Goal: Task Accomplishment & Management: Manage account settings

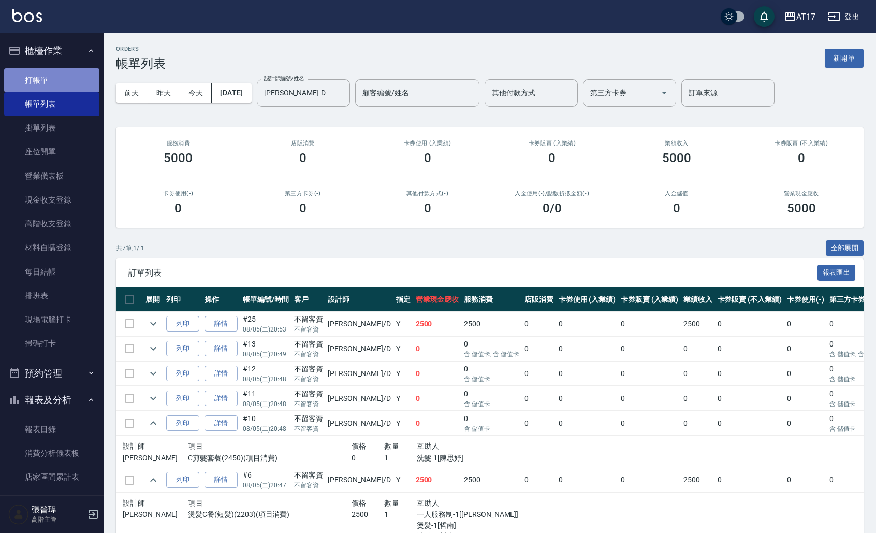
click at [52, 85] on link "打帳單" at bounding box center [51, 80] width 95 height 24
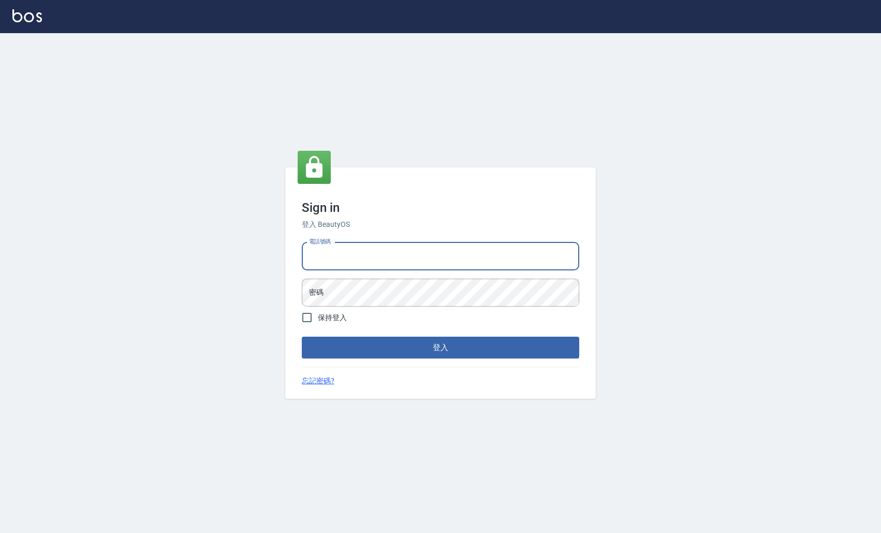
type input "0963199014"
click at [440, 347] on button "登入" at bounding box center [440, 347] width 277 height 22
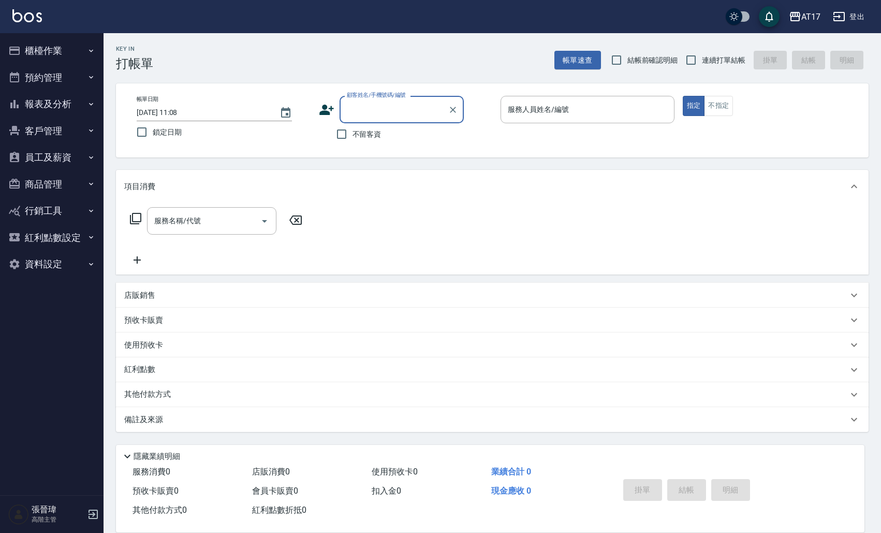
click at [79, 60] on button "櫃檯作業" at bounding box center [51, 50] width 95 height 27
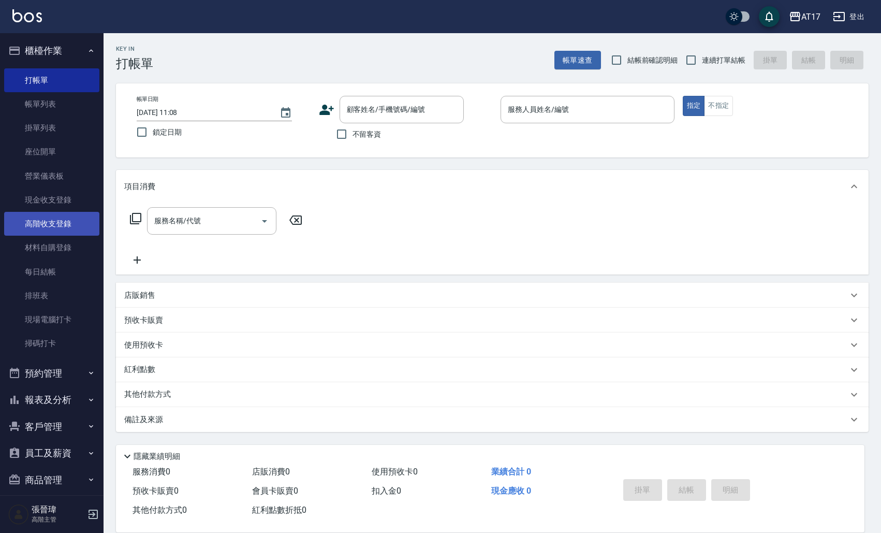
click at [56, 224] on link "高階收支登錄" at bounding box center [51, 224] width 95 height 24
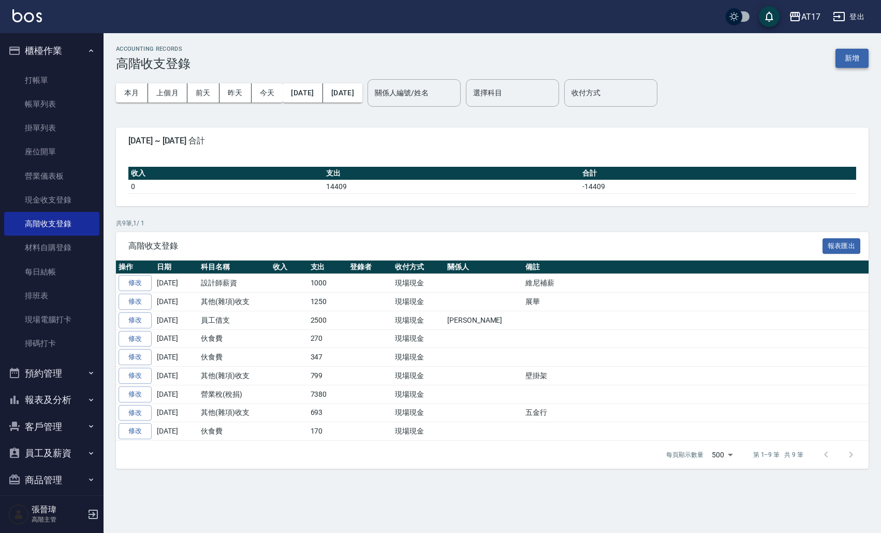
click at [859, 65] on button "新增" at bounding box center [851, 58] width 33 height 19
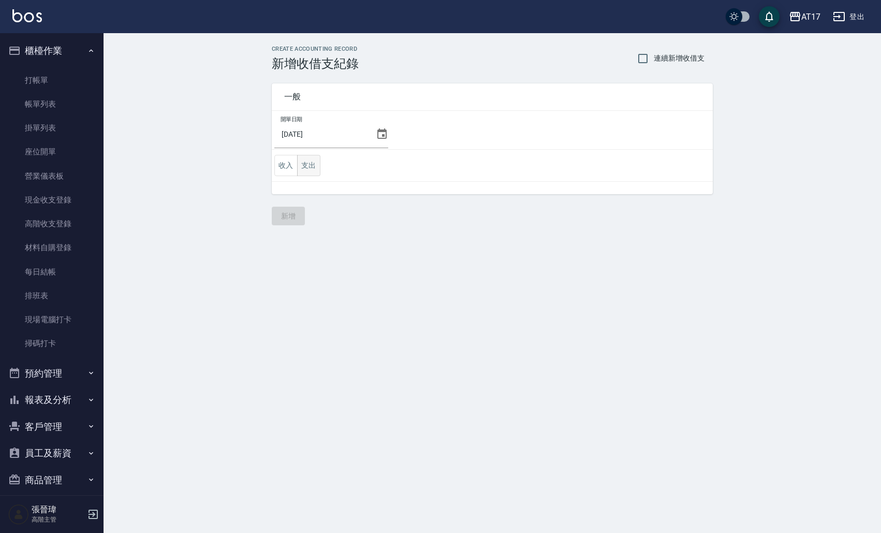
click at [317, 163] on button "支出" at bounding box center [308, 165] width 23 height 21
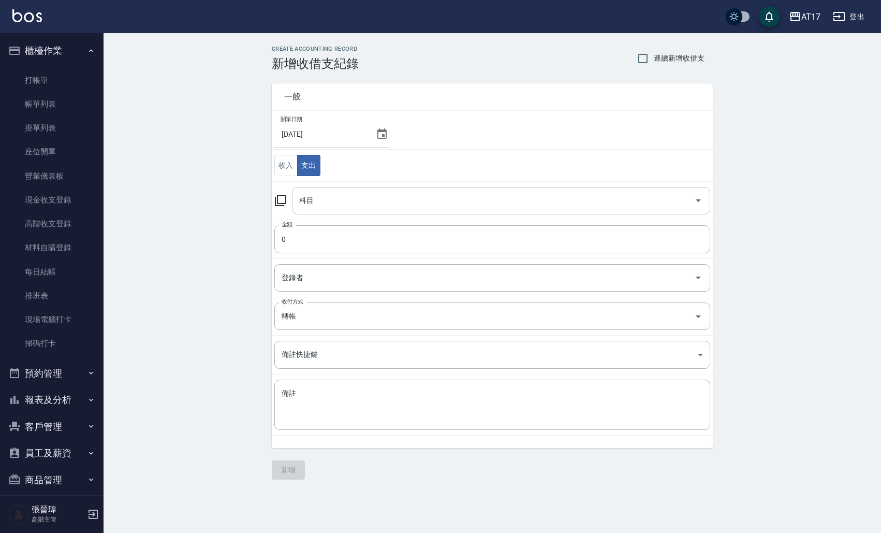
click at [341, 194] on input "科目" at bounding box center [493, 201] width 393 height 18
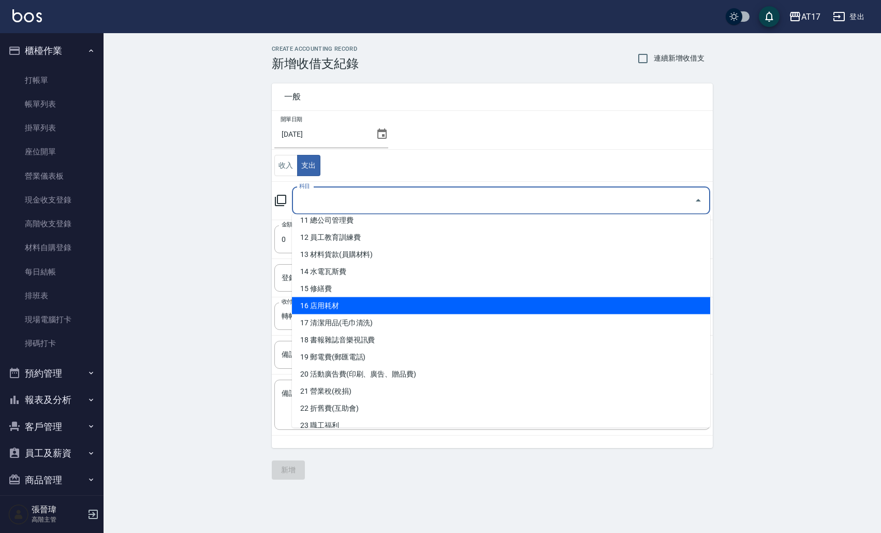
scroll to position [194, 0]
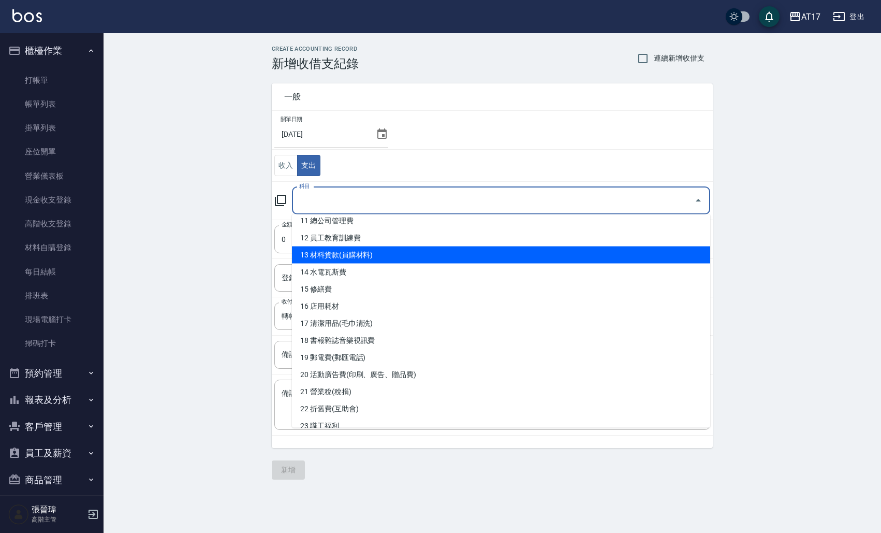
click at [359, 256] on li "13 材料貨款(員購材料)" at bounding box center [501, 254] width 418 height 17
type input "13 材料貨款(員購材料)"
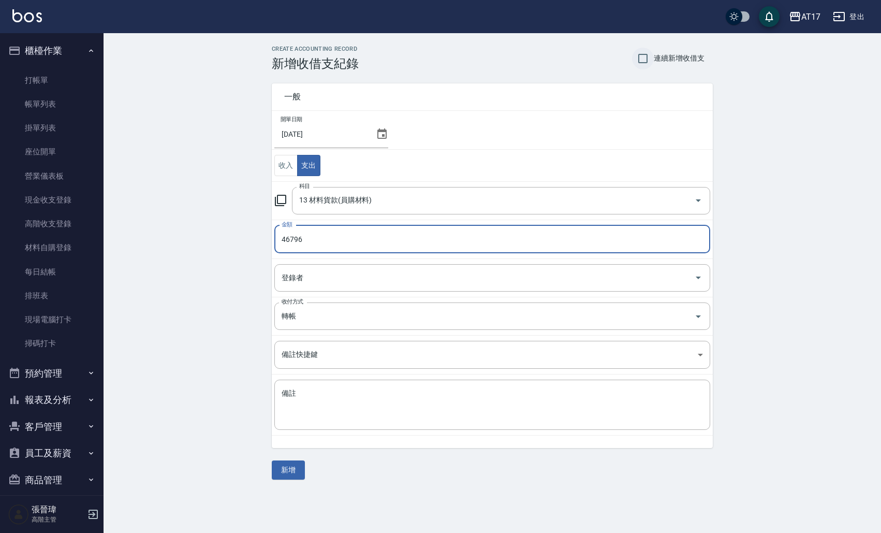
type input "46796"
click at [640, 56] on input "連續新增收借支" at bounding box center [643, 59] width 22 height 22
checkbox input "true"
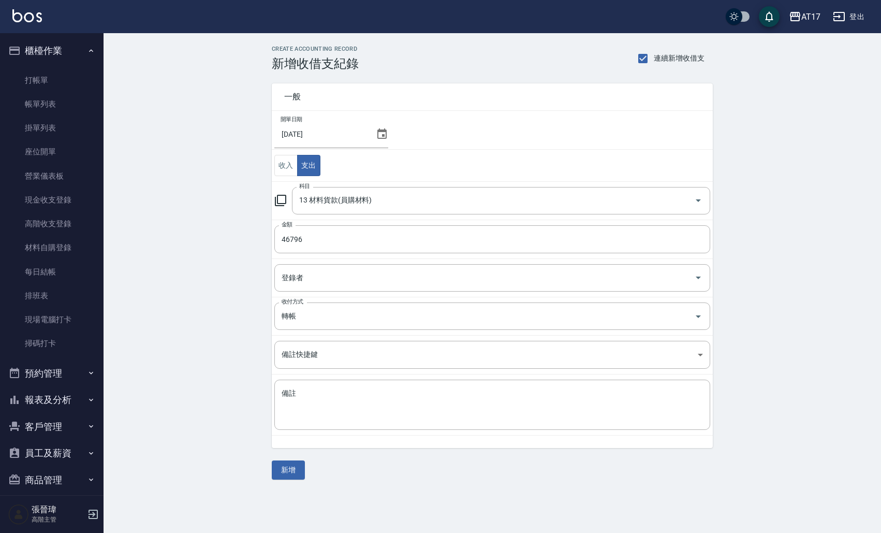
click at [384, 133] on icon at bounding box center [381, 133] width 9 height 10
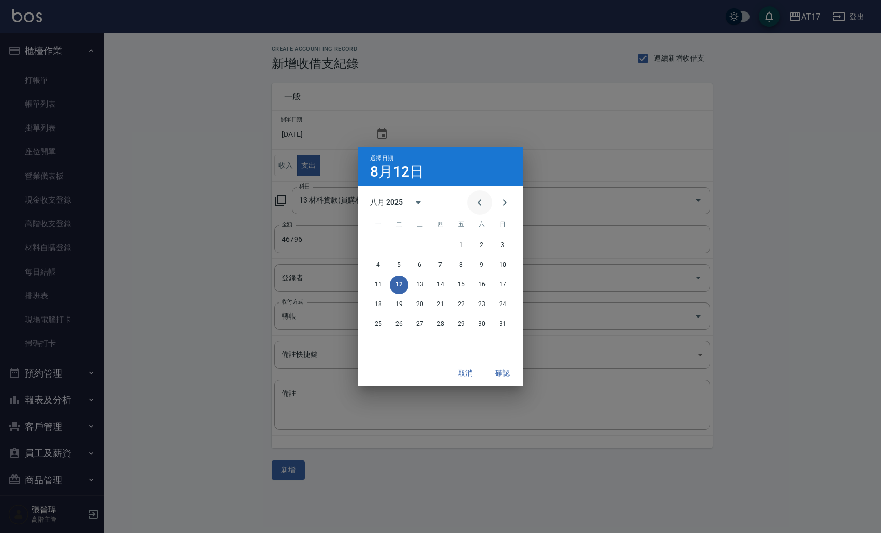
click at [482, 202] on icon "Previous month" at bounding box center [480, 202] width 12 height 12
click at [445, 321] on button "31" at bounding box center [440, 324] width 19 height 19
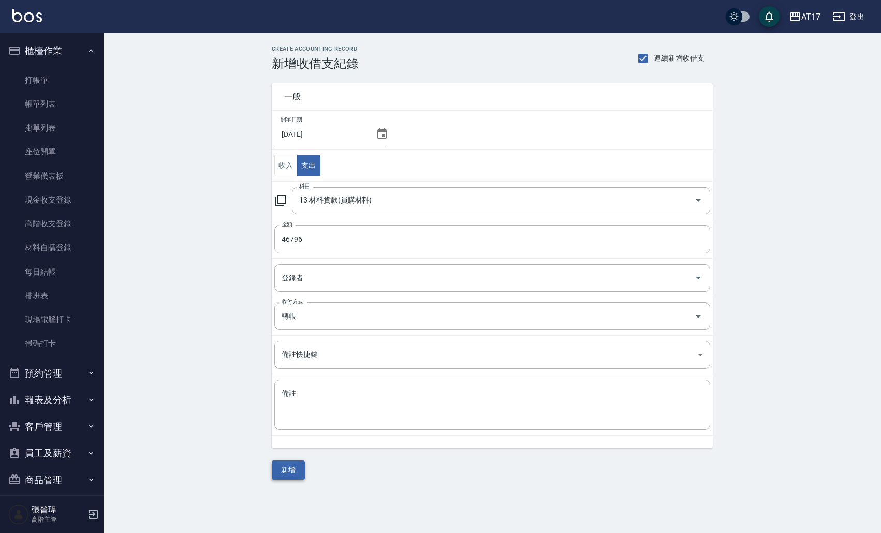
click at [291, 473] on button "新增" at bounding box center [288, 469] width 33 height 19
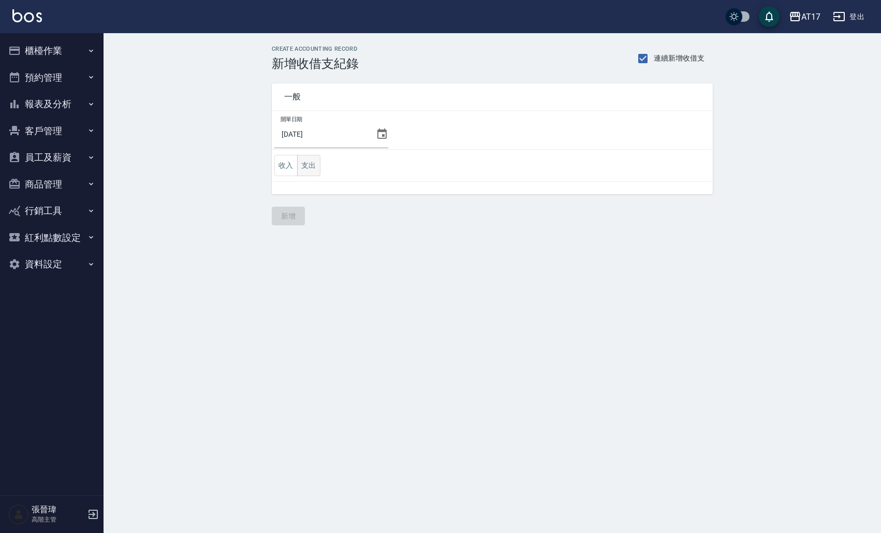
click at [314, 169] on button "支出" at bounding box center [308, 165] width 23 height 21
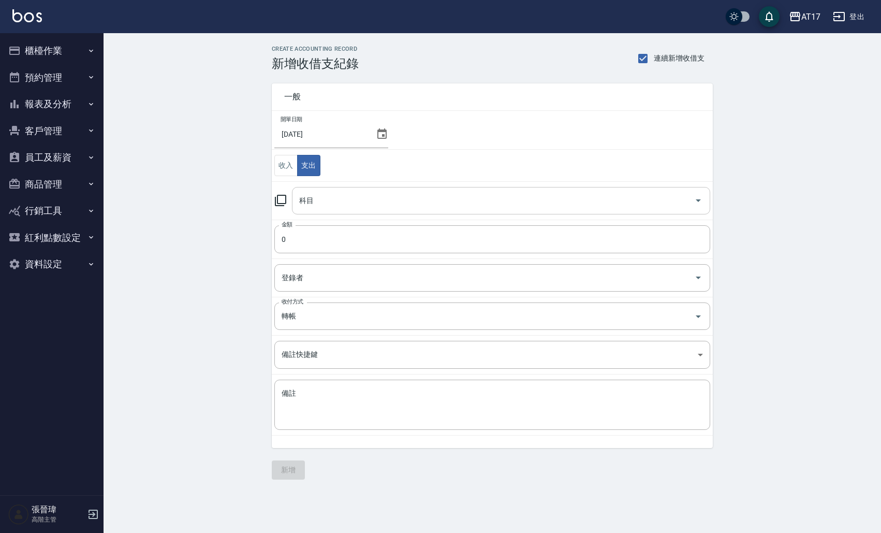
click at [350, 205] on input "科目" at bounding box center [493, 201] width 393 height 18
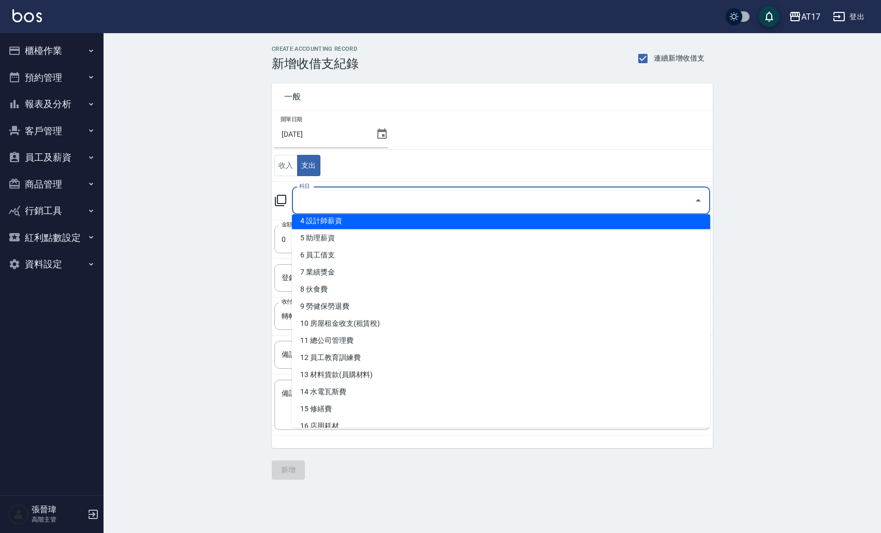
scroll to position [90, 0]
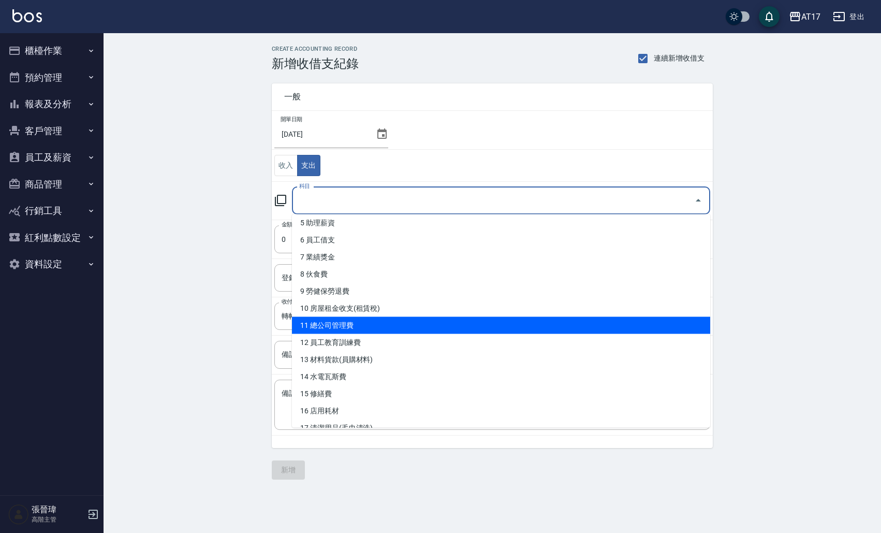
click at [337, 322] on li "11 總公司管理費" at bounding box center [501, 325] width 418 height 17
type input "11 總公司管理費"
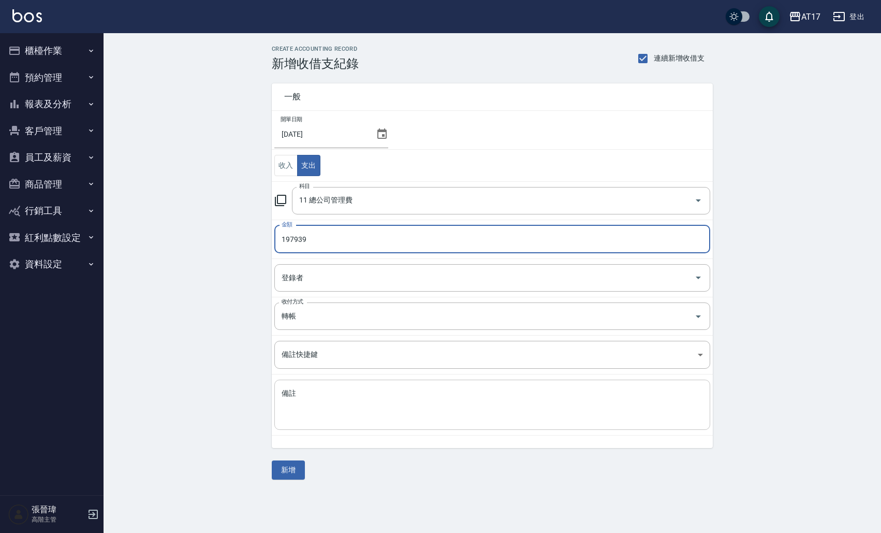
type input "197939"
click at [296, 415] on textarea "備註" at bounding box center [492, 404] width 421 height 33
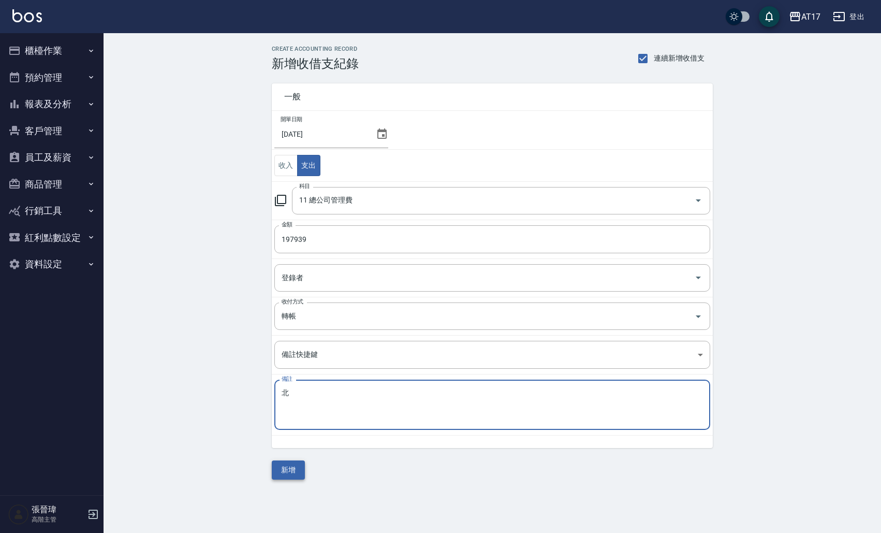
type textarea "北"
click at [283, 470] on button "新增" at bounding box center [288, 469] width 33 height 19
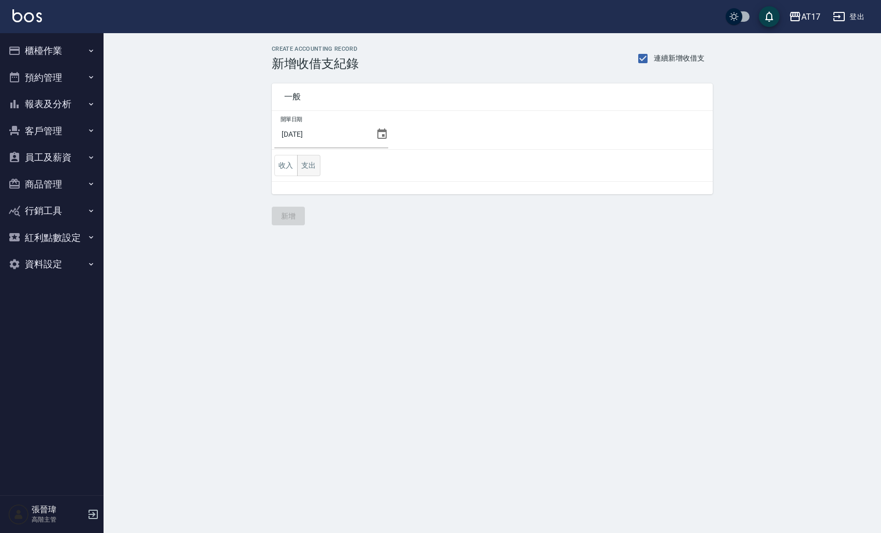
click at [312, 165] on button "支出" at bounding box center [308, 165] width 23 height 21
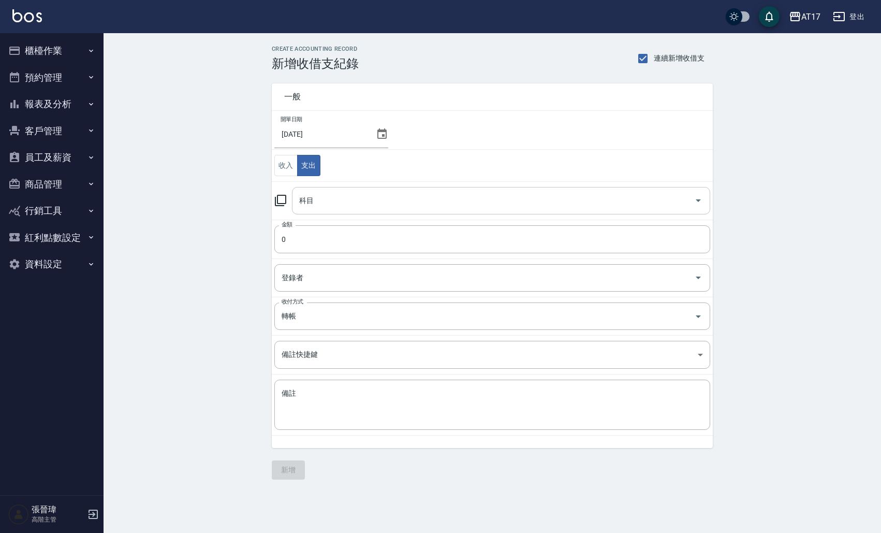
click at [340, 197] on input "科目" at bounding box center [493, 201] width 393 height 18
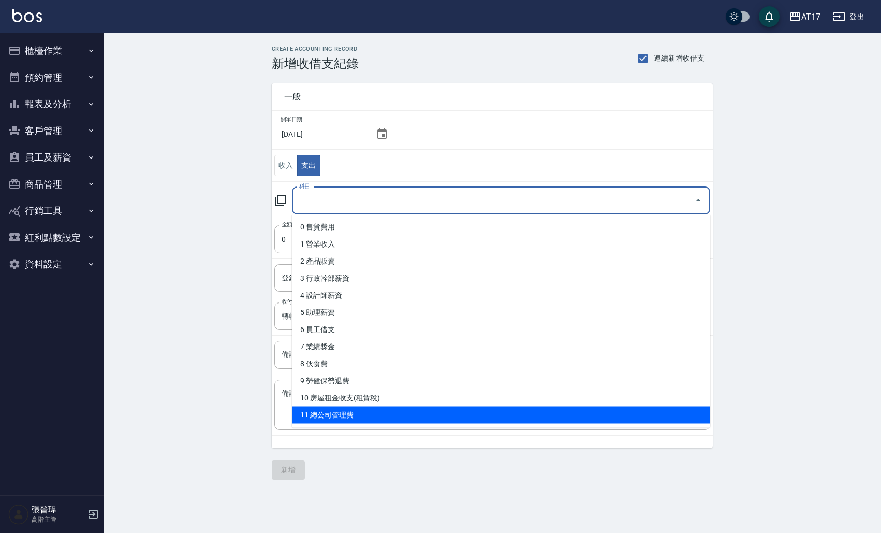
click at [330, 420] on li "11 總公司管理費" at bounding box center [501, 414] width 418 height 17
type input "11 總公司管理費"
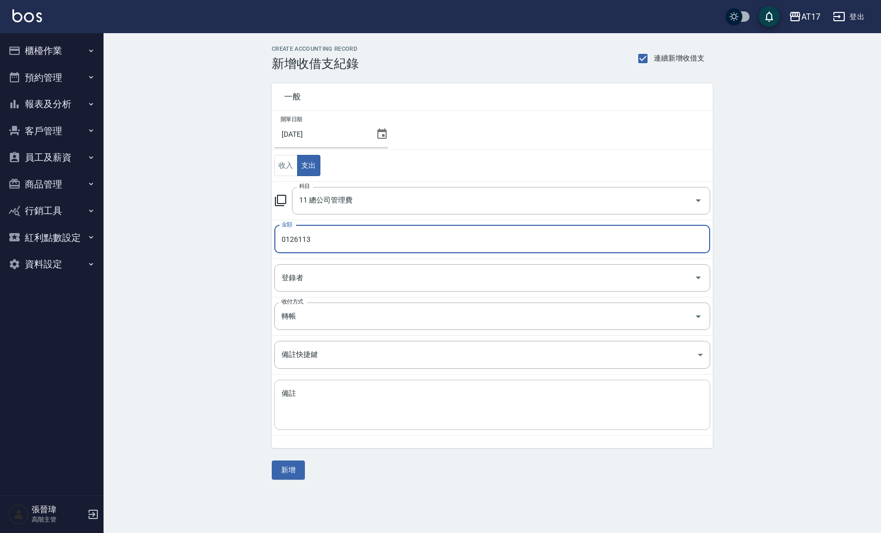
type input "0126113"
click at [322, 400] on textarea "備註" at bounding box center [492, 404] width 421 height 33
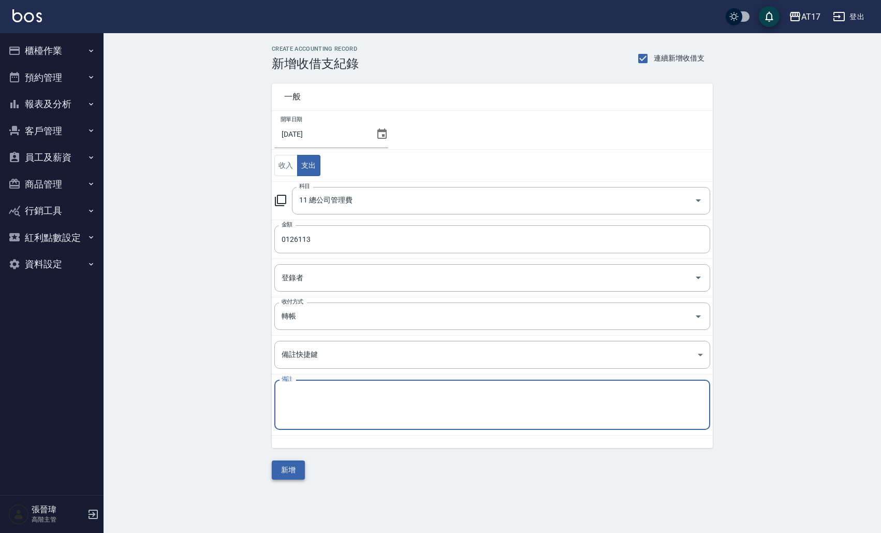
click at [291, 475] on button "新增" at bounding box center [288, 469] width 33 height 19
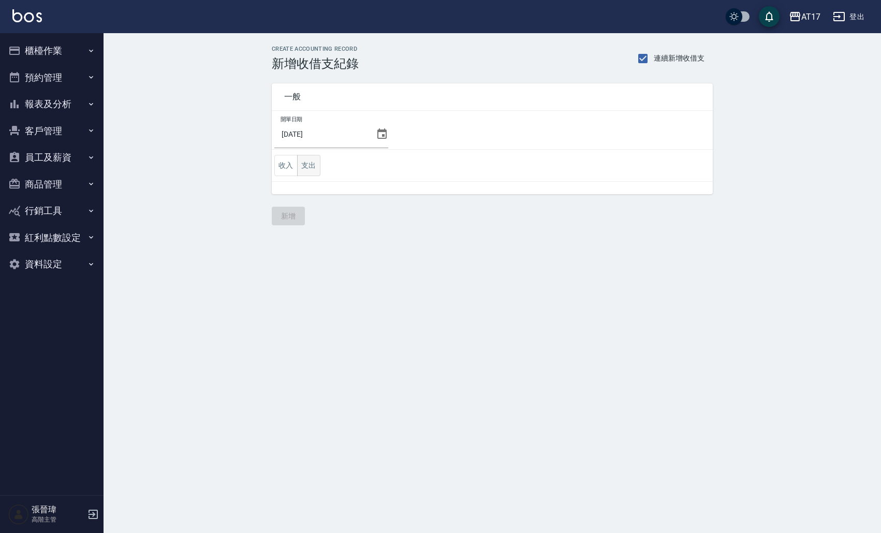
click at [312, 168] on button "支出" at bounding box center [308, 165] width 23 height 21
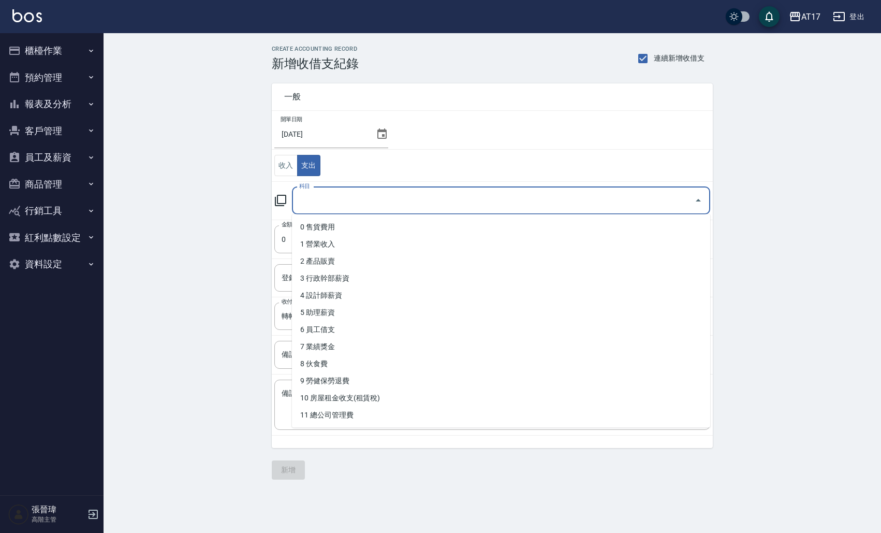
click at [367, 200] on input "科目" at bounding box center [493, 201] width 393 height 18
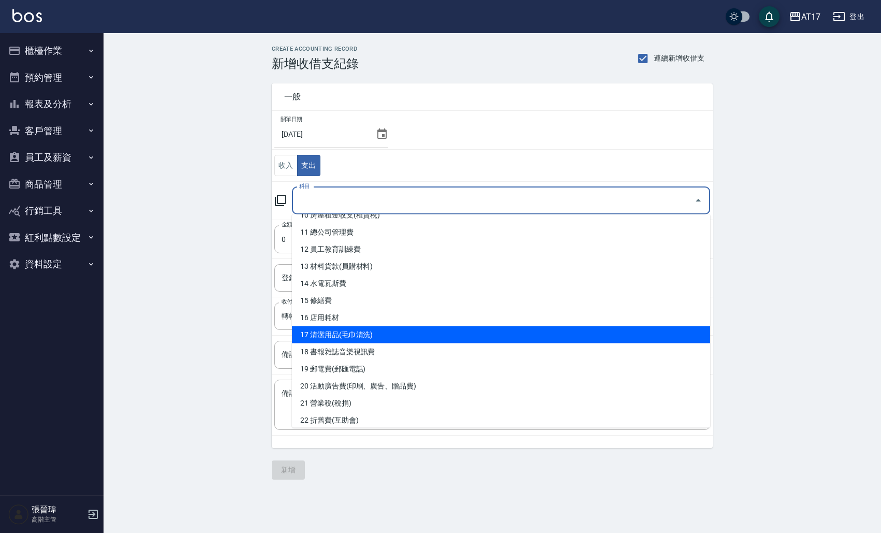
scroll to position [187, 0]
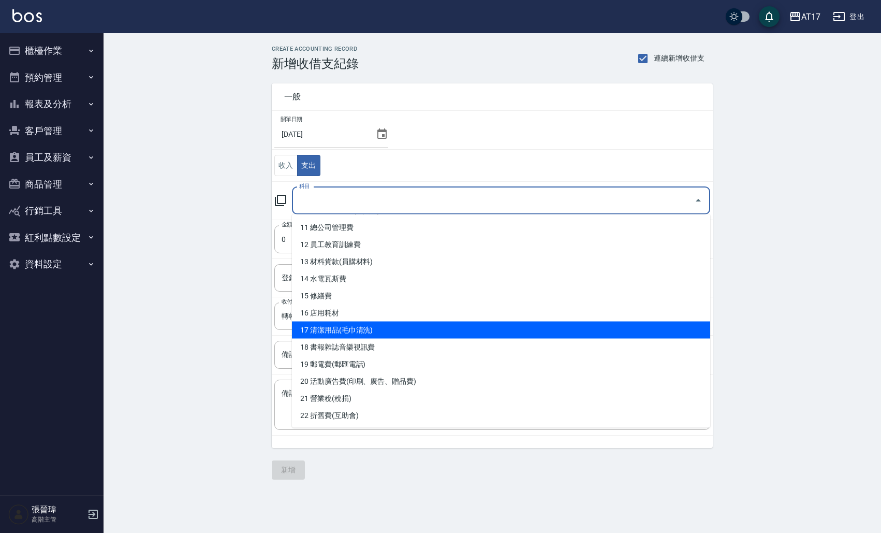
click at [352, 331] on li "17 清潔用品(毛巾清洗)" at bounding box center [501, 329] width 418 height 17
type input "17 清潔用品(毛巾清洗)"
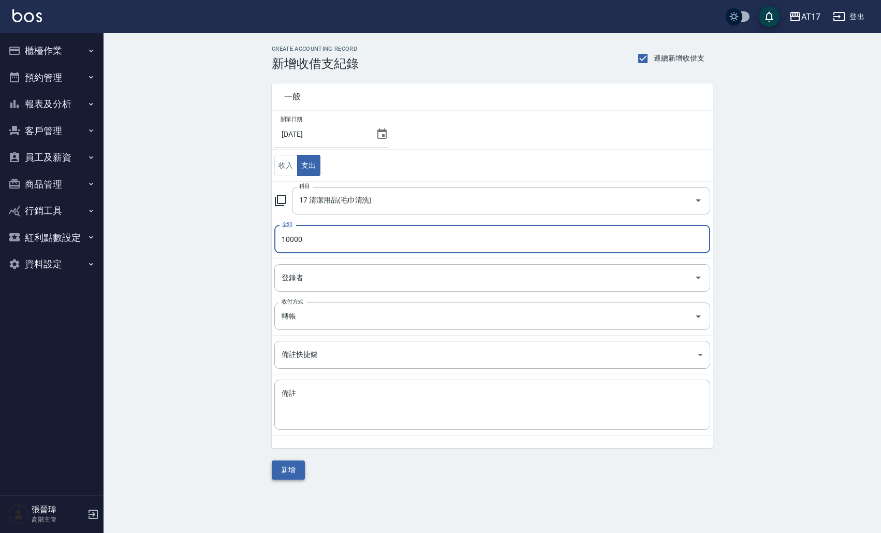
type input "10000"
click at [294, 471] on button "新增" at bounding box center [288, 469] width 33 height 19
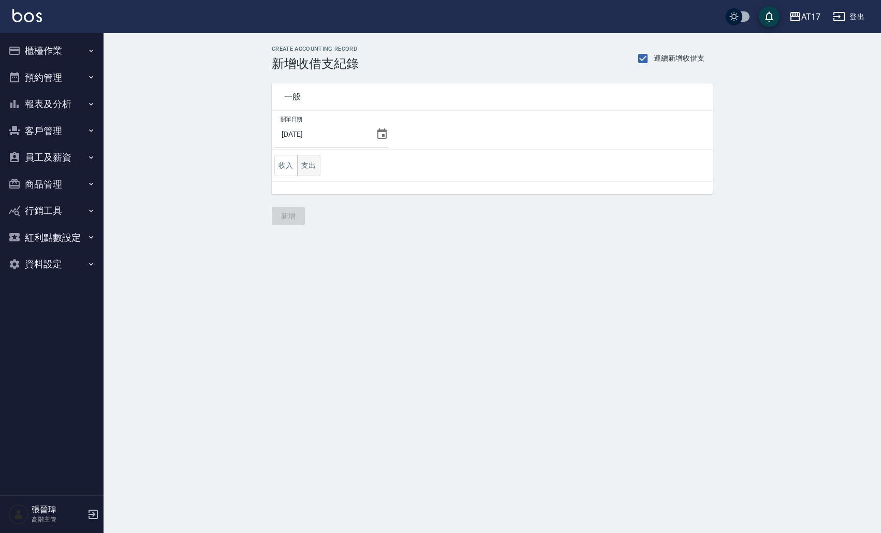
click at [313, 169] on button "支出" at bounding box center [308, 165] width 23 height 21
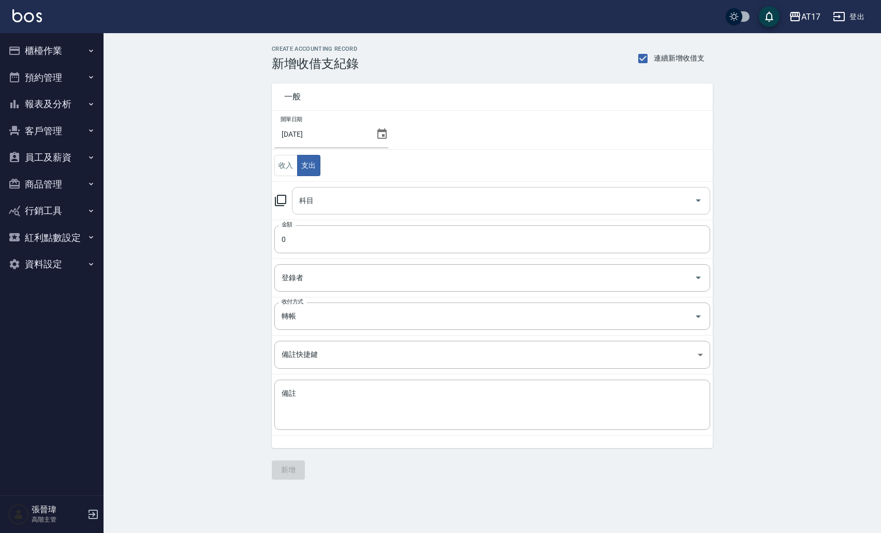
click at [436, 201] on input "科目" at bounding box center [493, 201] width 393 height 18
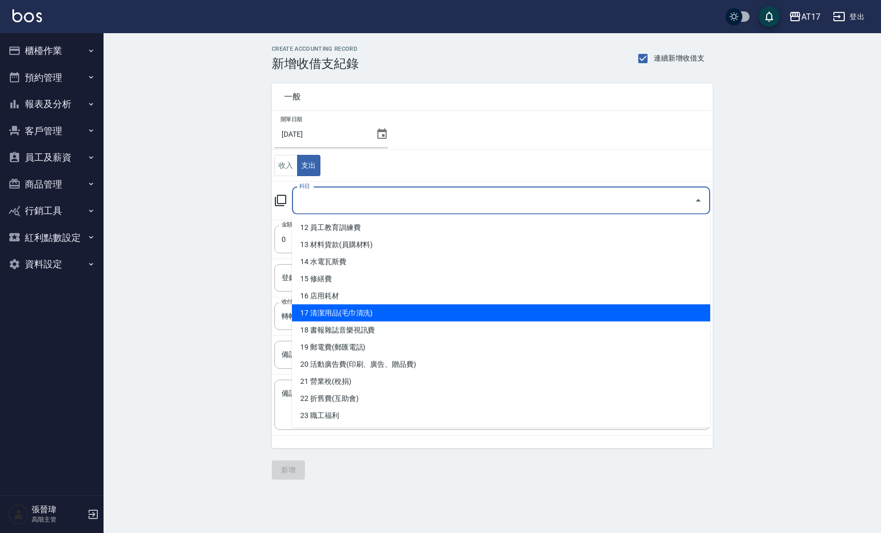
scroll to position [215, 0]
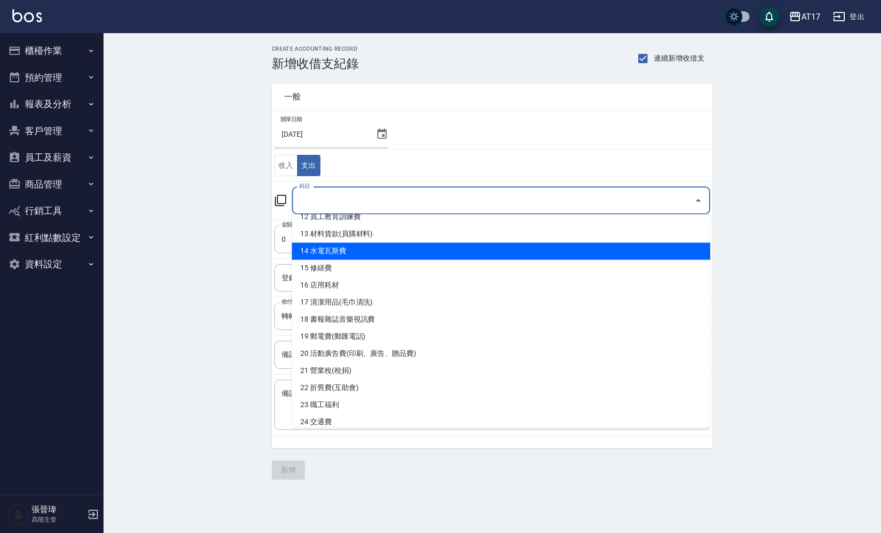
click at [359, 256] on li "14 水電瓦斯費" at bounding box center [501, 251] width 418 height 17
type input "14 水電瓦斯費"
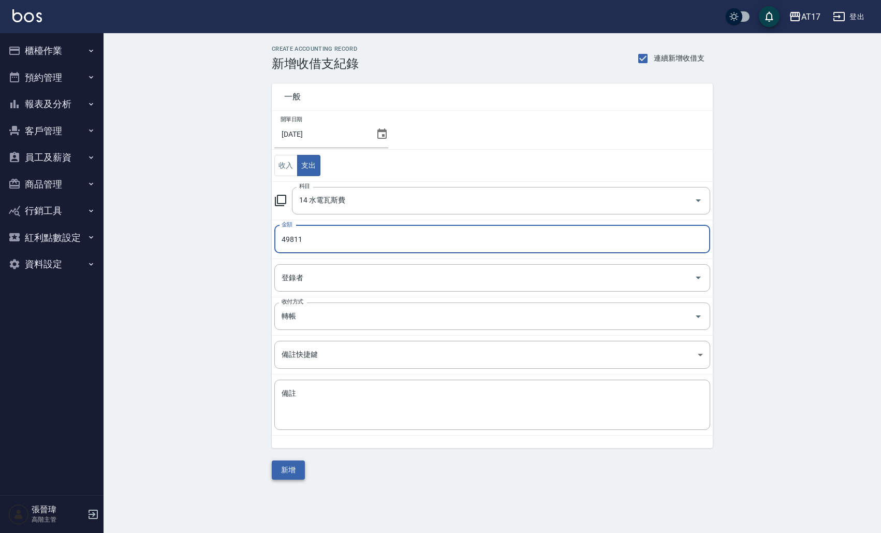
type input "49811"
click at [291, 470] on button "新增" at bounding box center [288, 469] width 33 height 19
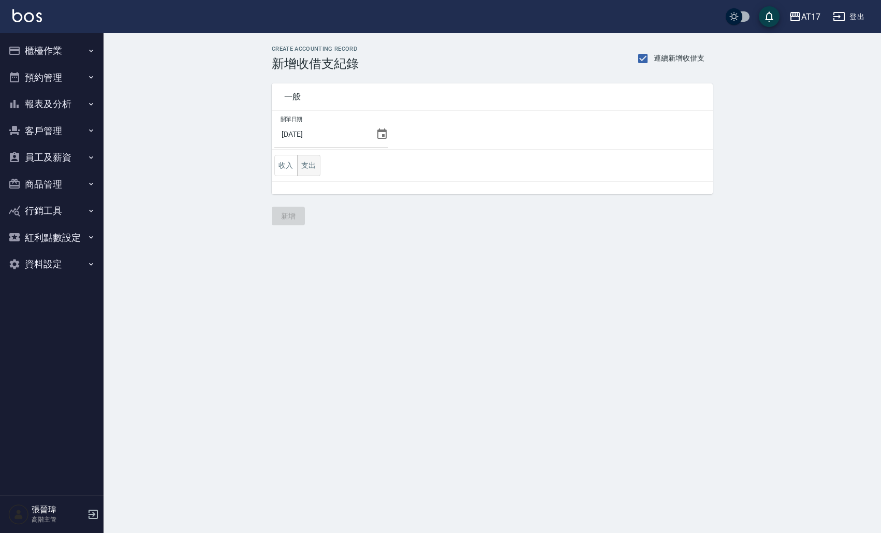
click at [313, 165] on button "支出" at bounding box center [308, 165] width 23 height 21
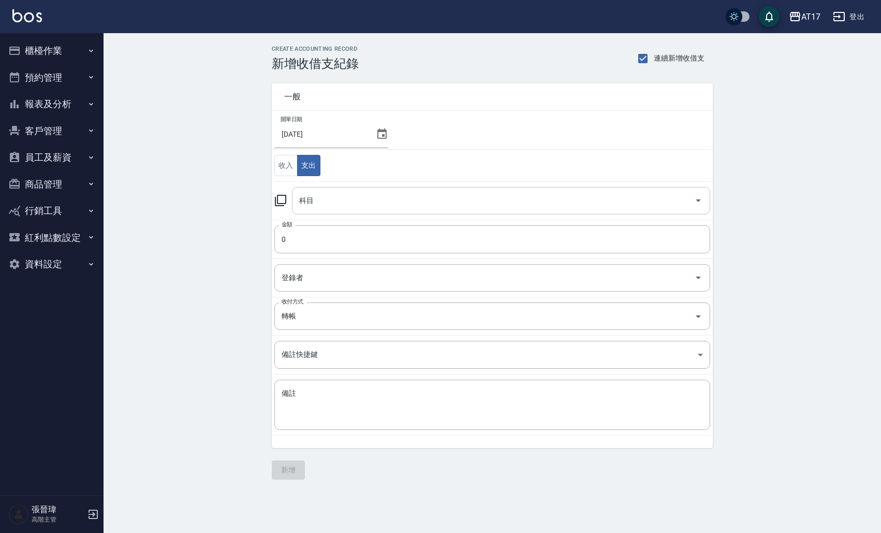
click at [335, 203] on input "科目" at bounding box center [493, 201] width 393 height 18
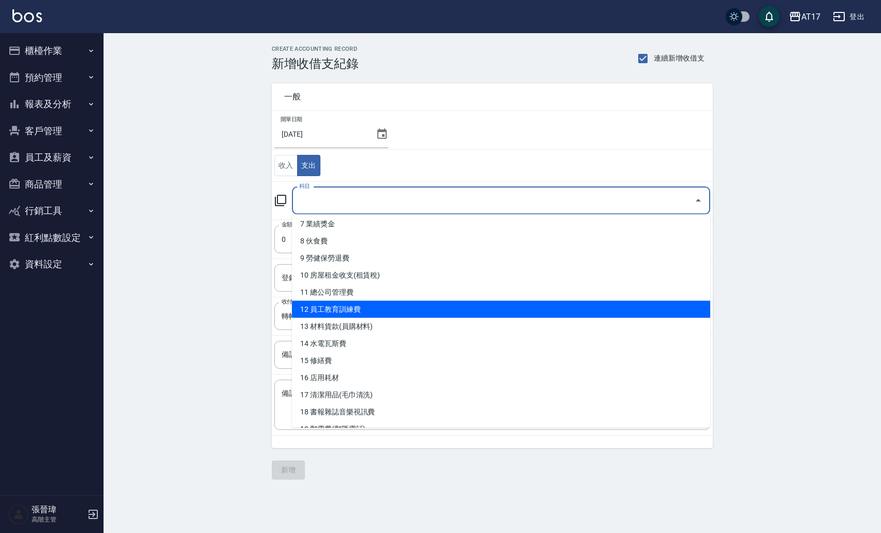
scroll to position [149, 0]
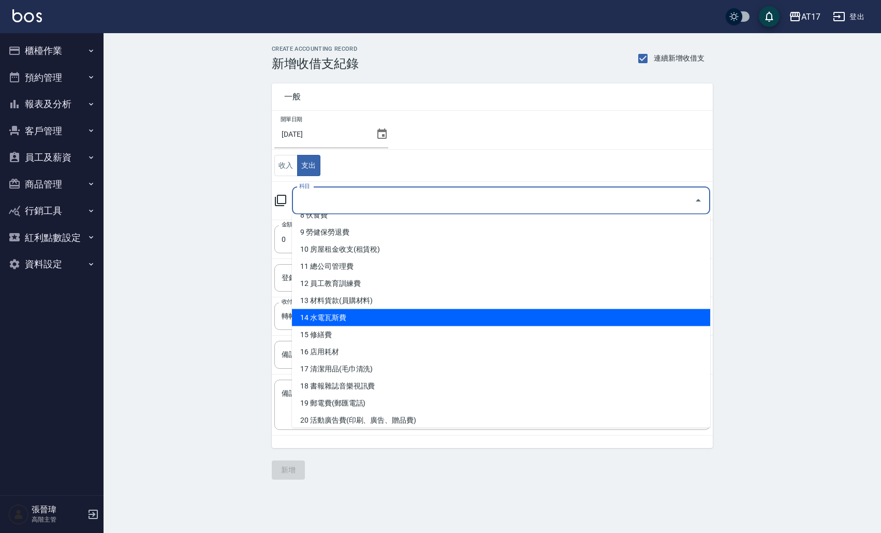
click at [342, 314] on li "14 水電瓦斯費" at bounding box center [501, 317] width 418 height 17
type input "14 水電瓦斯費"
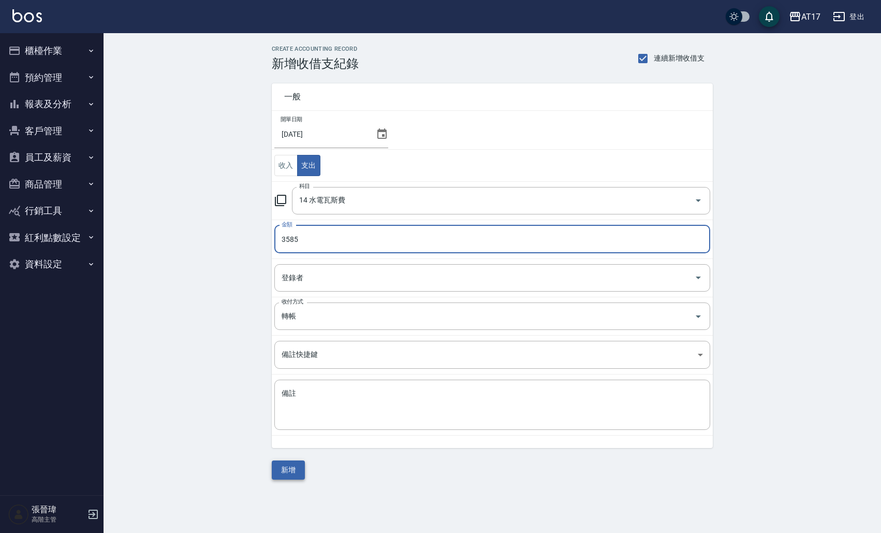
type input "3585"
click at [284, 469] on button "新增" at bounding box center [288, 469] width 33 height 19
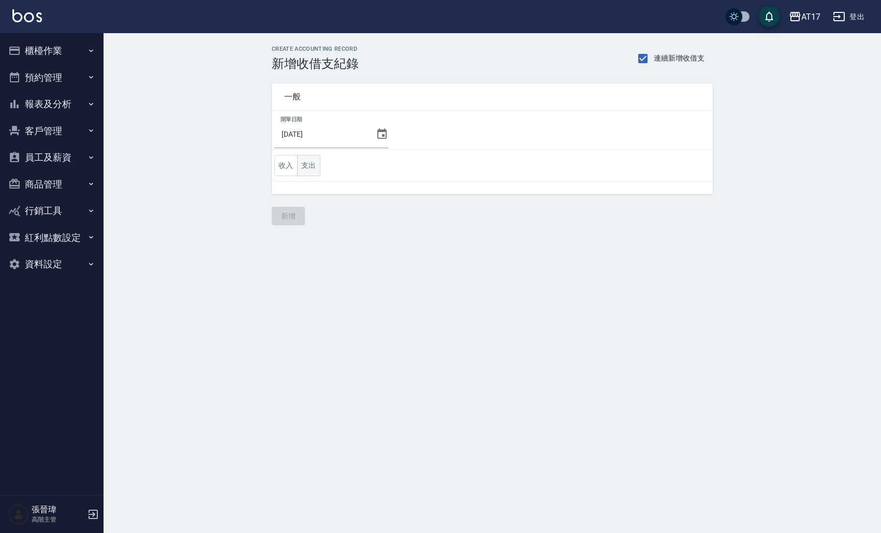
click at [307, 173] on button "支出" at bounding box center [308, 165] width 23 height 21
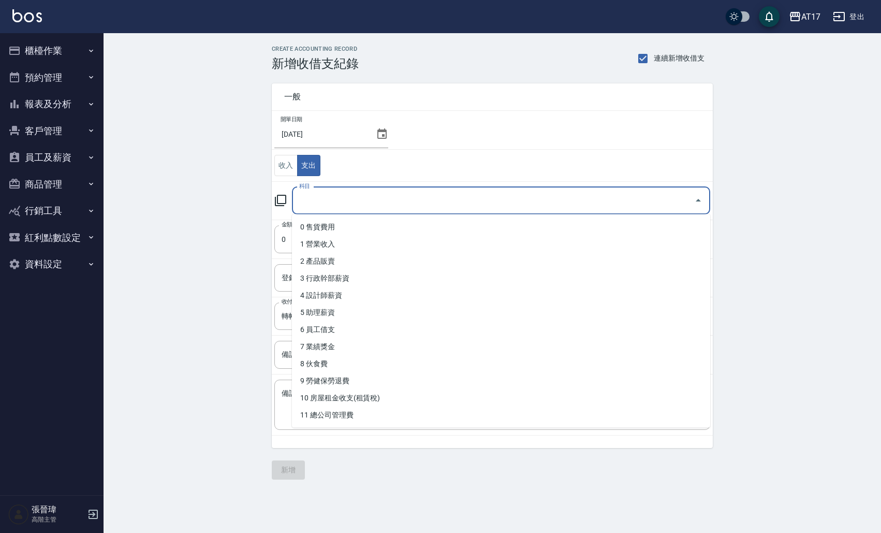
click at [339, 199] on input "科目" at bounding box center [493, 201] width 393 height 18
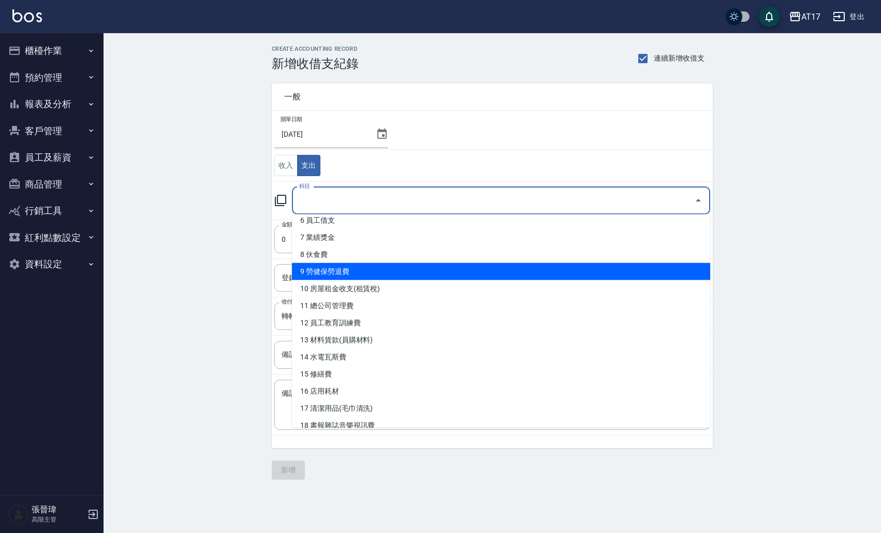
scroll to position [101, 0]
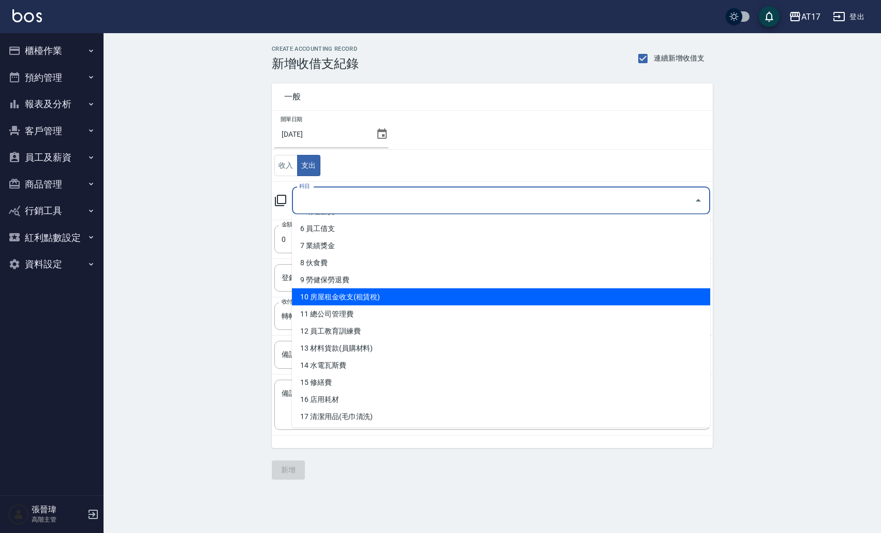
click at [363, 301] on li "10 房屋租金收支(租賃稅)" at bounding box center [501, 296] width 418 height 17
type input "10 房屋租金收支(租賃稅)"
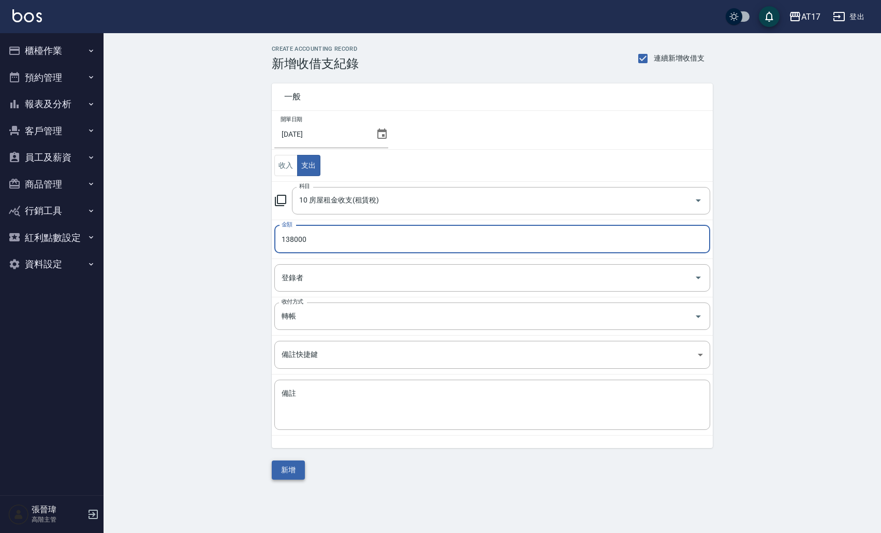
type input "138000"
click at [290, 468] on button "新增" at bounding box center [288, 469] width 33 height 19
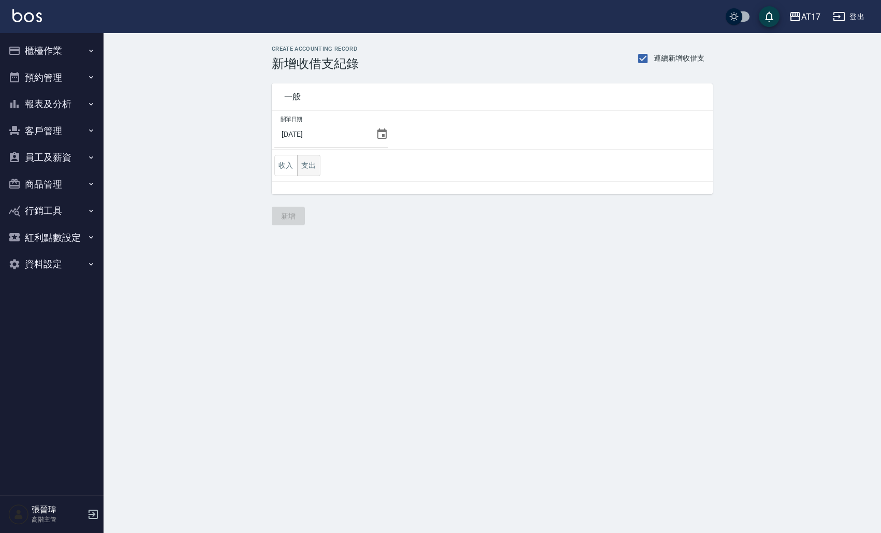
click at [310, 170] on button "支出" at bounding box center [308, 165] width 23 height 21
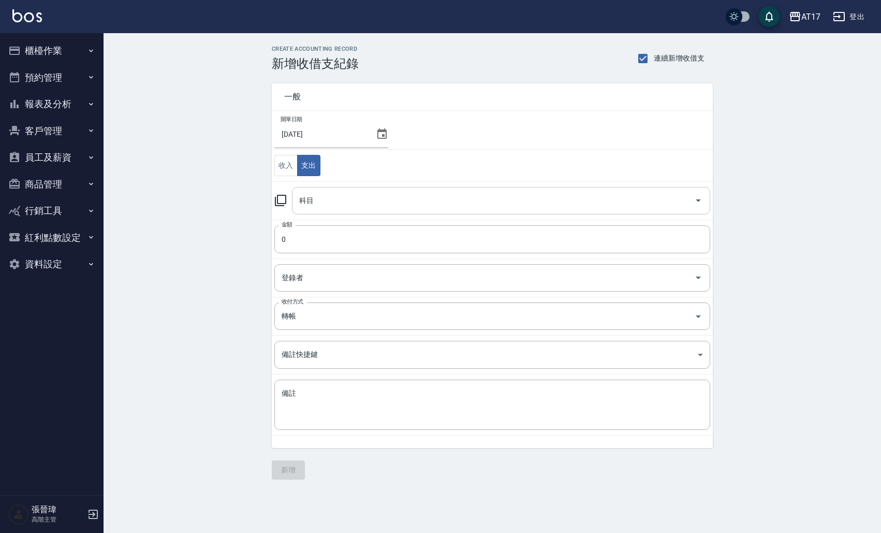
click at [351, 206] on input "科目" at bounding box center [493, 201] width 393 height 18
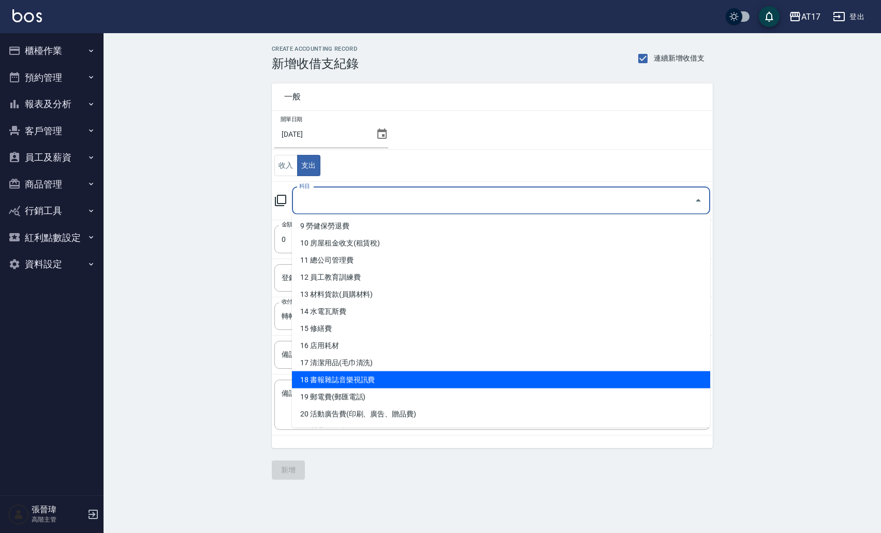
scroll to position [158, 0]
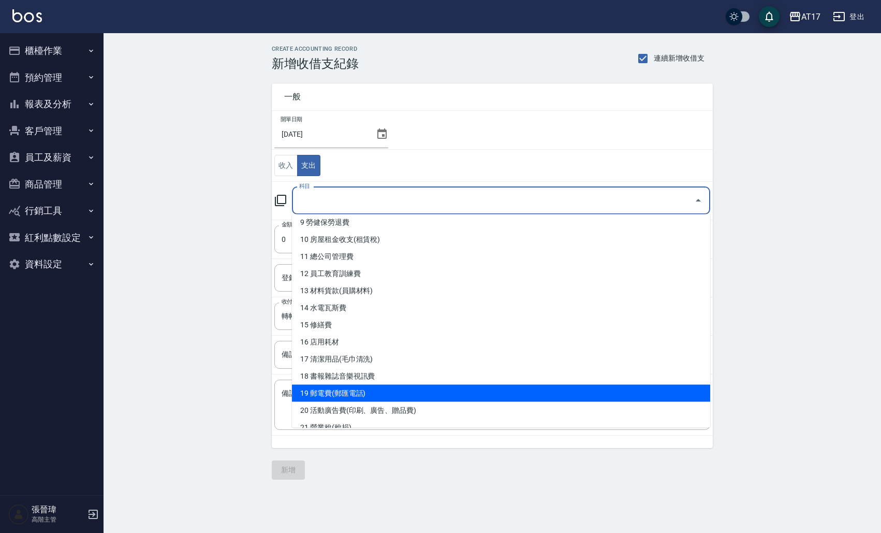
click at [344, 396] on li "19 郵電費(郵匯電話)" at bounding box center [501, 393] width 418 height 17
type input "19 郵電費(郵匯電話)"
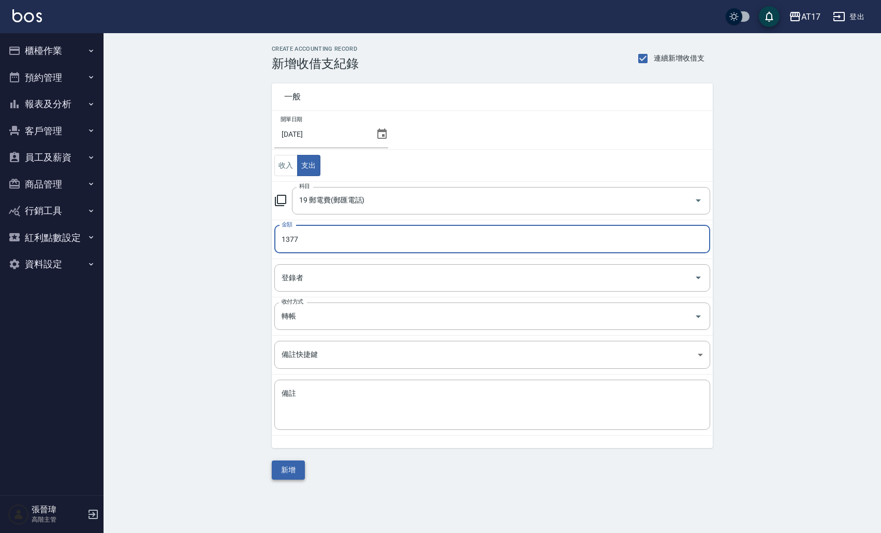
type input "1377"
click at [284, 468] on button "新增" at bounding box center [288, 469] width 33 height 19
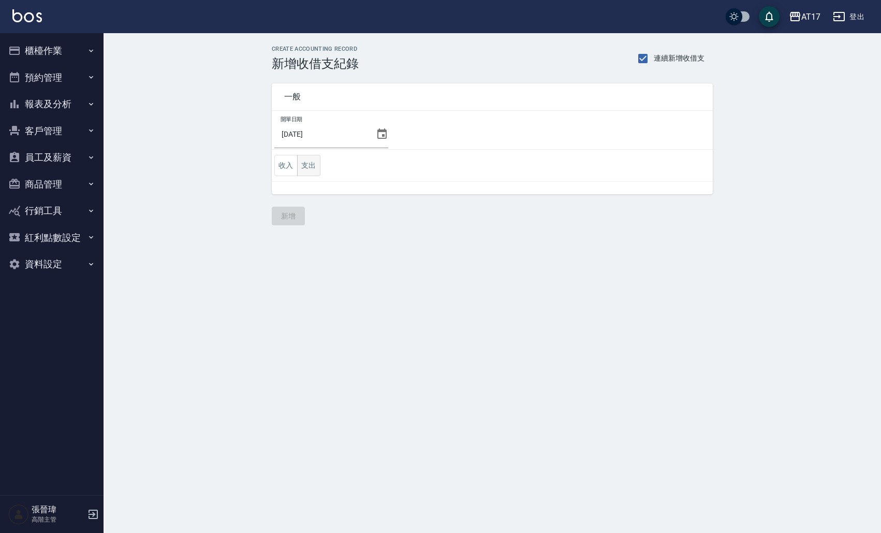
click at [310, 159] on button "支出" at bounding box center [308, 165] width 23 height 21
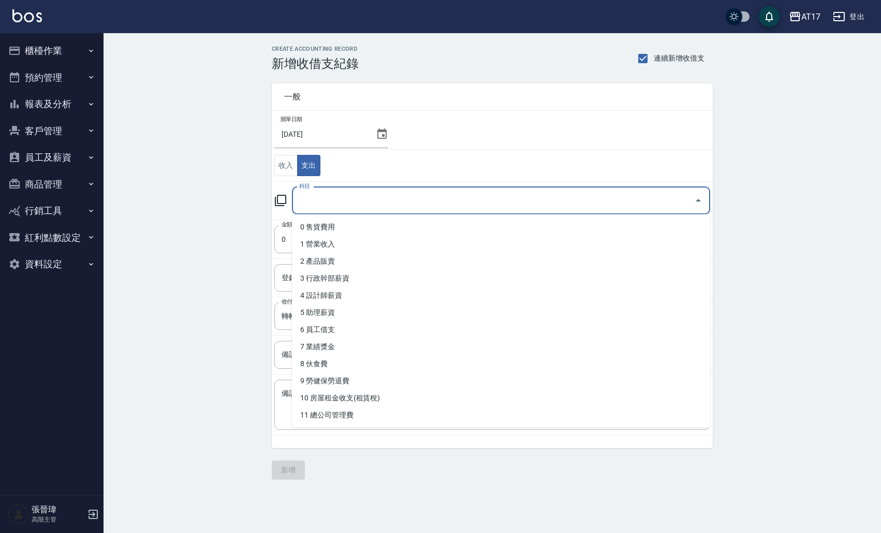
click at [398, 194] on input "科目" at bounding box center [493, 201] width 393 height 18
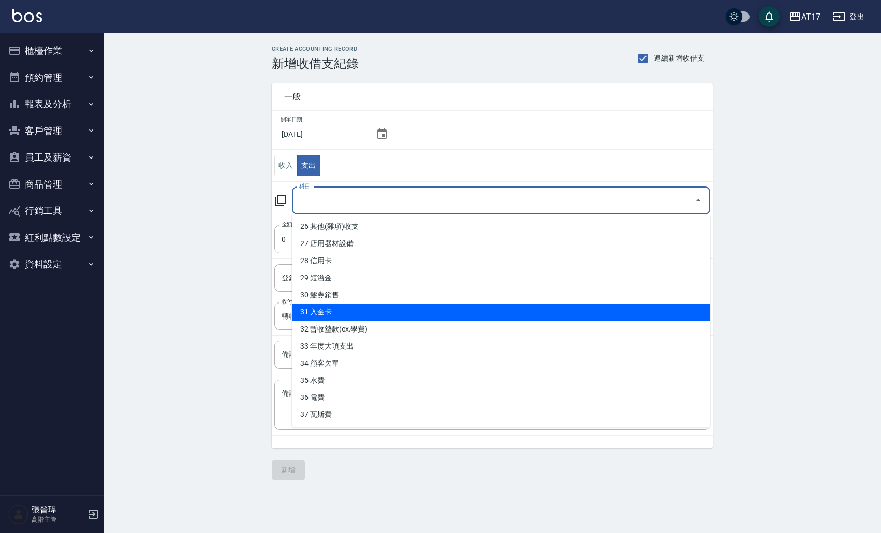
click at [384, 310] on li "31 入金卡" at bounding box center [501, 312] width 418 height 17
type input "31 入金卡"
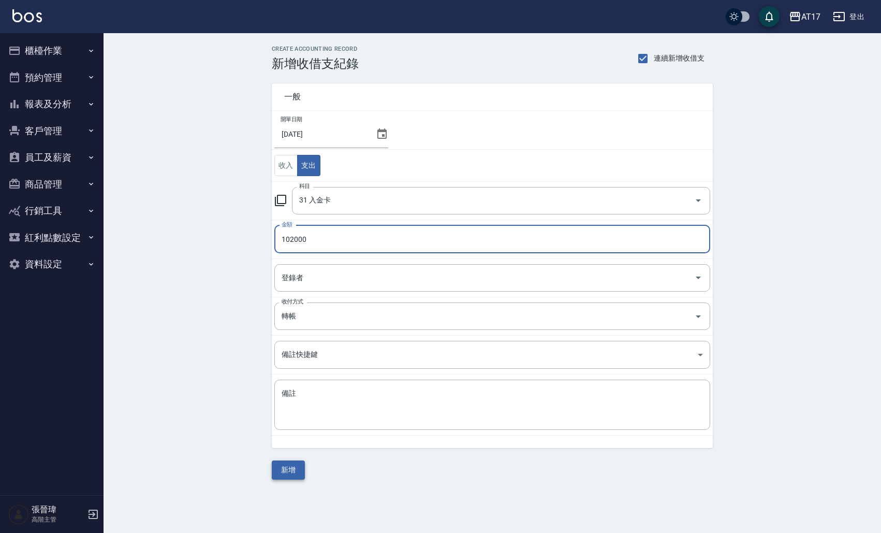
type input "102000"
click at [291, 478] on button "新增" at bounding box center [288, 469] width 33 height 19
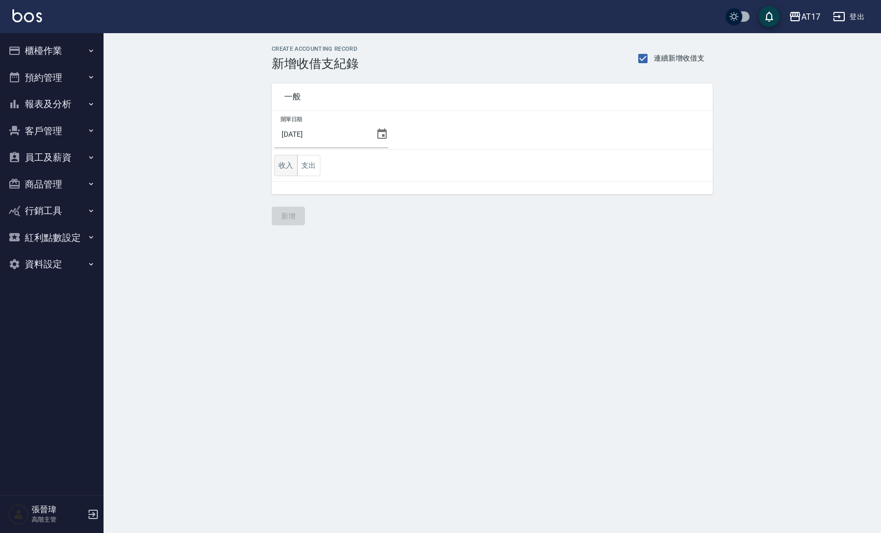
click at [285, 165] on button "收入" at bounding box center [285, 165] width 23 height 21
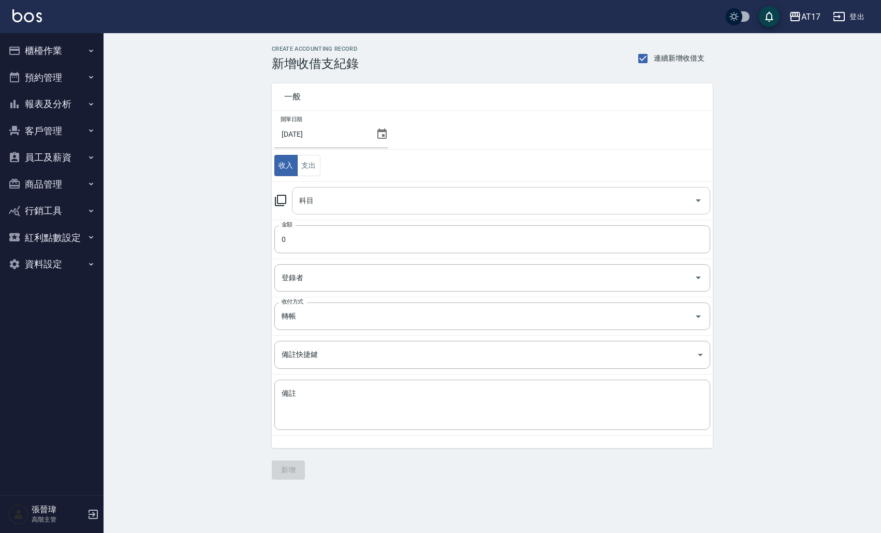
click at [360, 203] on input "科目" at bounding box center [493, 201] width 393 height 18
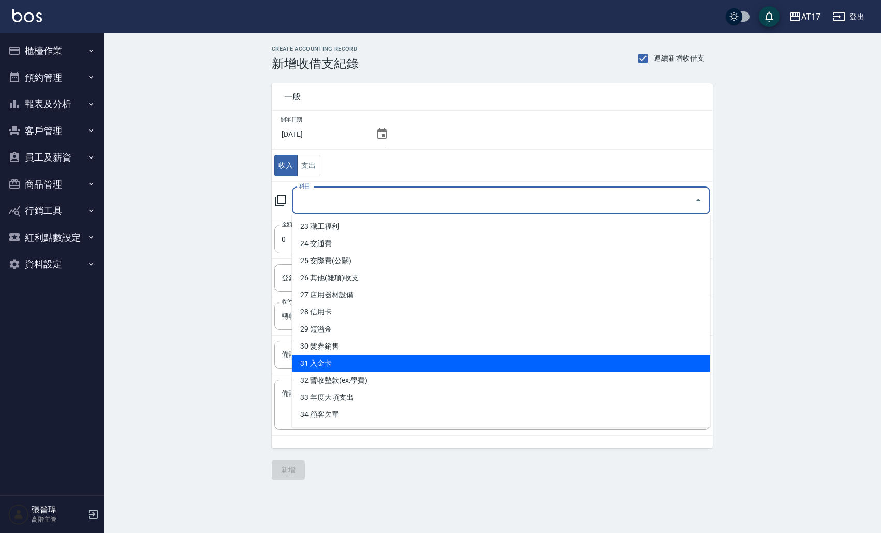
scroll to position [393, 0]
click at [317, 359] on li "31 入金卡" at bounding box center [501, 363] width 418 height 17
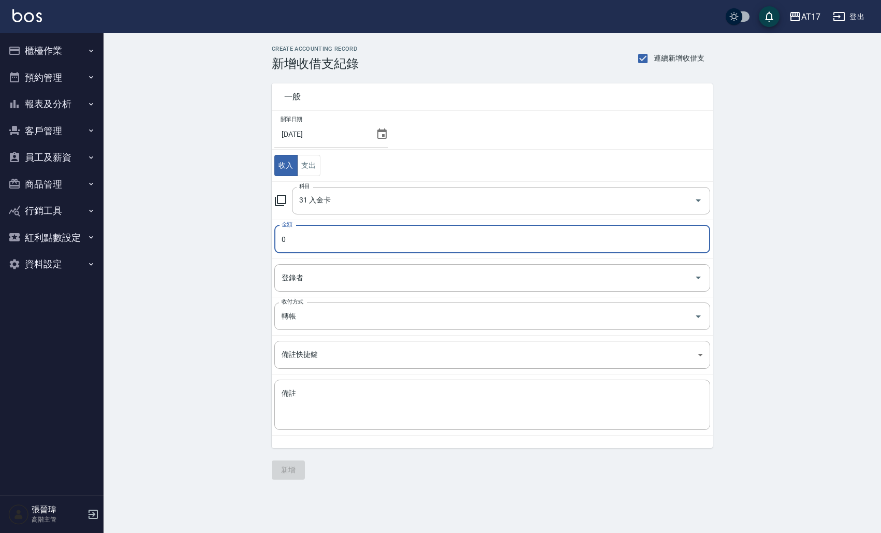
type input "31 入金卡"
type input "238710"
click at [294, 467] on button "新增" at bounding box center [288, 469] width 33 height 19
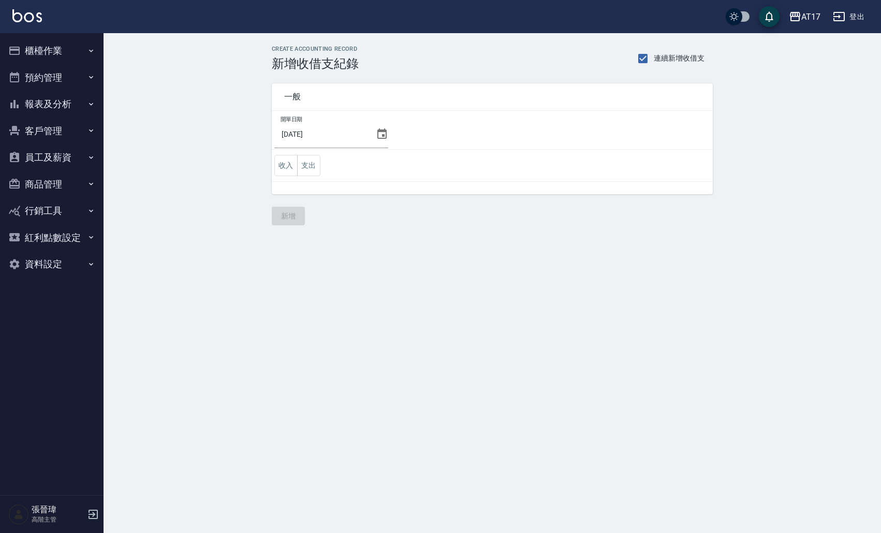
click at [84, 106] on button "報表及分析" at bounding box center [51, 104] width 95 height 27
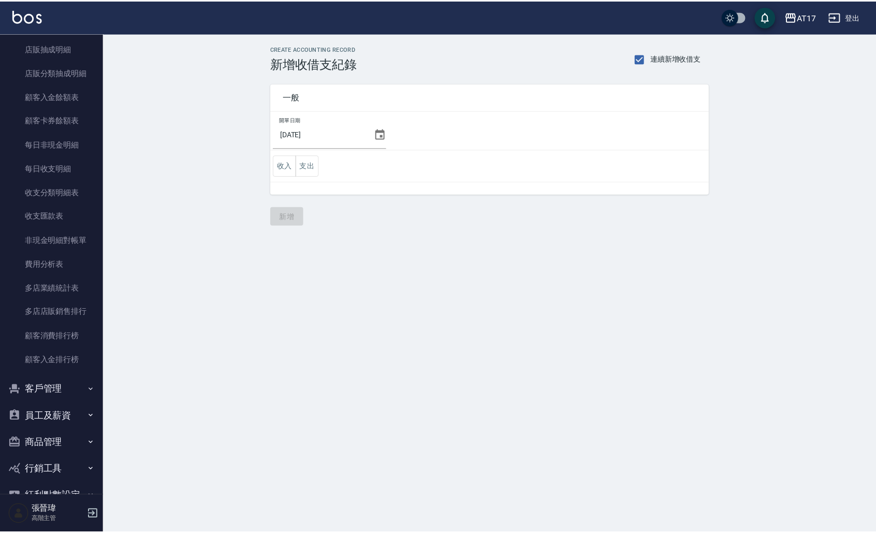
scroll to position [782, 0]
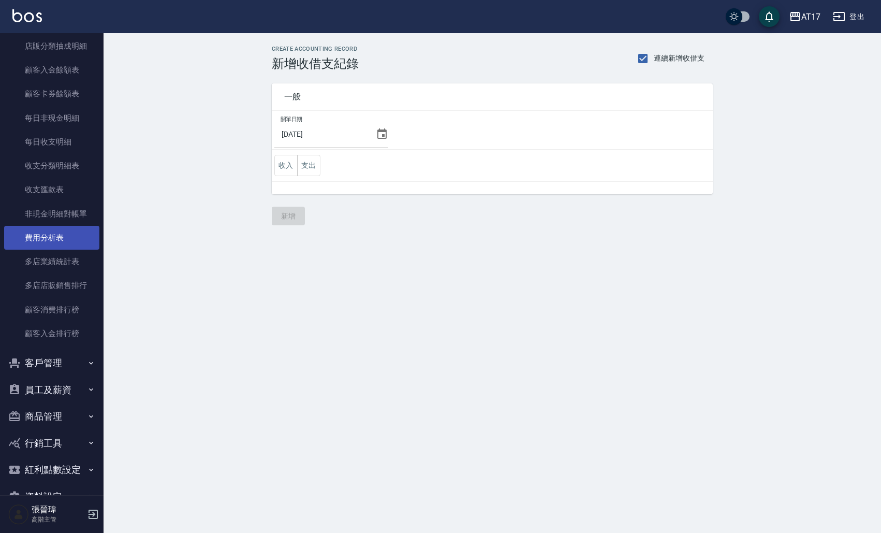
click at [60, 234] on link "費用分析表" at bounding box center [51, 238] width 95 height 24
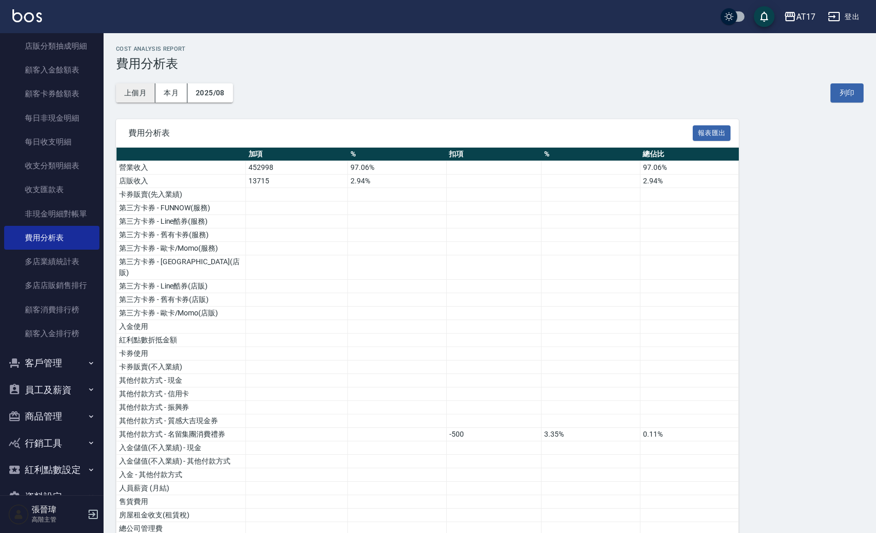
click at [141, 96] on button "上個月" at bounding box center [135, 92] width 39 height 19
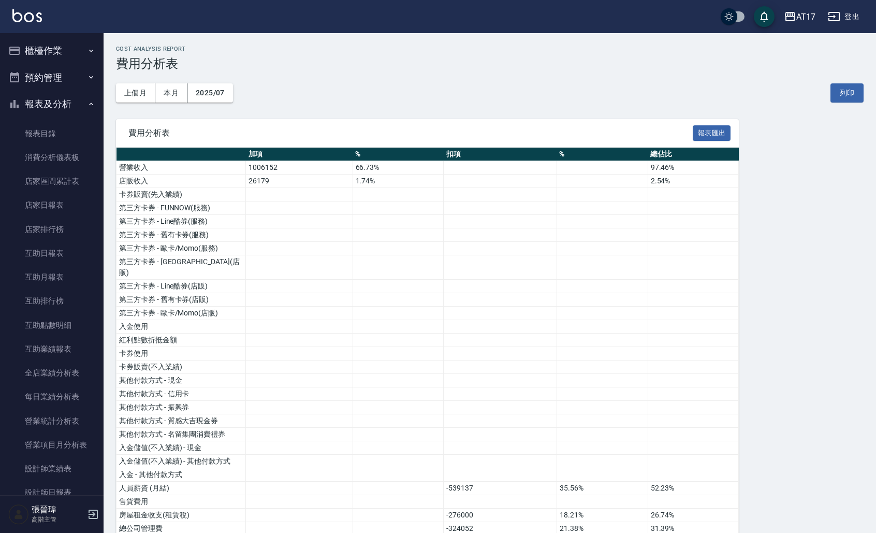
click at [53, 46] on button "櫃檯作業" at bounding box center [51, 50] width 95 height 27
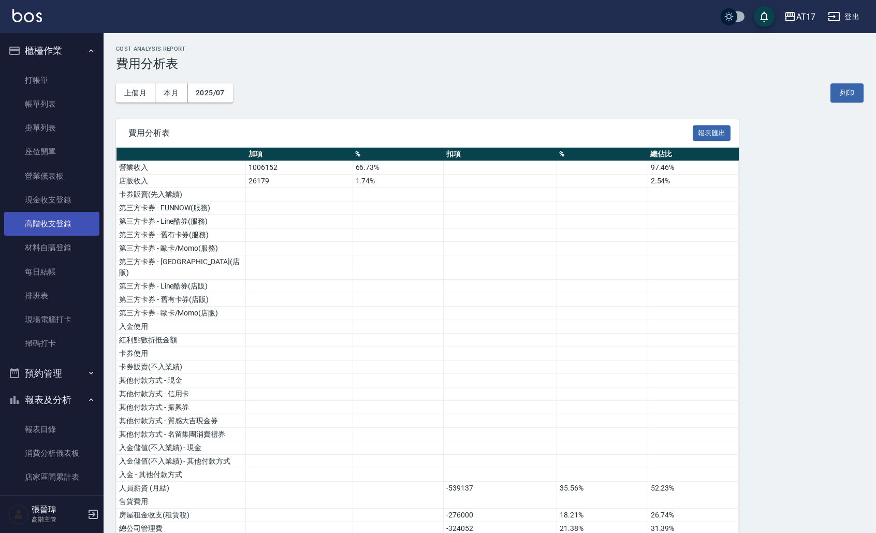
click at [62, 220] on link "高階收支登錄" at bounding box center [51, 224] width 95 height 24
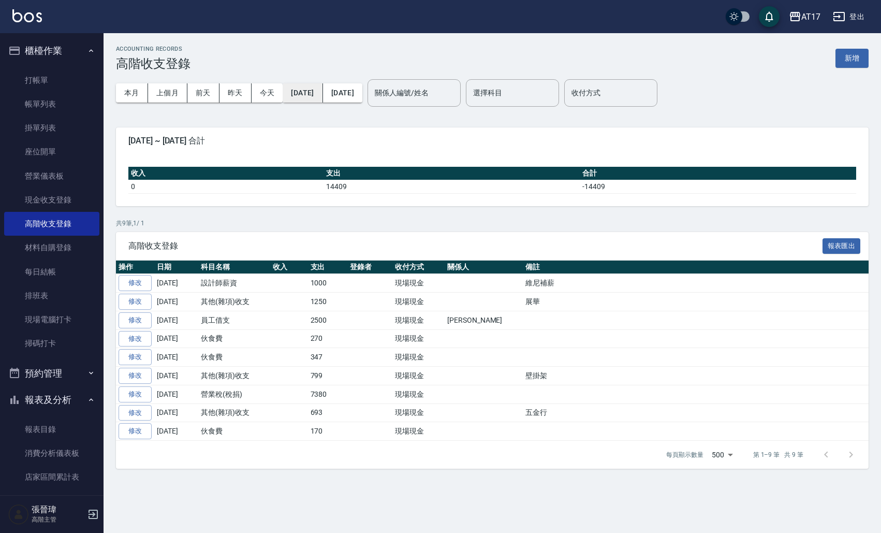
click at [322, 94] on button "[DATE]" at bounding box center [303, 92] width 40 height 19
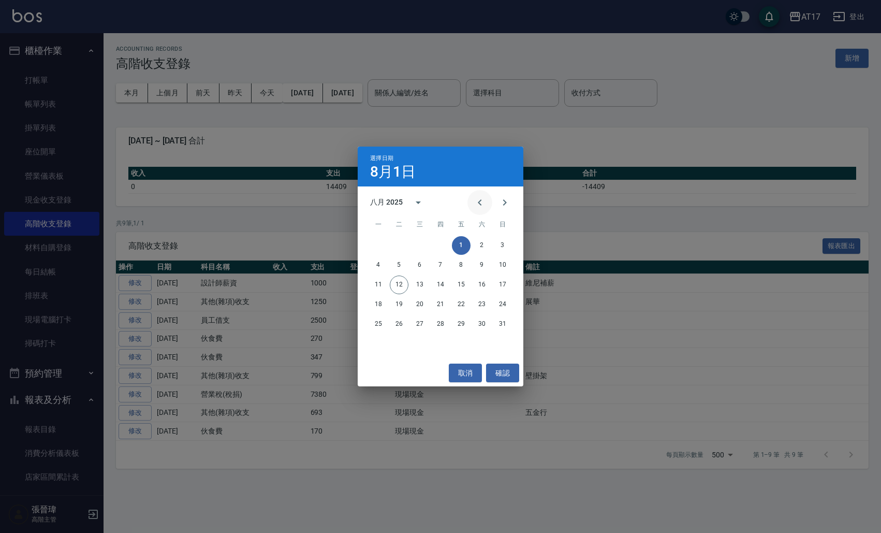
click at [478, 202] on icon "Previous month" at bounding box center [480, 202] width 4 height 6
click at [505, 202] on icon "Next month" at bounding box center [505, 202] width 4 height 6
click at [442, 321] on button "31" at bounding box center [440, 324] width 19 height 19
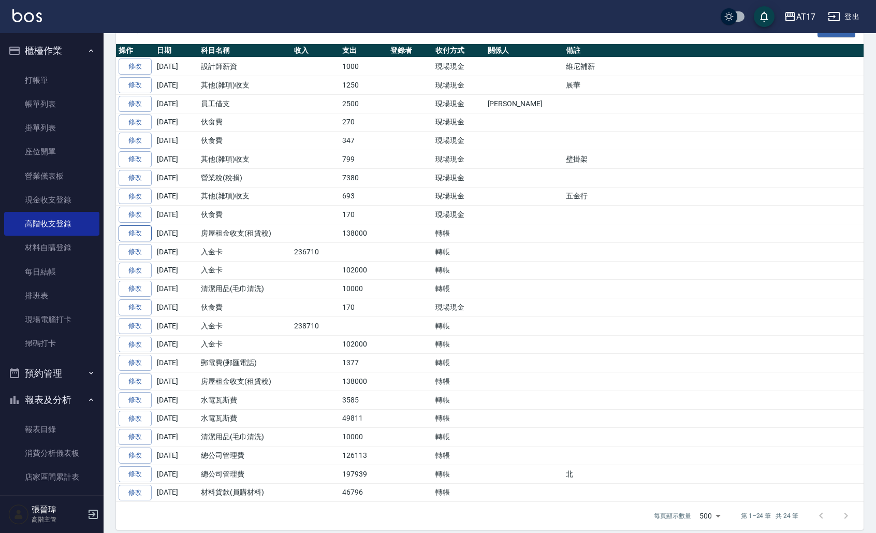
scroll to position [216, 0]
click at [137, 232] on link "修改" at bounding box center [135, 234] width 33 height 16
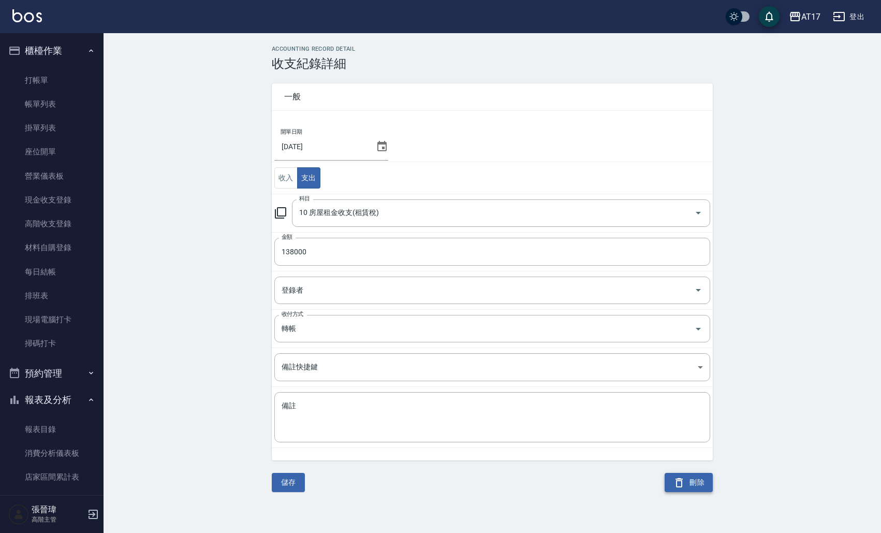
click at [680, 485] on icon "button" at bounding box center [679, 482] width 12 height 12
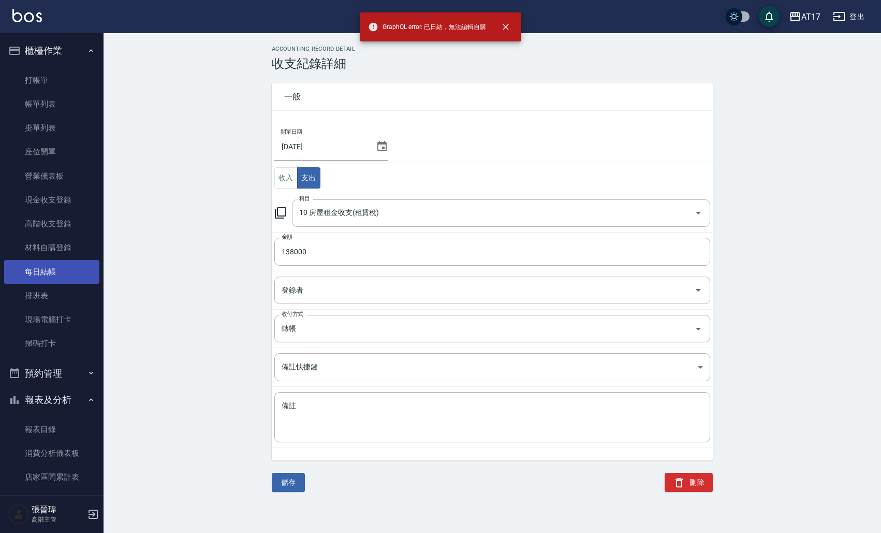
click at [37, 271] on link "每日結帳" at bounding box center [51, 272] width 95 height 24
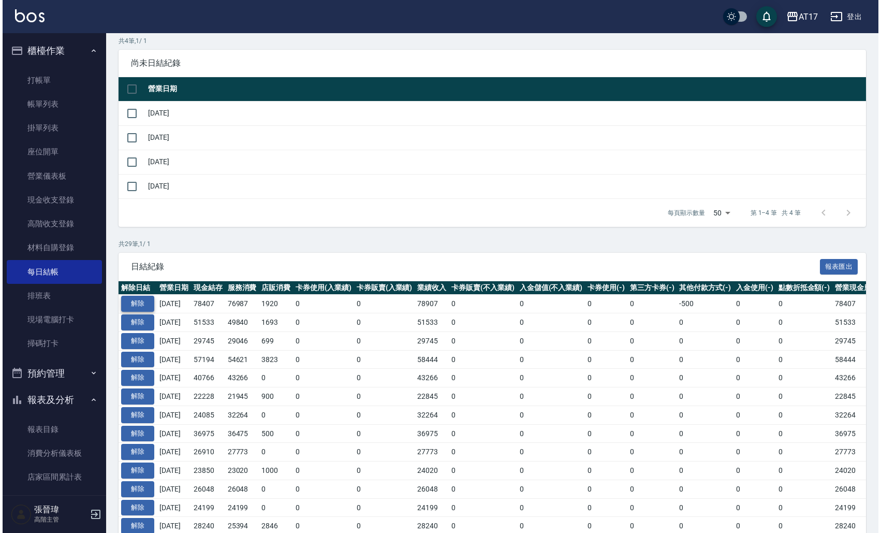
scroll to position [101, 0]
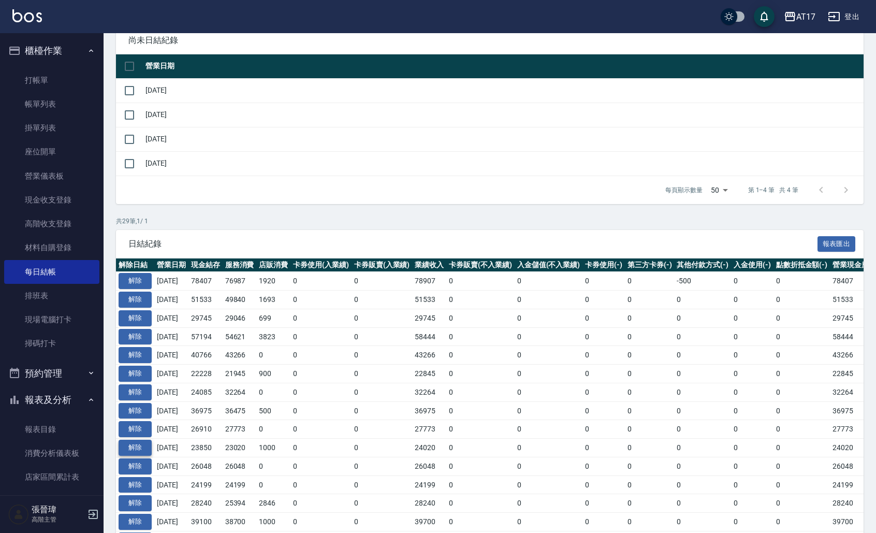
click at [136, 445] on button "解除" at bounding box center [135, 447] width 33 height 16
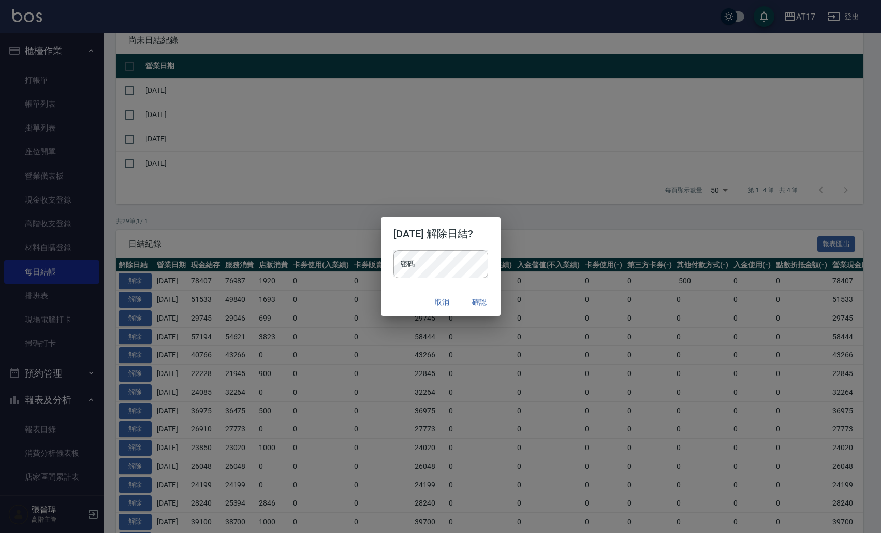
click at [395, 262] on div "密碼 密碼" at bounding box center [440, 264] width 95 height 28
click at [488, 299] on button "確認" at bounding box center [479, 301] width 33 height 19
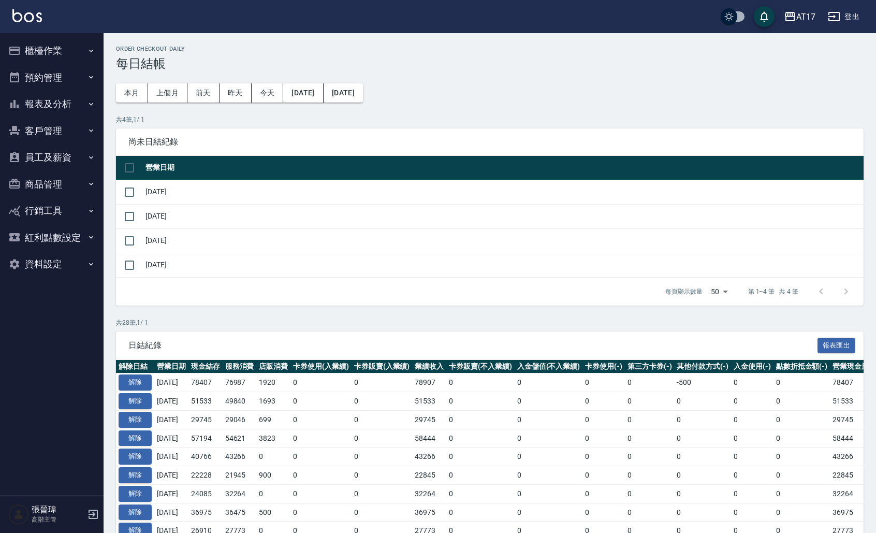
click at [67, 55] on button "櫃檯作業" at bounding box center [51, 50] width 95 height 27
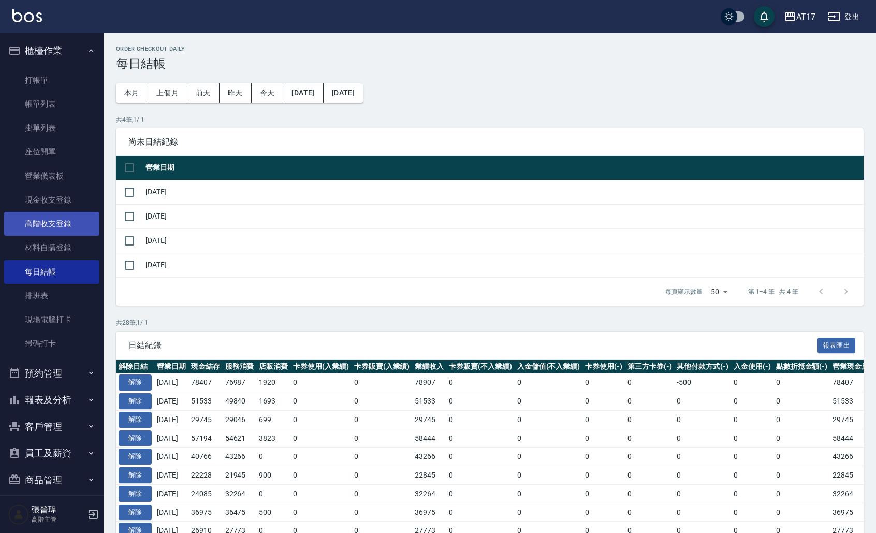
click at [57, 228] on link "高階收支登錄" at bounding box center [51, 224] width 95 height 24
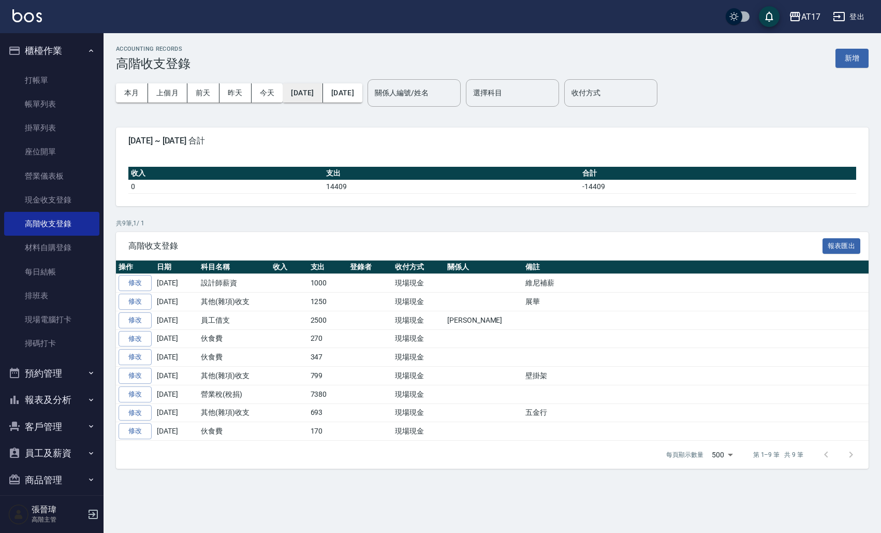
click at [318, 93] on button "[DATE]" at bounding box center [303, 92] width 40 height 19
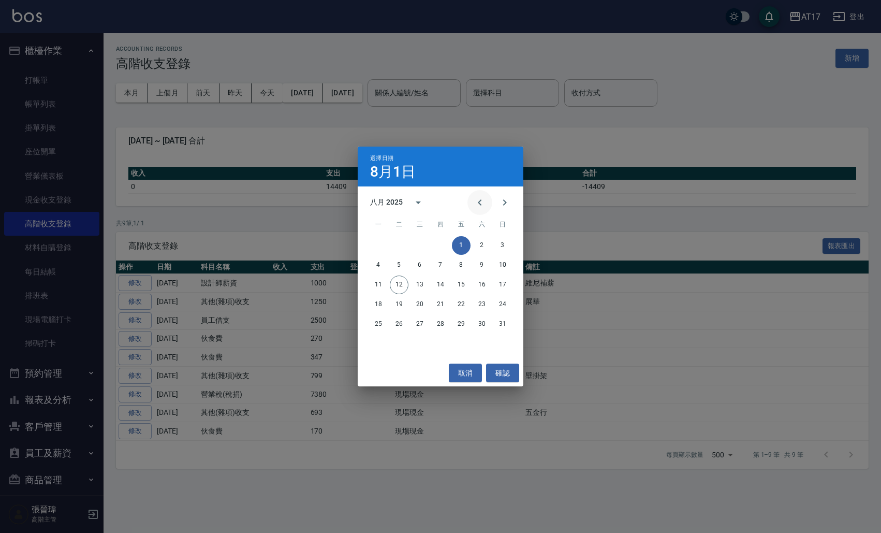
click at [480, 197] on icon "Previous month" at bounding box center [480, 202] width 12 height 12
click at [440, 323] on button "31" at bounding box center [440, 324] width 19 height 19
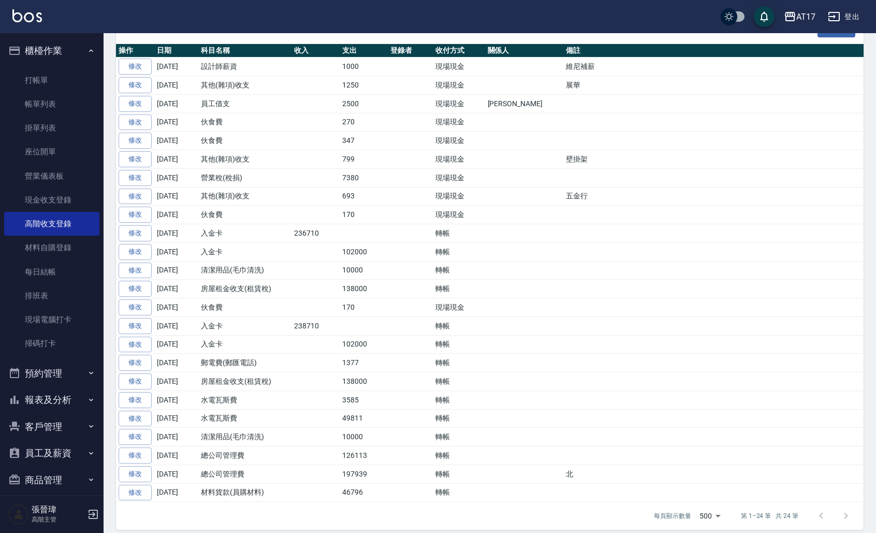
scroll to position [216, 0]
click at [131, 230] on link "修改" at bounding box center [135, 234] width 33 height 16
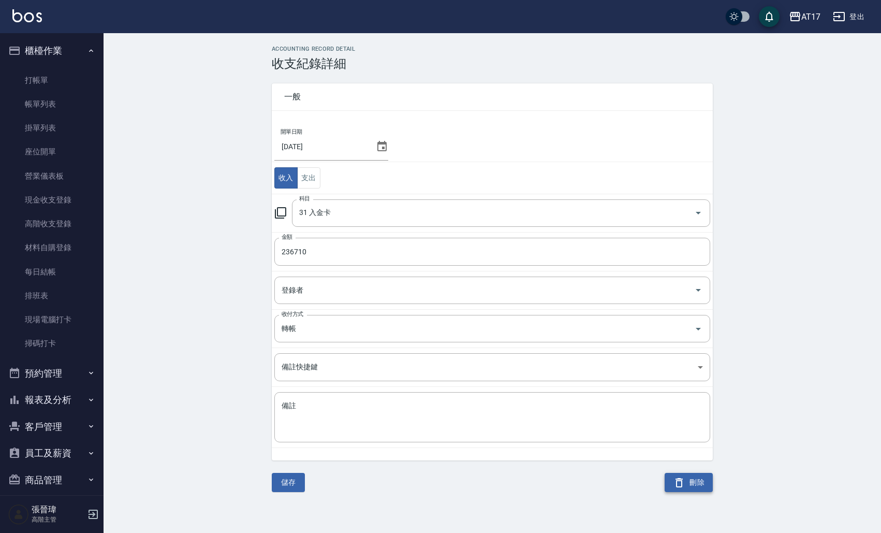
click at [683, 488] on button "刪除" at bounding box center [689, 482] width 48 height 19
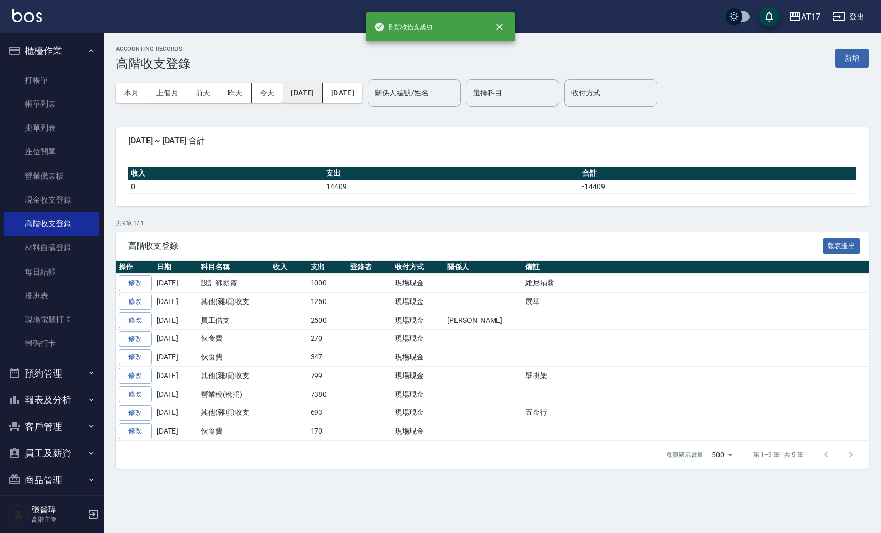
click at [319, 90] on button "[DATE]" at bounding box center [303, 92] width 40 height 19
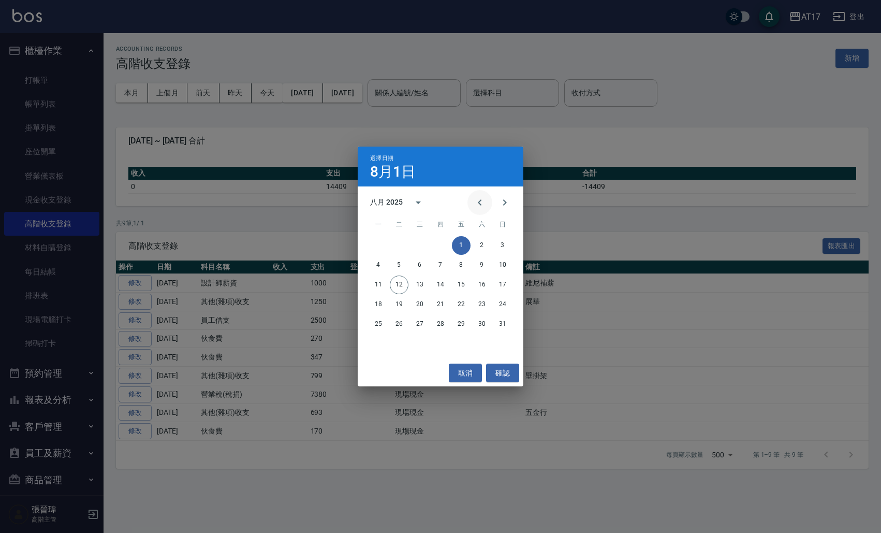
click at [476, 202] on icon "Previous month" at bounding box center [480, 202] width 12 height 12
click at [438, 324] on button "31" at bounding box center [440, 324] width 19 height 19
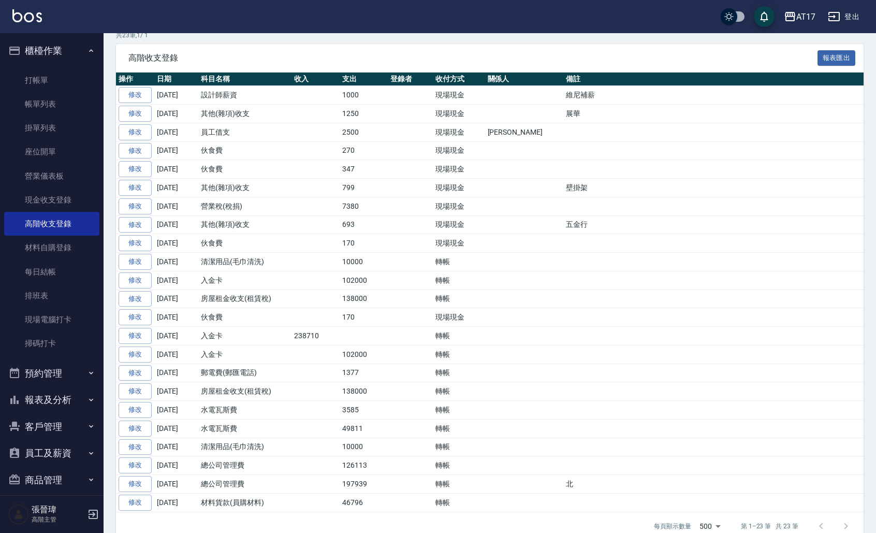
scroll to position [190, 0]
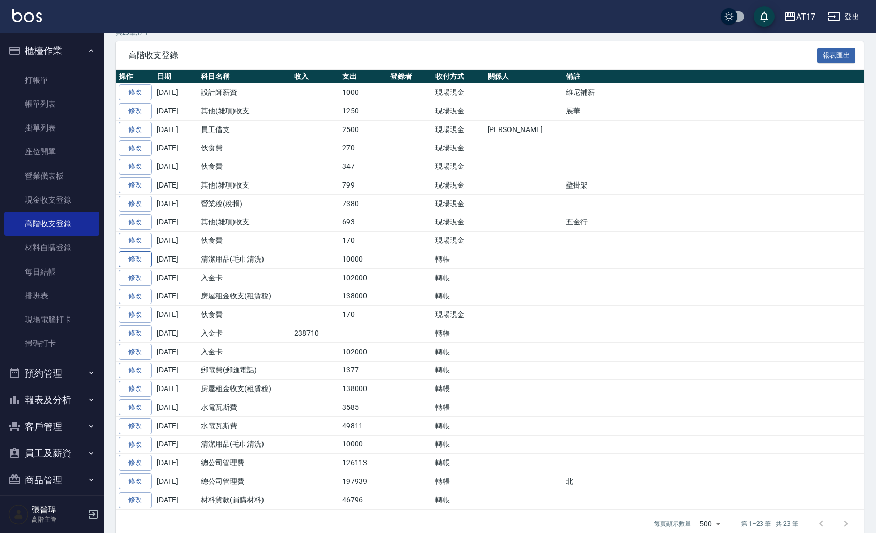
click at [130, 254] on link "修改" at bounding box center [135, 259] width 33 height 16
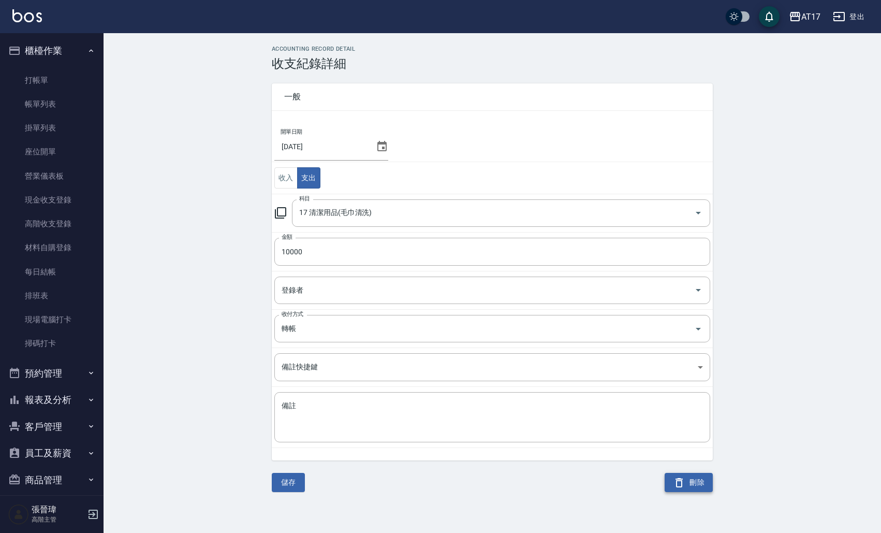
click at [702, 486] on button "刪除" at bounding box center [689, 482] width 48 height 19
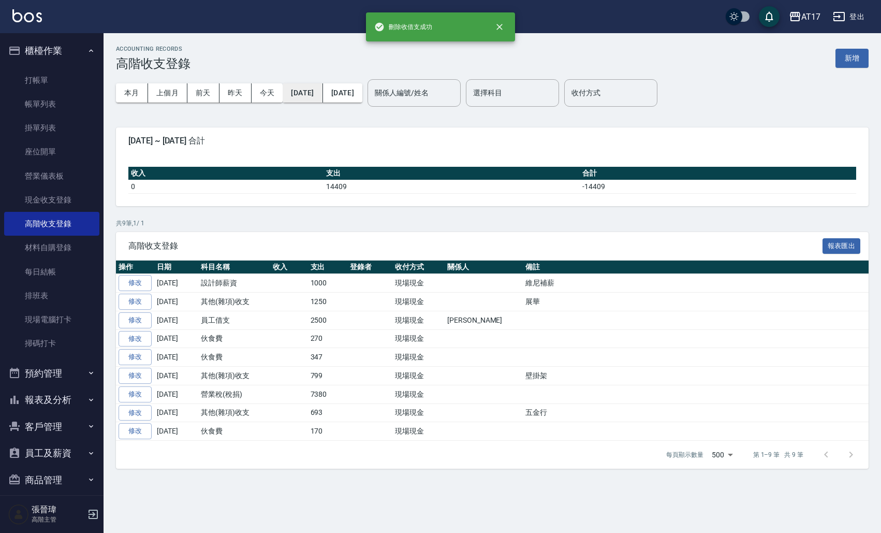
click at [306, 95] on button "[DATE]" at bounding box center [303, 92] width 40 height 19
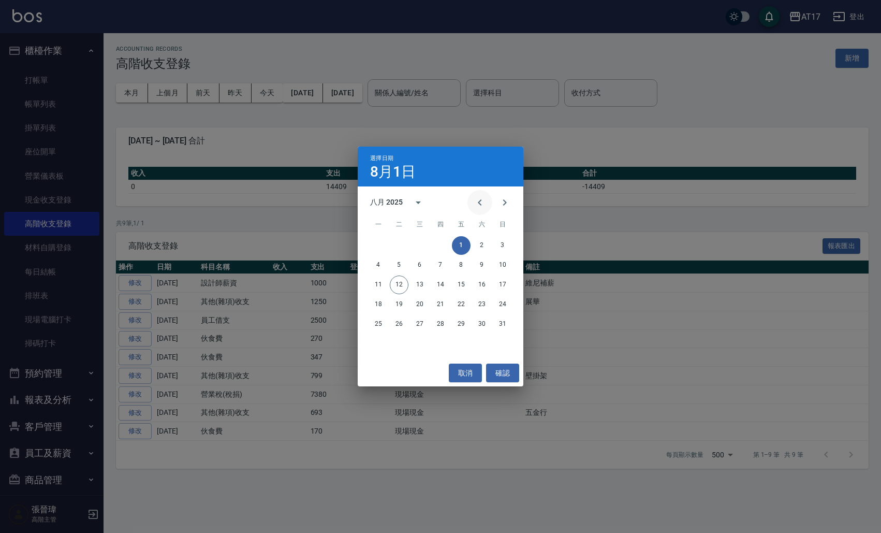
click at [479, 204] on icon "Previous month" at bounding box center [480, 202] width 4 height 6
click at [438, 326] on button "31" at bounding box center [440, 324] width 19 height 19
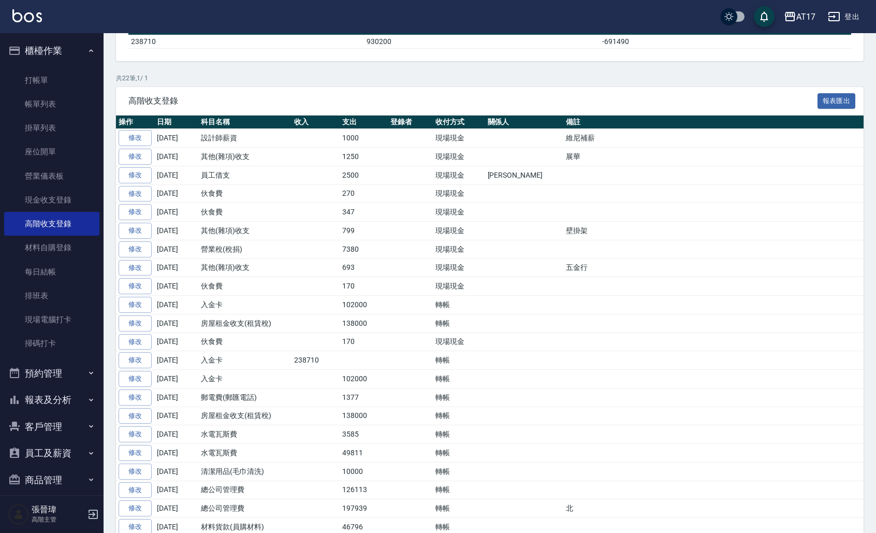
scroll to position [175, 0]
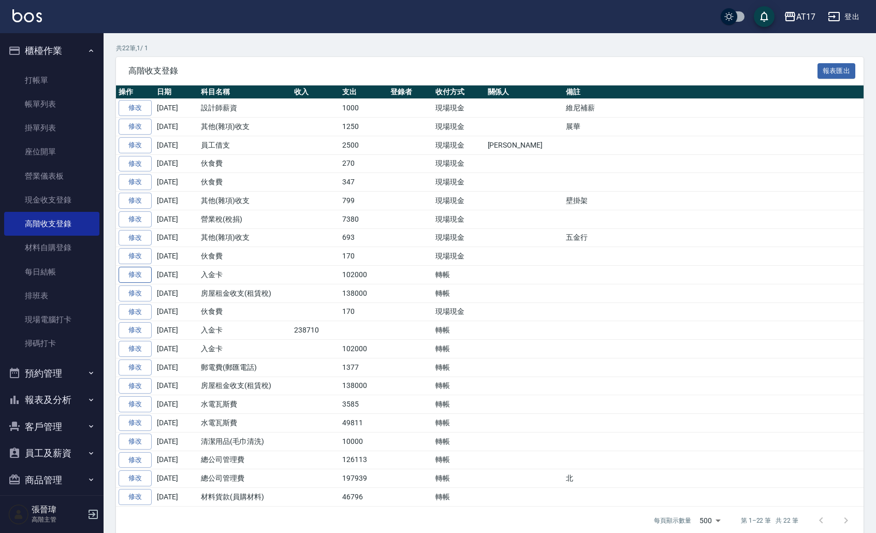
click at [136, 271] on link "修改" at bounding box center [135, 275] width 33 height 16
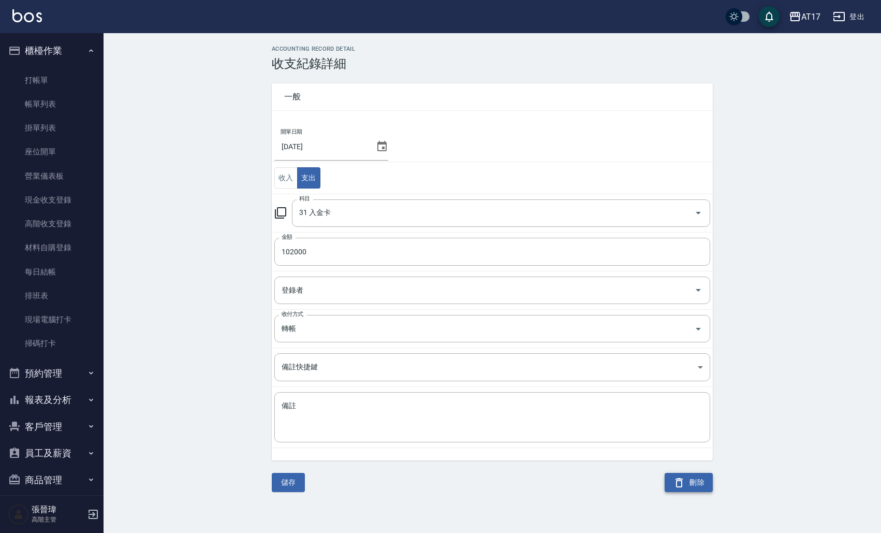
click at [687, 485] on button "刪除" at bounding box center [689, 482] width 48 height 19
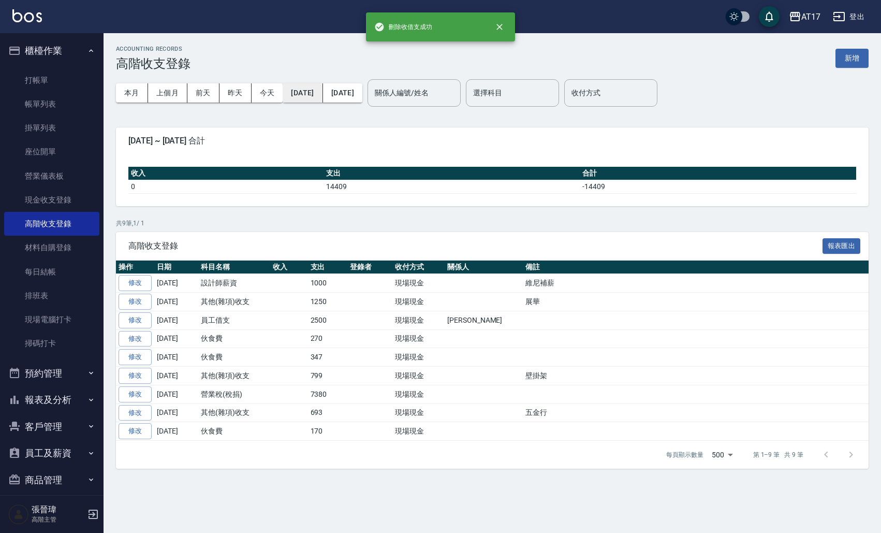
click at [322, 91] on button "[DATE]" at bounding box center [303, 92] width 40 height 19
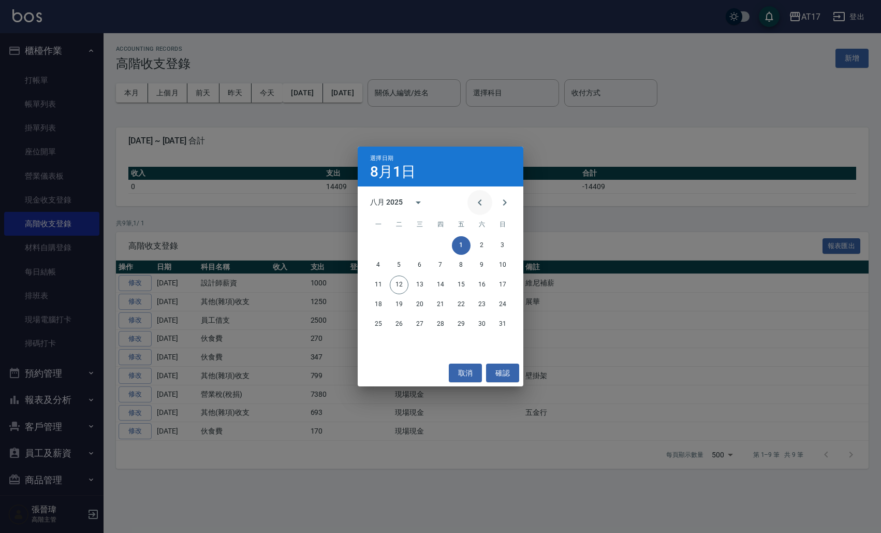
click at [486, 198] on icon "Previous month" at bounding box center [480, 202] width 12 height 12
click at [436, 321] on button "31" at bounding box center [440, 324] width 19 height 19
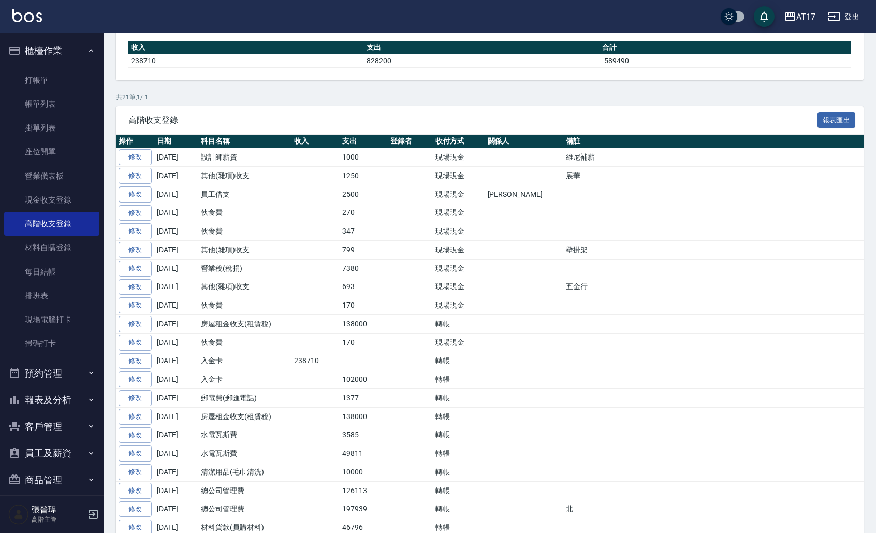
scroll to position [137, 0]
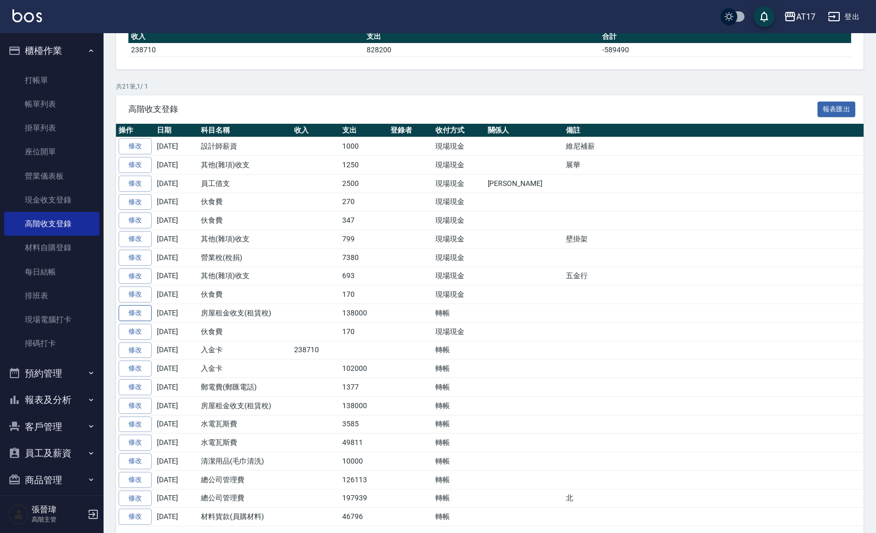
click at [139, 307] on link "修改" at bounding box center [135, 313] width 33 height 16
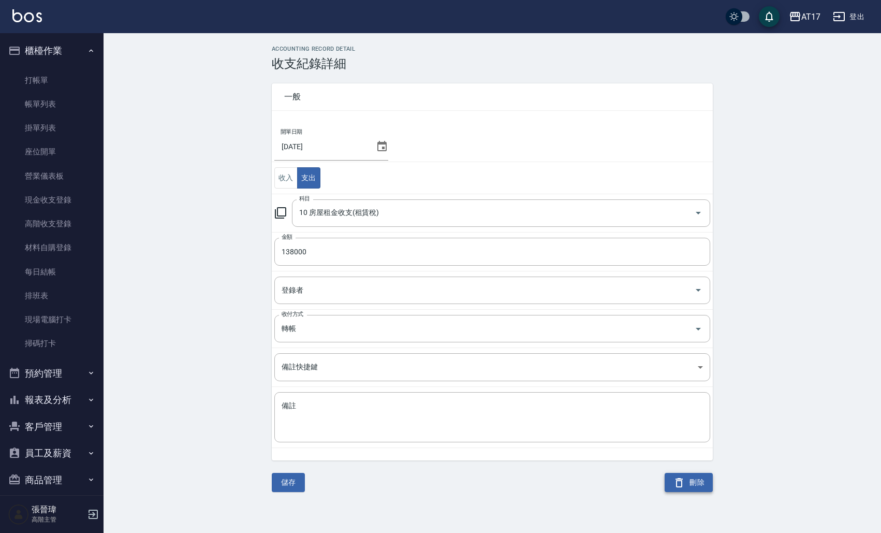
click at [697, 477] on button "刪除" at bounding box center [689, 482] width 48 height 19
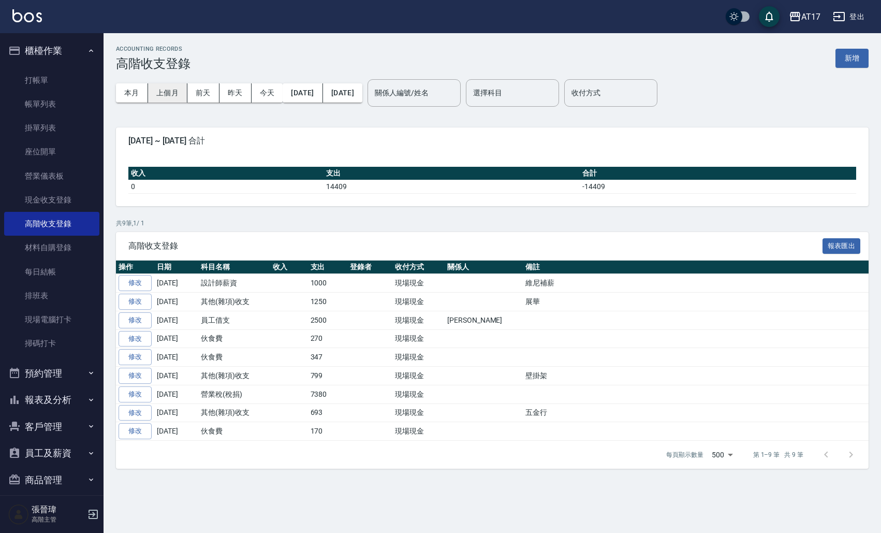
click at [178, 94] on button "上個月" at bounding box center [167, 92] width 39 height 19
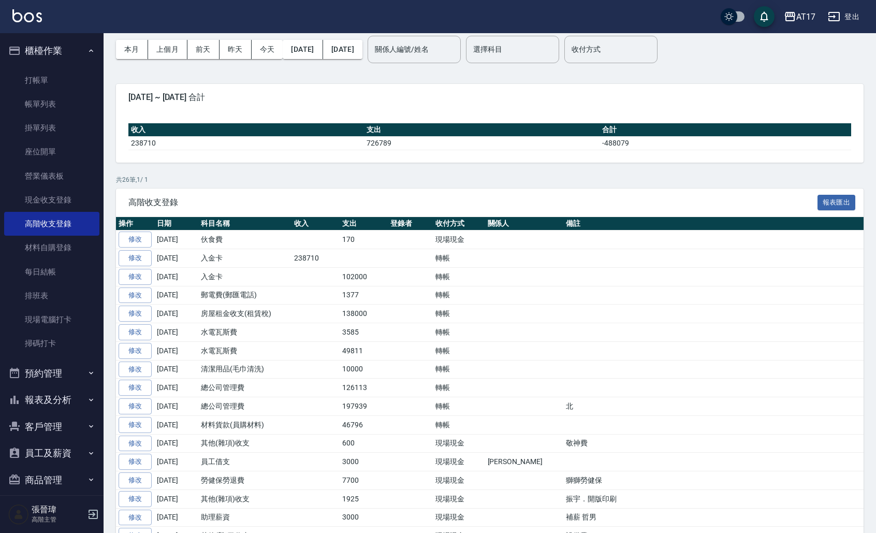
scroll to position [41, 0]
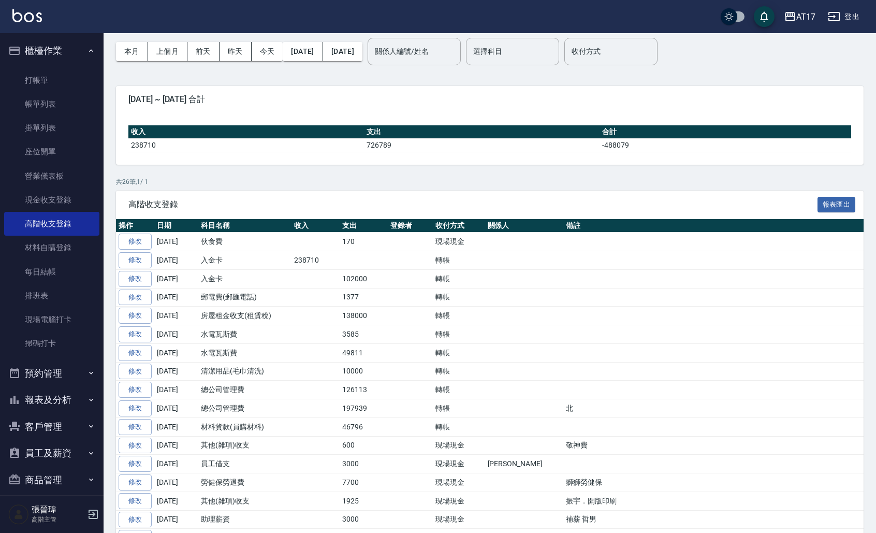
click at [388, 384] on td "126113" at bounding box center [364, 389] width 48 height 19
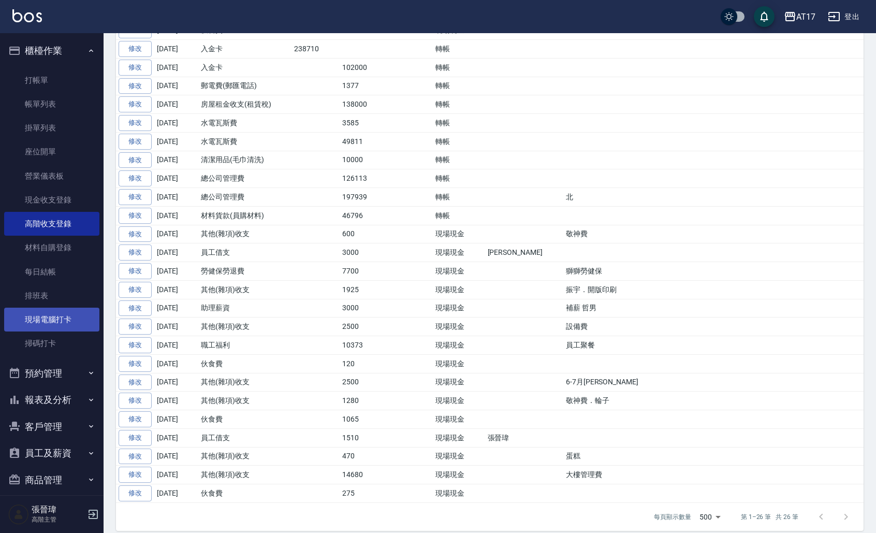
scroll to position [252, 0]
click at [58, 392] on button "報表及分析" at bounding box center [51, 399] width 95 height 27
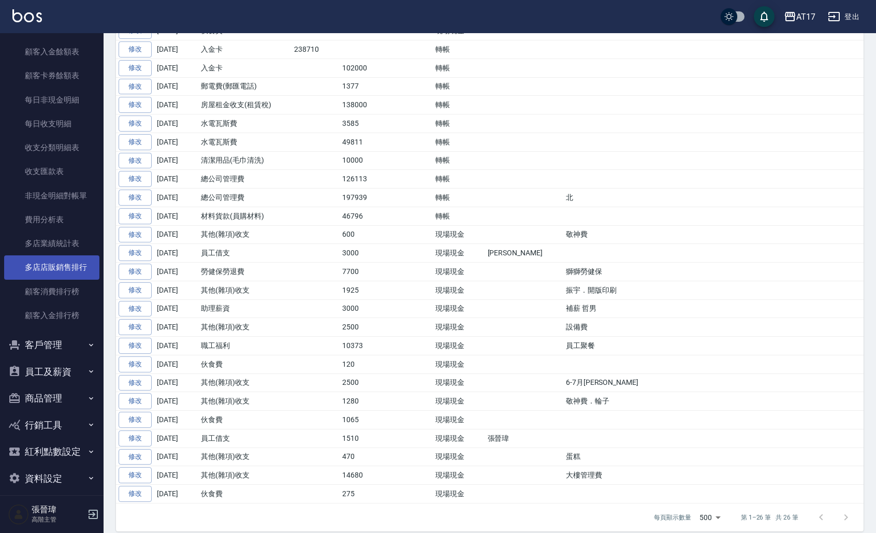
scroll to position [1095, 0]
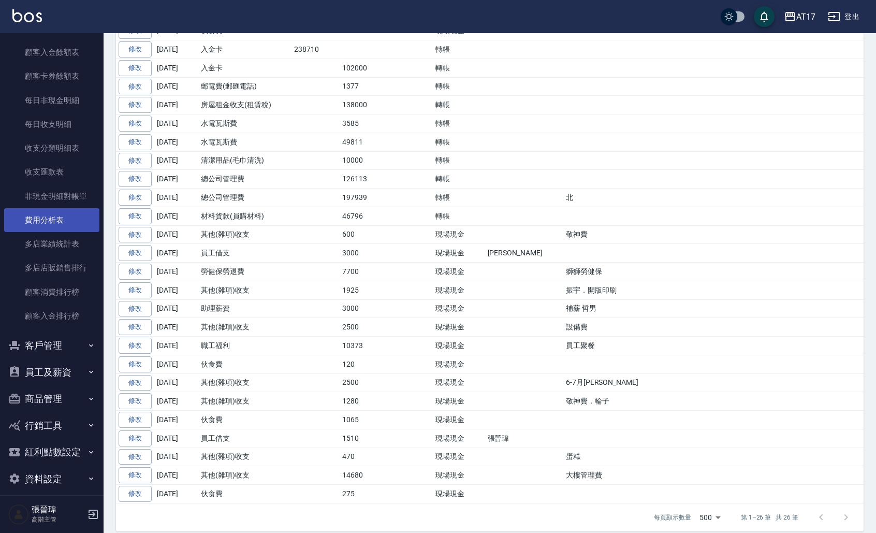
click at [55, 216] on link "費用分析表" at bounding box center [51, 220] width 95 height 24
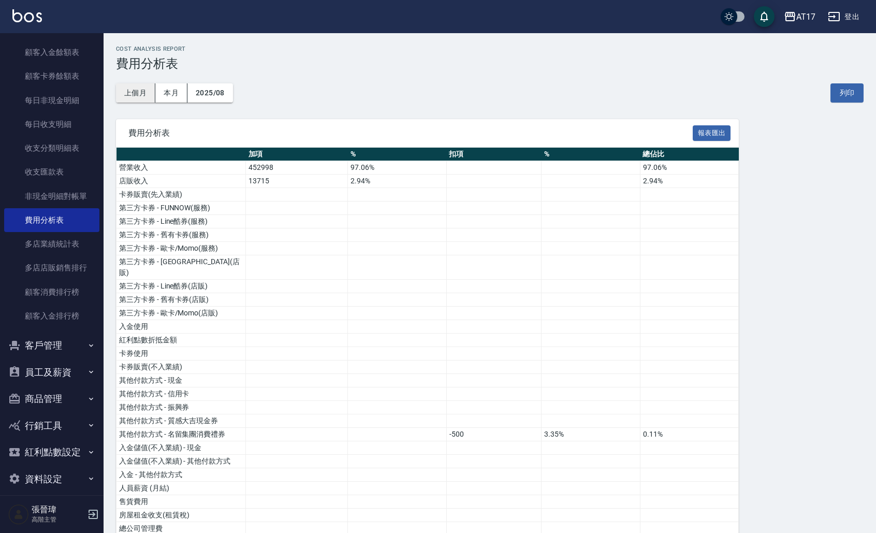
click at [130, 94] on button "上個月" at bounding box center [135, 92] width 39 height 19
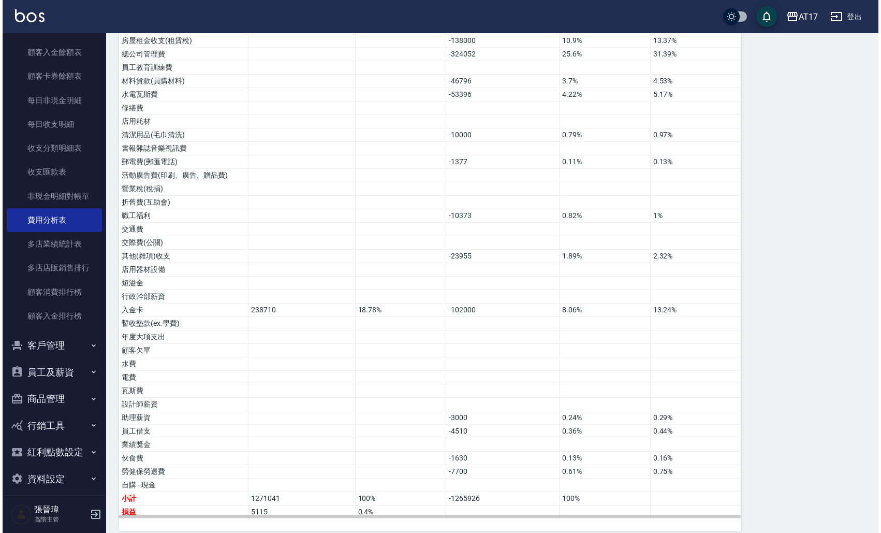
scroll to position [474, 0]
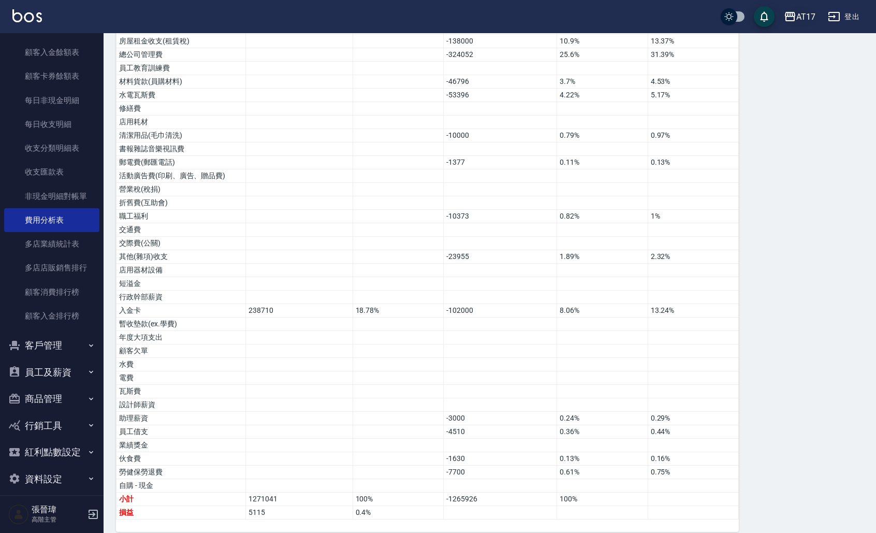
click at [805, 7] on button "AT17" at bounding box center [800, 16] width 40 height 21
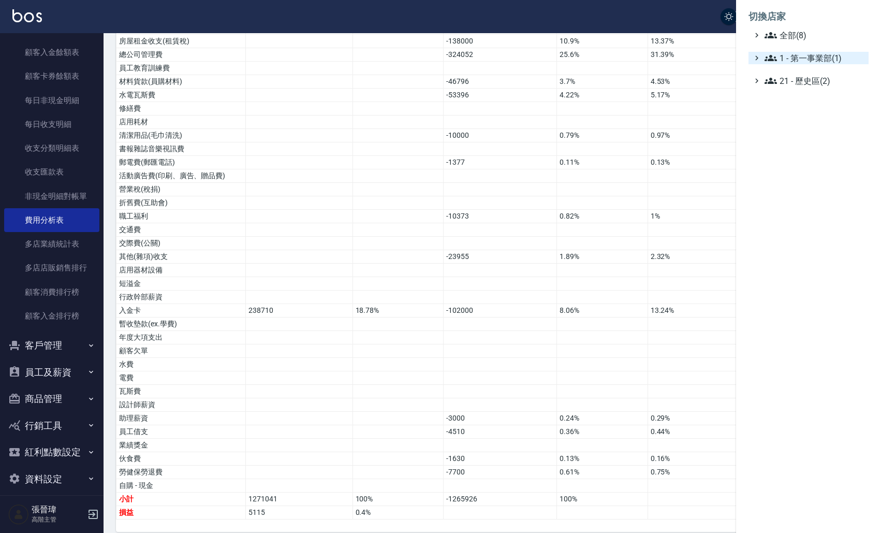
click at [807, 53] on span "1 - 第一事業部(1)" at bounding box center [815, 58] width 100 height 12
click at [831, 74] on span "1.08 - 張晉瑋(6)" at bounding box center [820, 70] width 90 height 12
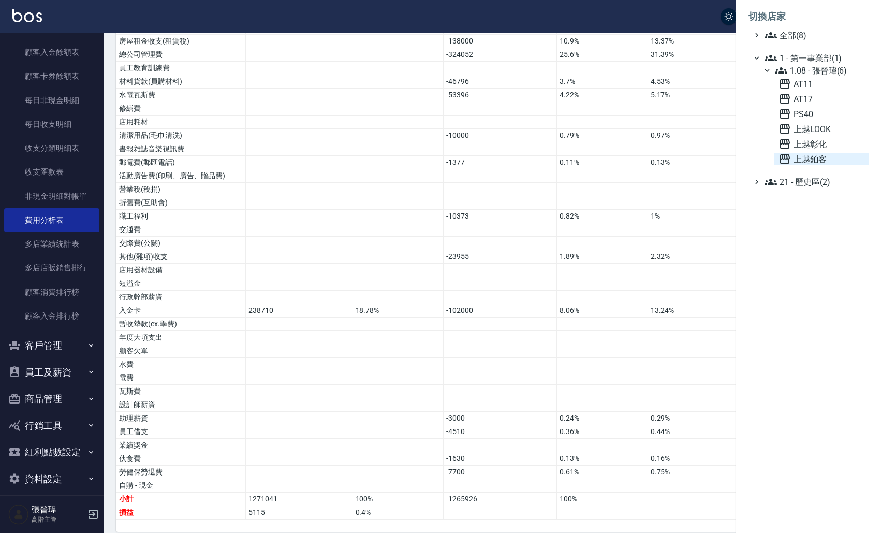
click at [811, 158] on span "上越鉑客" at bounding box center [821, 159] width 86 height 12
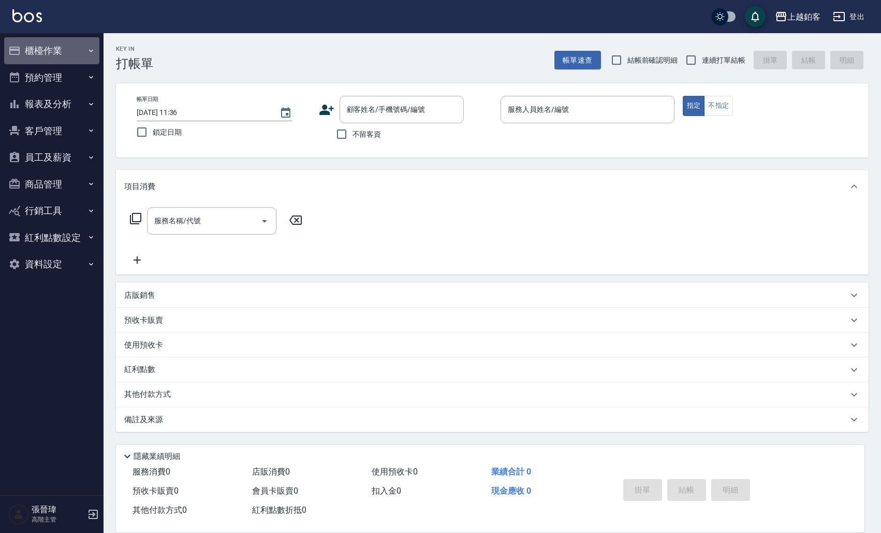
click at [76, 52] on button "櫃檯作業" at bounding box center [51, 50] width 95 height 27
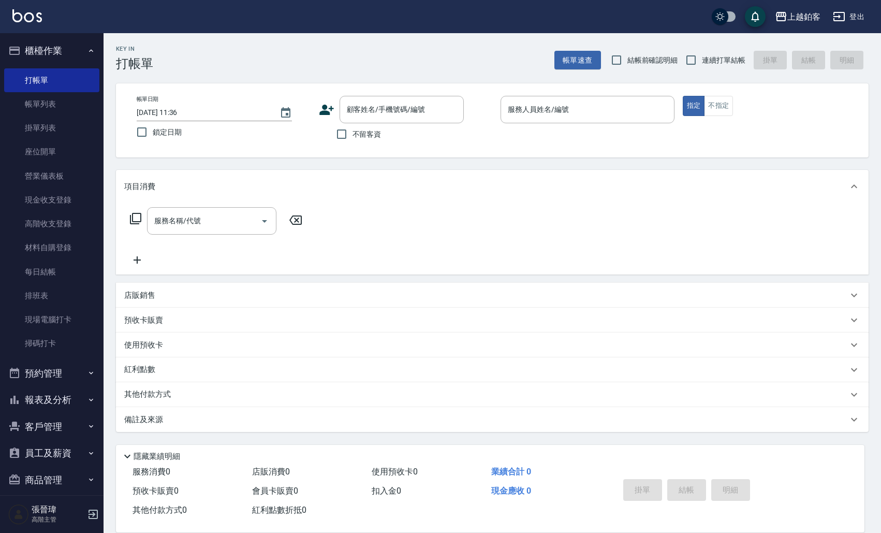
click at [46, 406] on button "報表及分析" at bounding box center [51, 399] width 95 height 27
click at [60, 224] on link "高階收支登錄" at bounding box center [51, 224] width 95 height 24
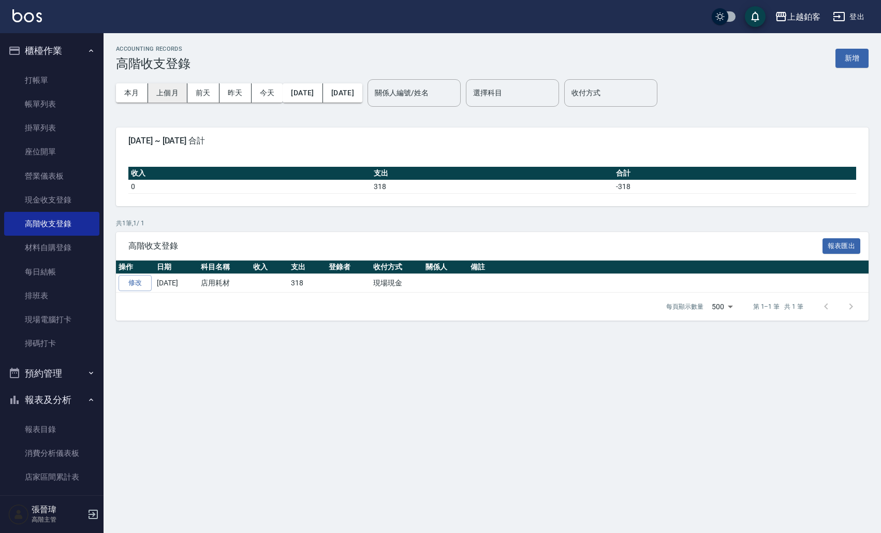
click at [165, 97] on button "上個月" at bounding box center [167, 92] width 39 height 19
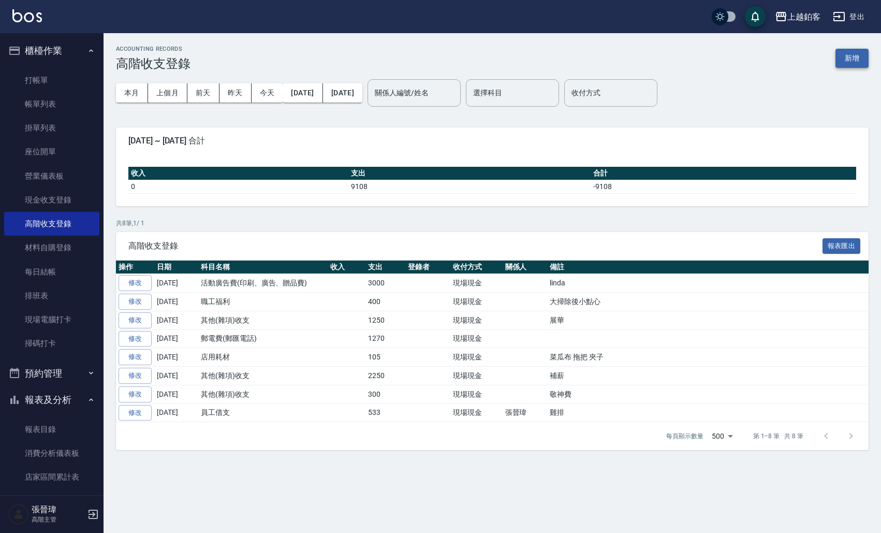
click at [868, 57] on button "新增" at bounding box center [851, 58] width 33 height 19
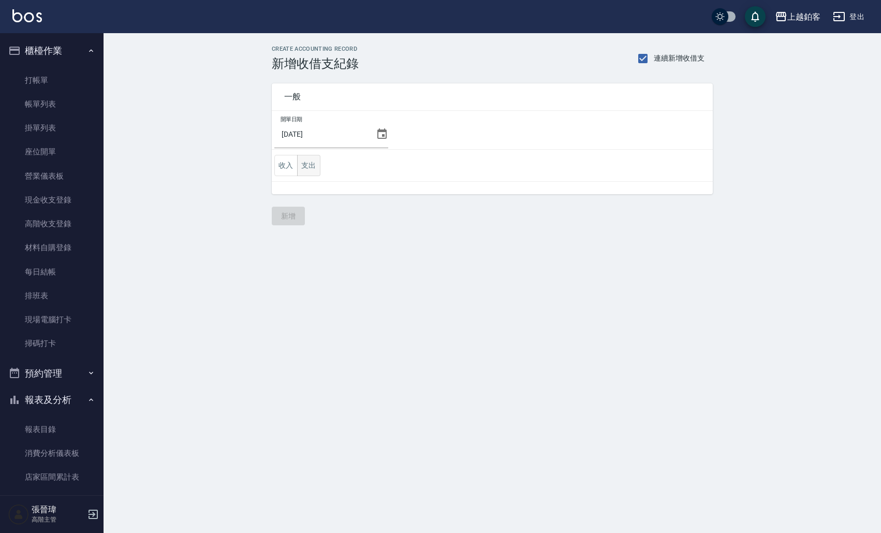
click at [310, 162] on button "支出" at bounding box center [308, 165] width 23 height 21
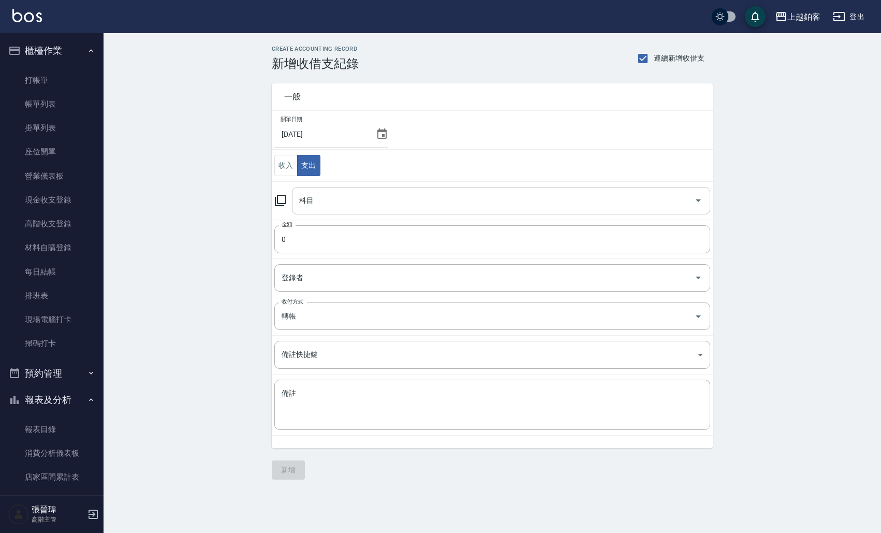
click at [376, 207] on input "科目" at bounding box center [493, 201] width 393 height 18
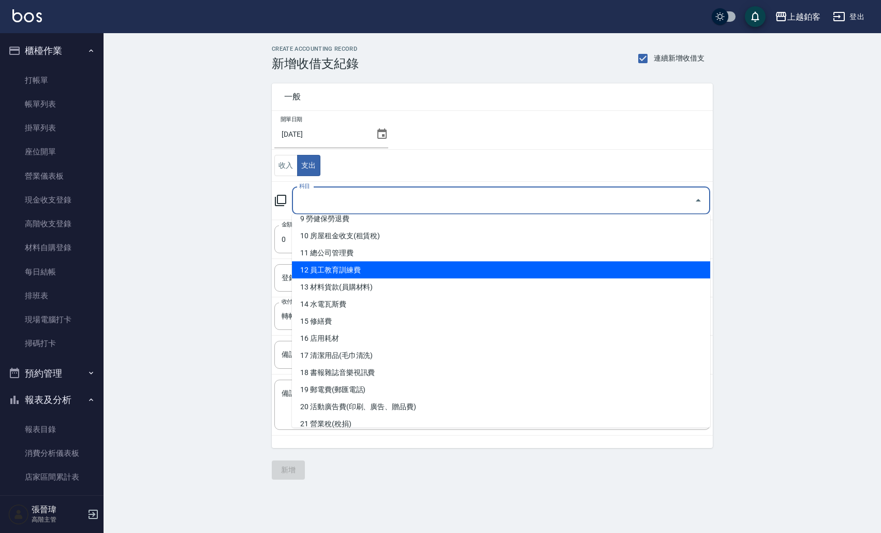
scroll to position [163, 0]
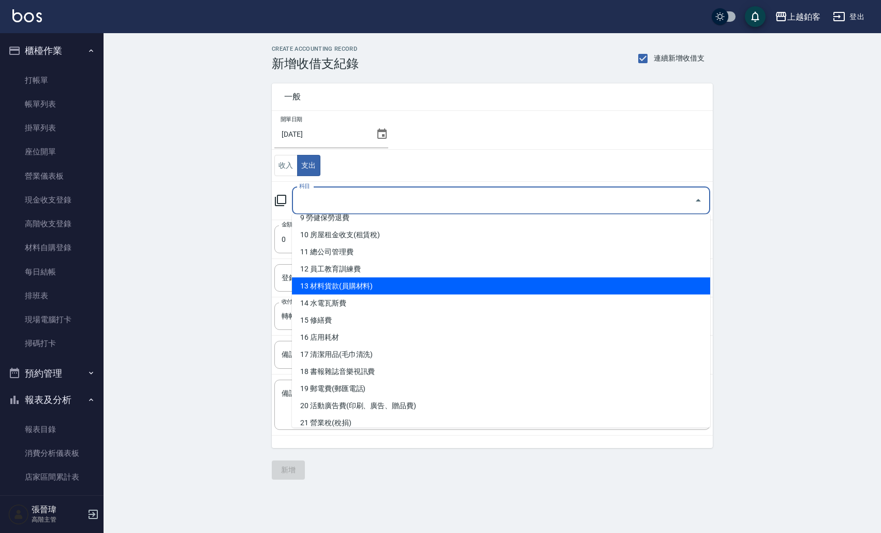
click at [365, 290] on li "13 材料貨款(員購材料)" at bounding box center [501, 285] width 418 height 17
type input "13 材料貨款(員購材料)"
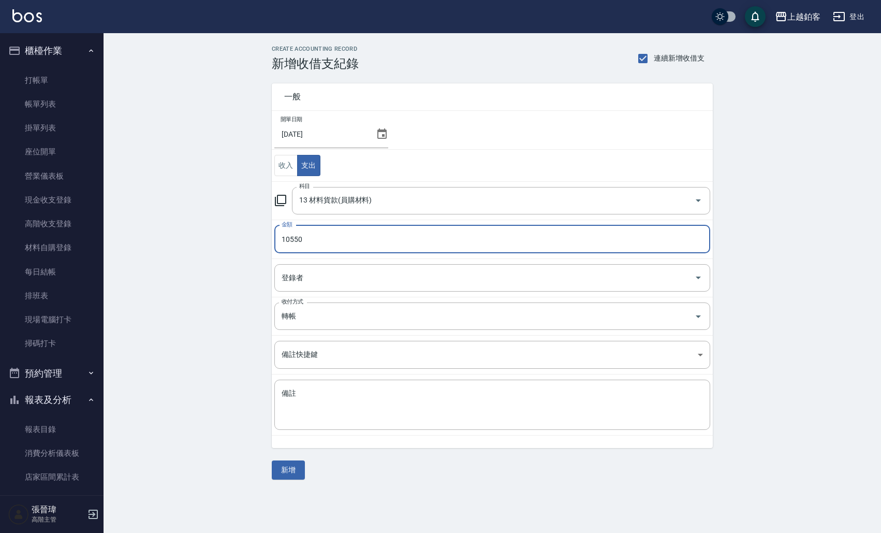
type input "10550"
click at [382, 135] on icon at bounding box center [381, 133] width 9 height 10
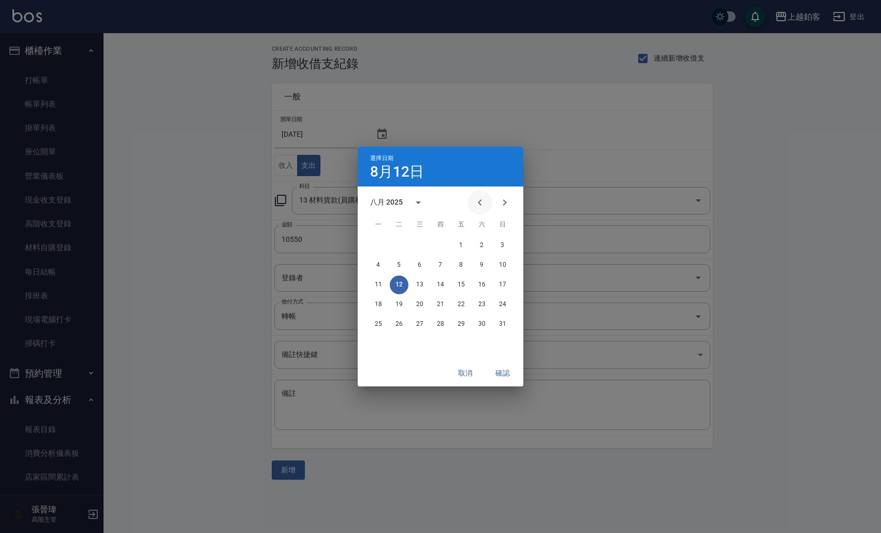
click at [484, 201] on icon "Previous month" at bounding box center [480, 202] width 12 height 12
click at [442, 322] on button "31" at bounding box center [440, 324] width 19 height 19
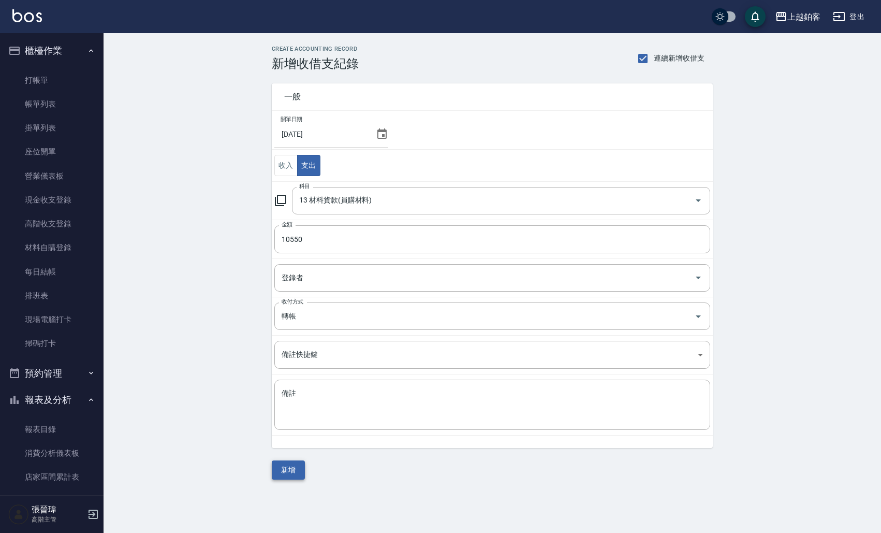
click at [288, 467] on button "新增" at bounding box center [288, 469] width 33 height 19
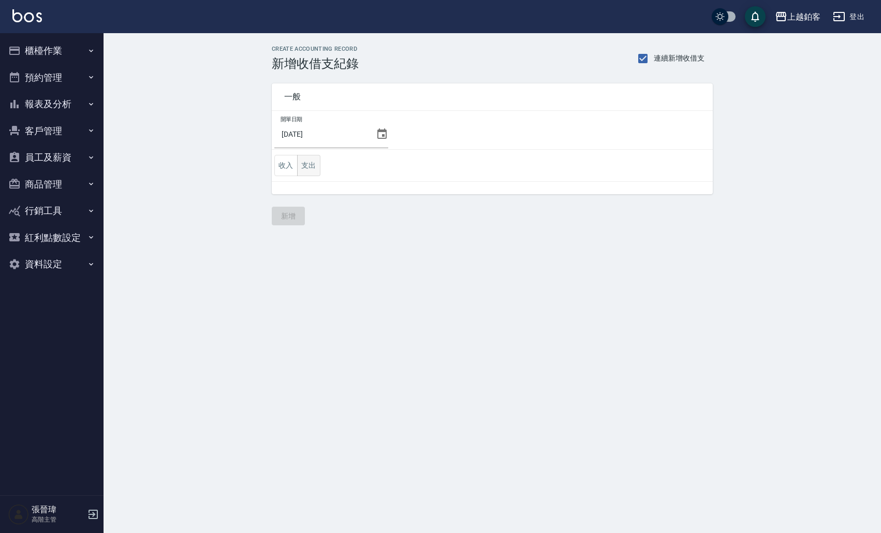
click at [306, 165] on button "支出" at bounding box center [308, 165] width 23 height 21
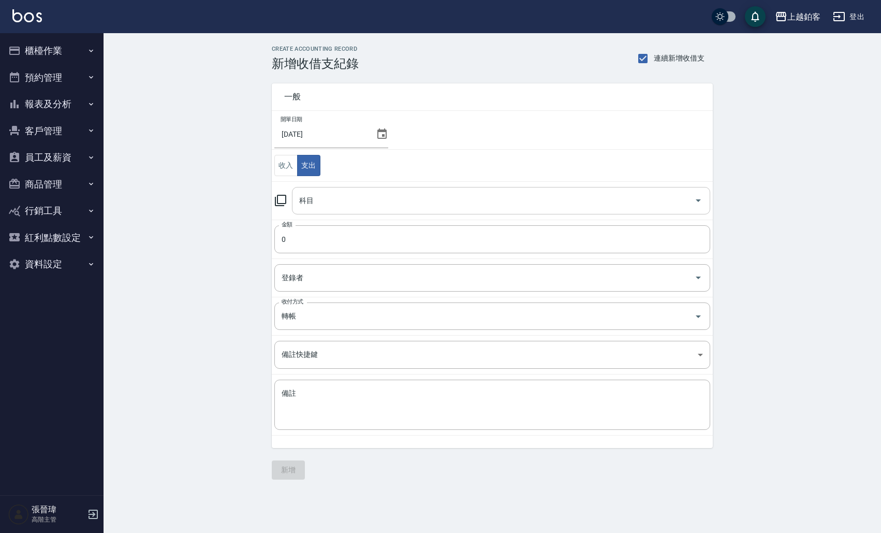
click at [348, 201] on input "科目" at bounding box center [493, 201] width 393 height 18
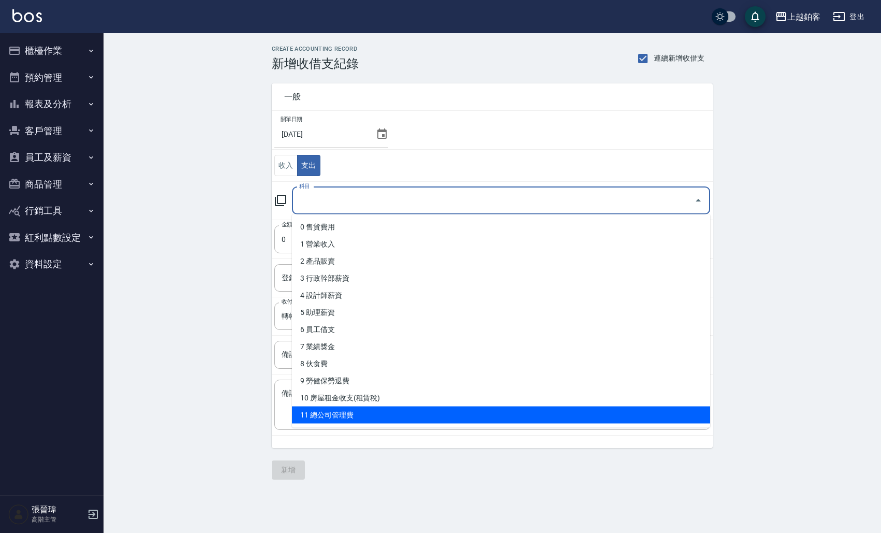
click at [343, 415] on li "11 總公司管理費" at bounding box center [501, 414] width 418 height 17
type input "11 總公司管理費"
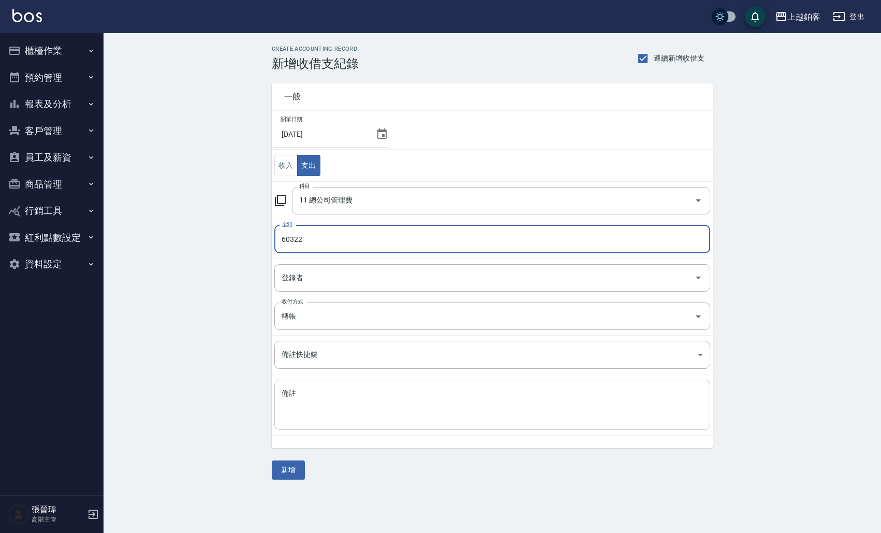
type input "60322"
click at [325, 411] on textarea "備註" at bounding box center [492, 404] width 421 height 33
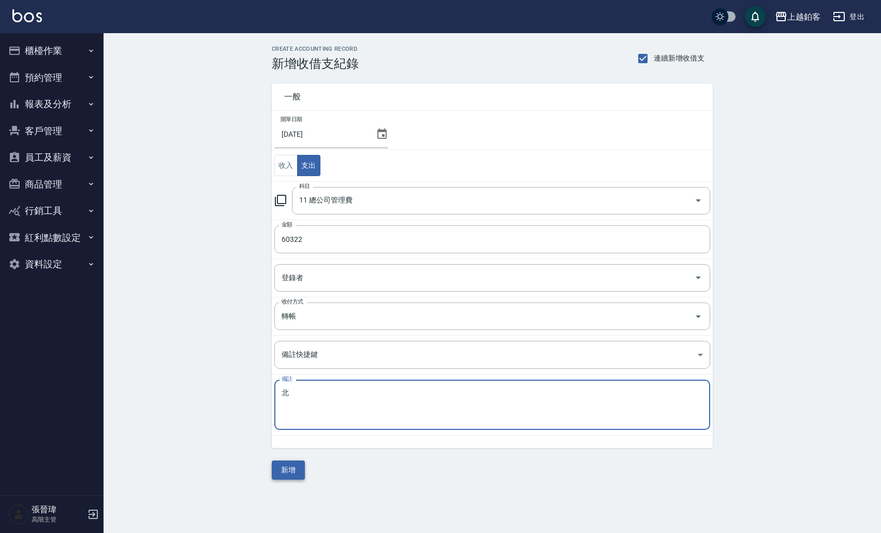
type textarea "北"
click at [282, 466] on button "新增" at bounding box center [288, 469] width 33 height 19
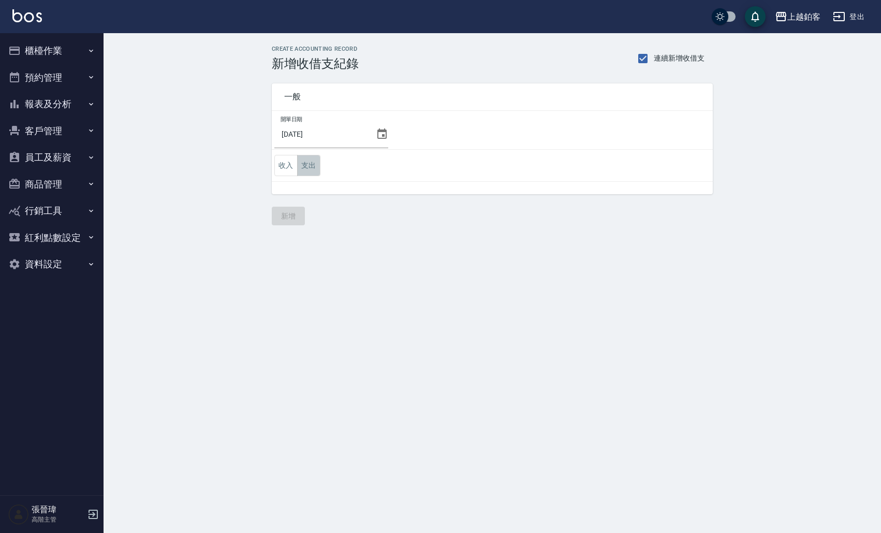
click at [310, 170] on button "支出" at bounding box center [308, 165] width 23 height 21
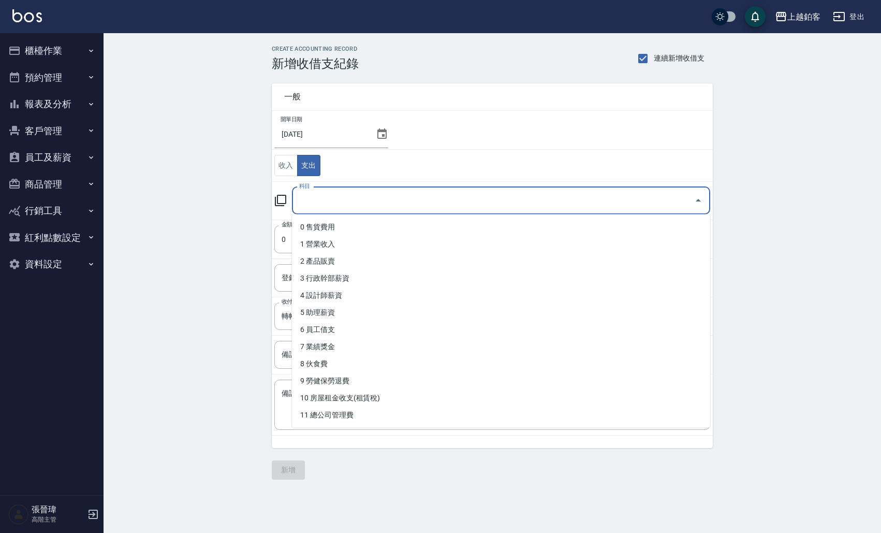
click at [359, 201] on input "科目" at bounding box center [493, 201] width 393 height 18
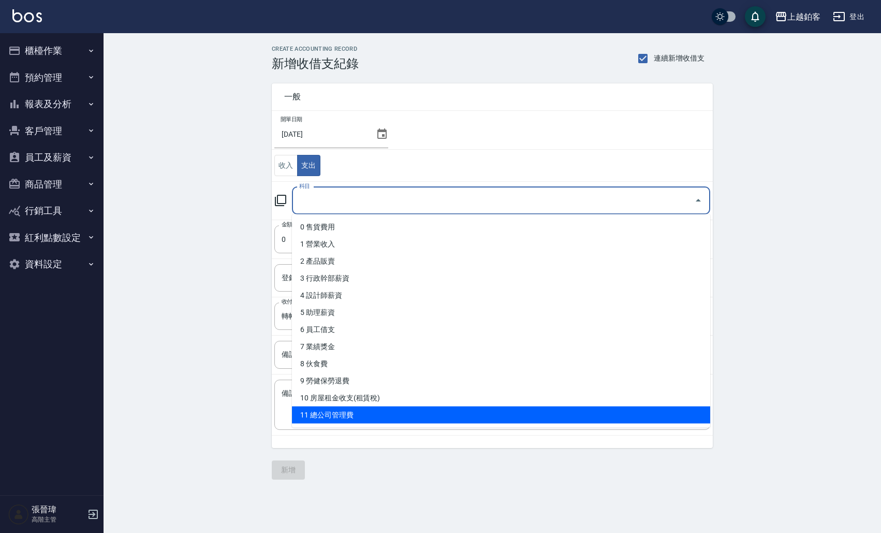
click at [339, 413] on li "11 總公司管理費" at bounding box center [501, 414] width 418 height 17
type input "11 總公司管理費"
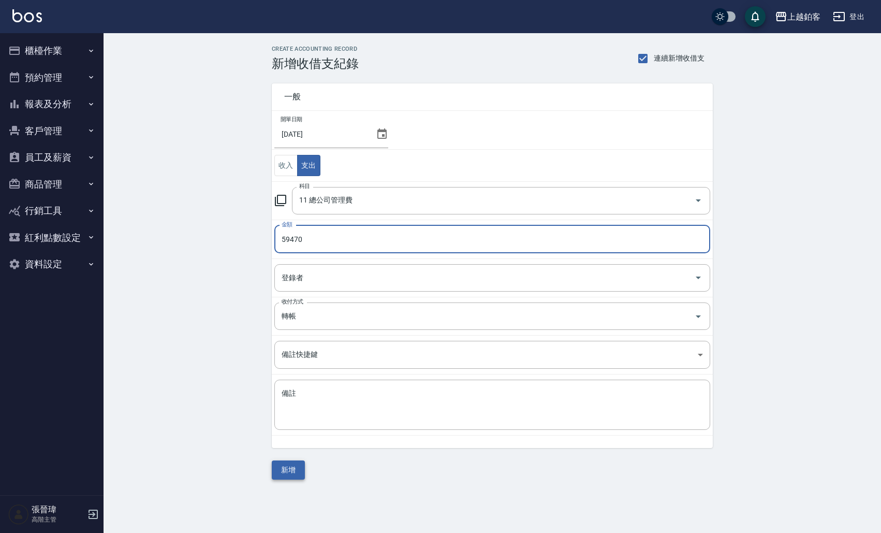
type input "59470"
click at [291, 465] on button "新增" at bounding box center [288, 469] width 33 height 19
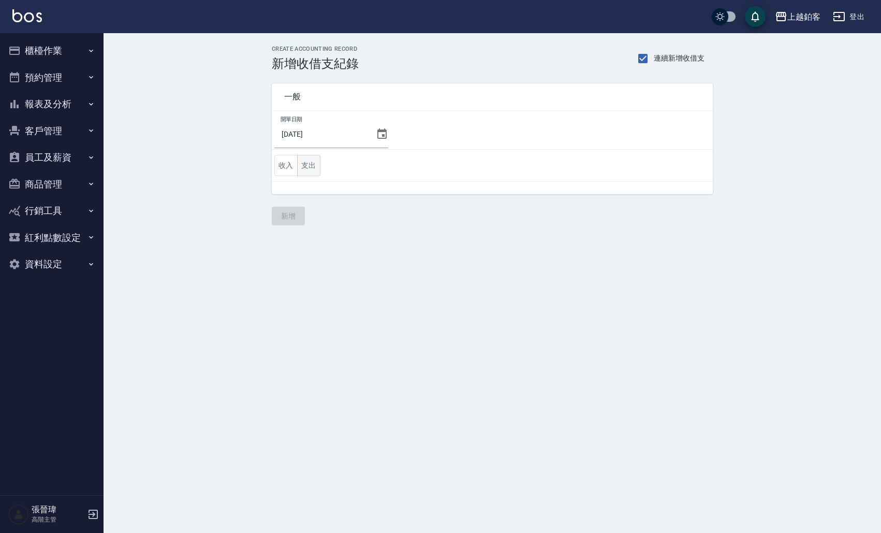
click at [306, 168] on button "支出" at bounding box center [308, 165] width 23 height 21
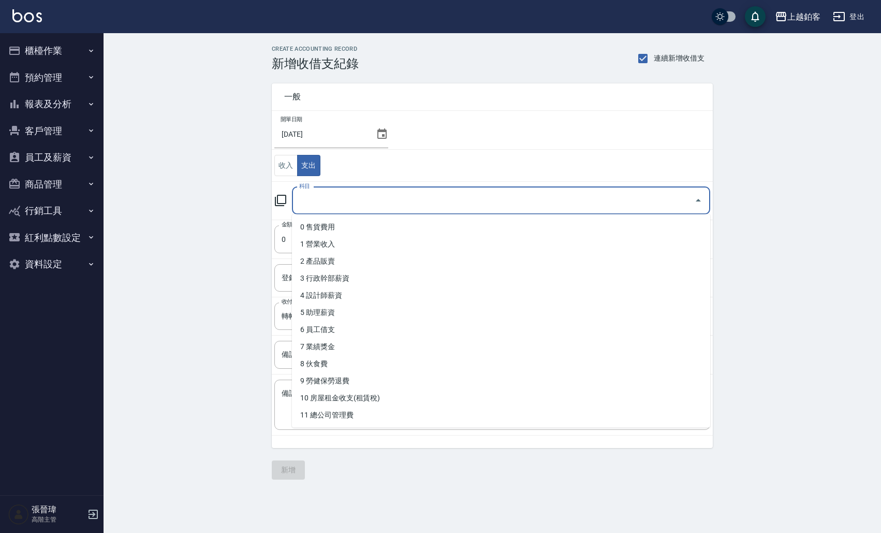
click at [334, 199] on input "科目" at bounding box center [493, 201] width 393 height 18
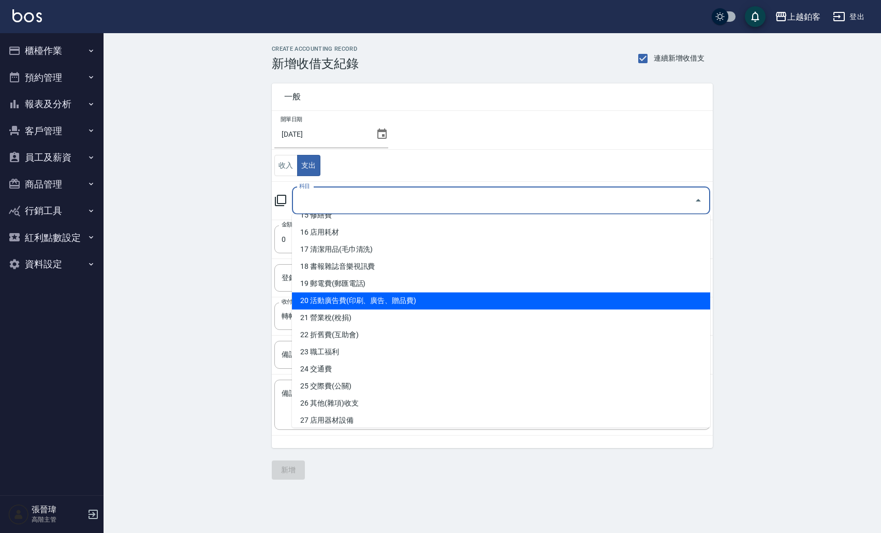
scroll to position [261, 0]
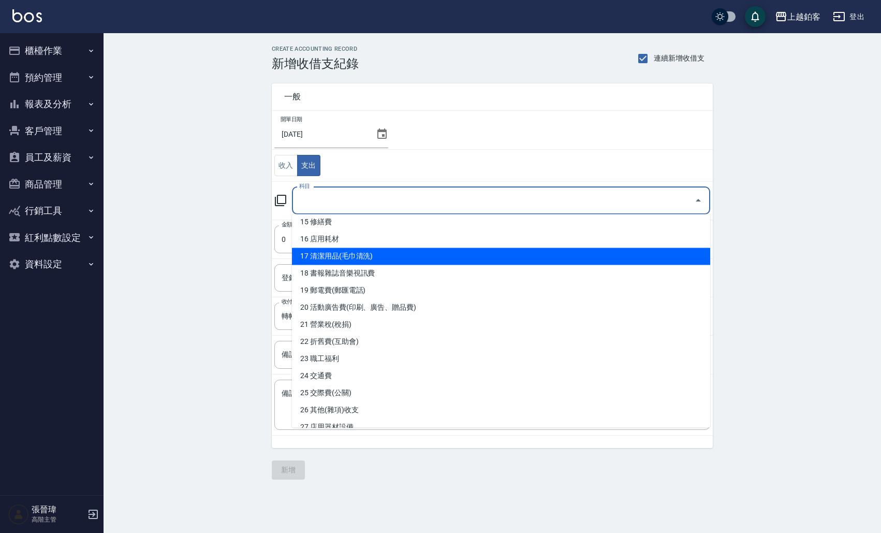
click at [354, 260] on li "17 清潔用品(毛巾清洗)" at bounding box center [501, 256] width 418 height 17
type input "17 清潔用品(毛巾清洗)"
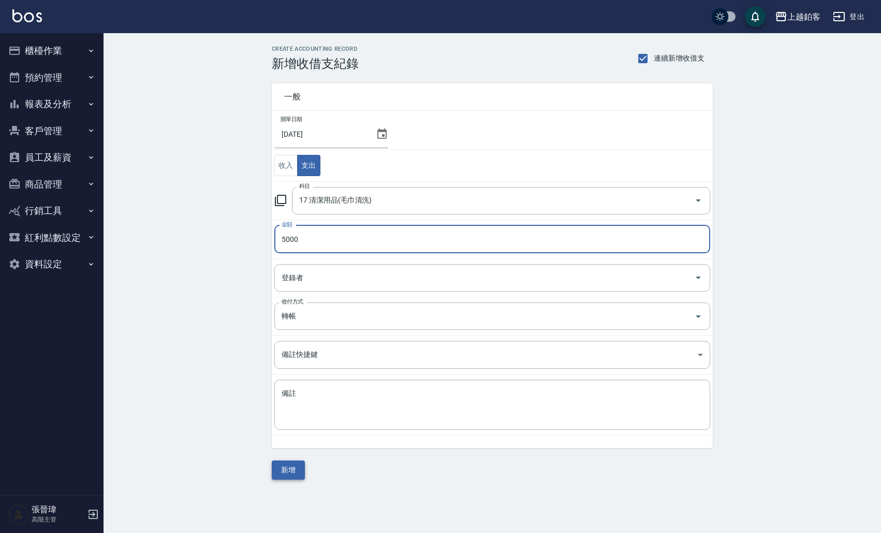
type input "5000"
click at [295, 469] on button "新增" at bounding box center [288, 469] width 33 height 19
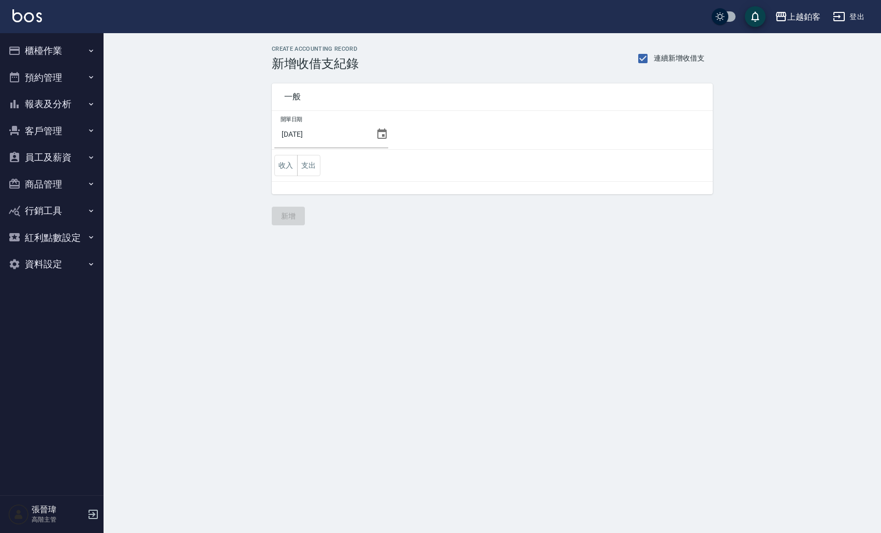
click at [378, 139] on icon at bounding box center [381, 133] width 9 height 10
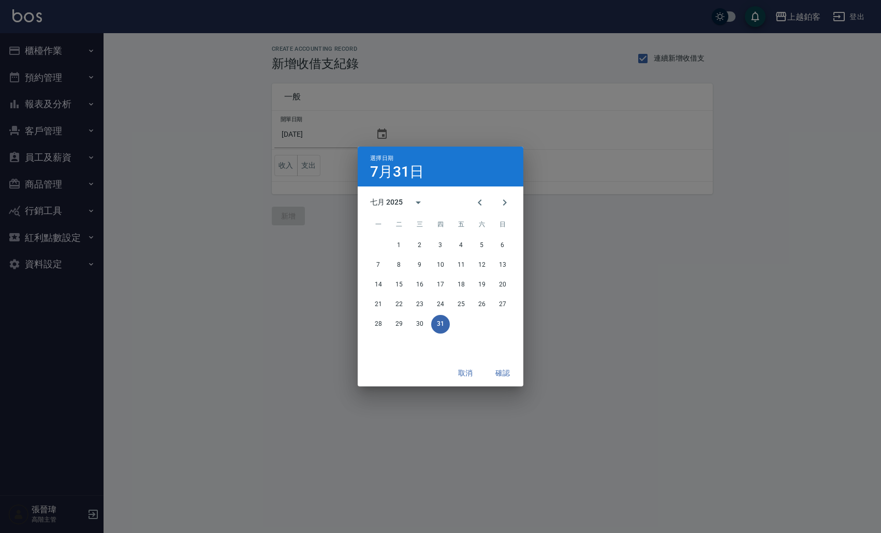
click at [469, 111] on div "選擇日期 [DATE] 七月 2025 一 二 三 四 五 六 日 1 2 3 4 5 6 7 8 9 10 11 12 13 14 15 16 17 18 …" at bounding box center [440, 266] width 881 height 533
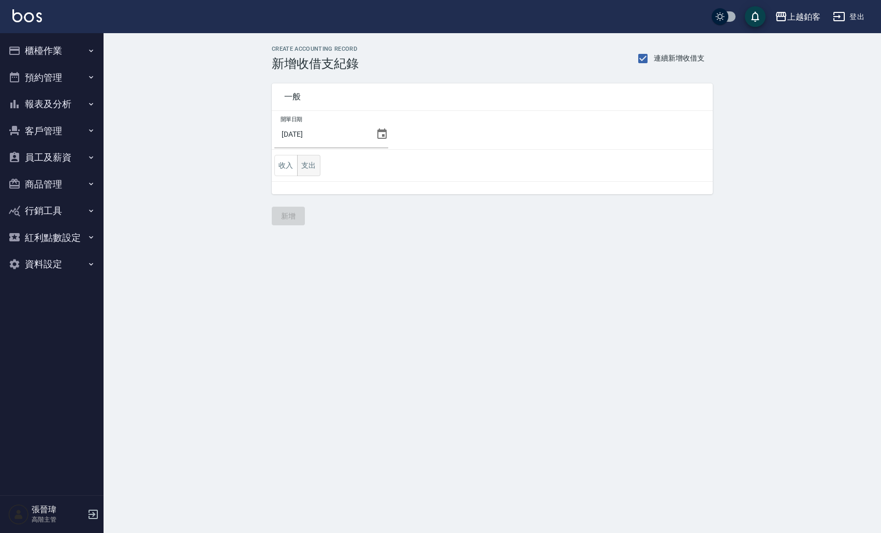
click at [315, 170] on button "支出" at bounding box center [308, 165] width 23 height 21
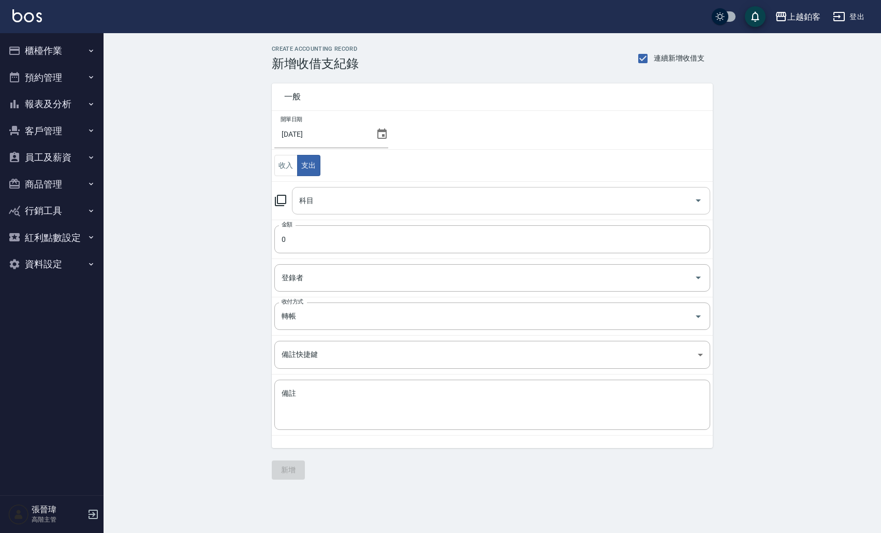
click at [335, 198] on input "科目" at bounding box center [493, 201] width 393 height 18
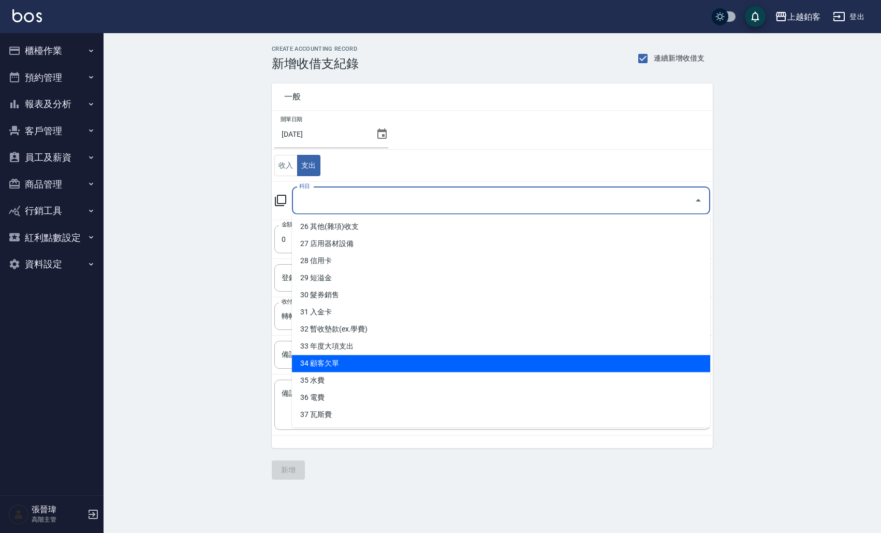
scroll to position [444, 0]
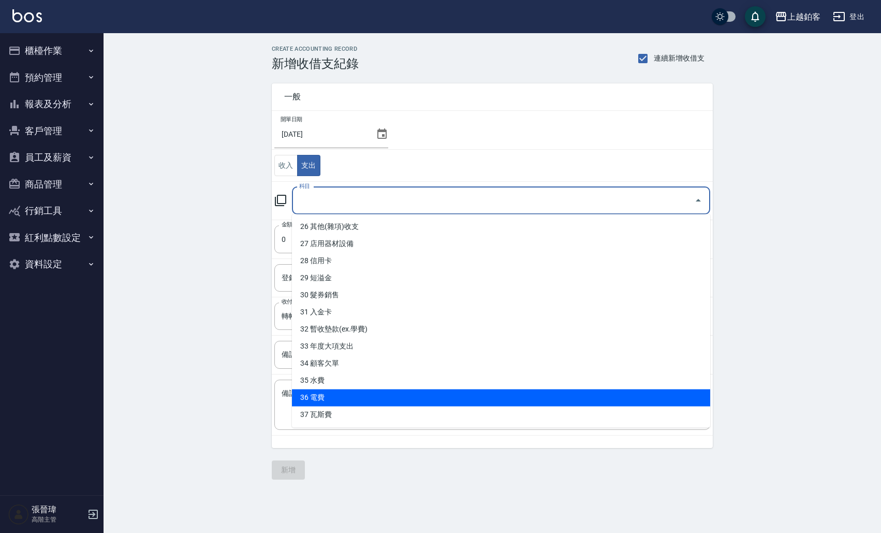
click at [331, 395] on li "36 電費" at bounding box center [501, 397] width 418 height 17
type input "36 電費"
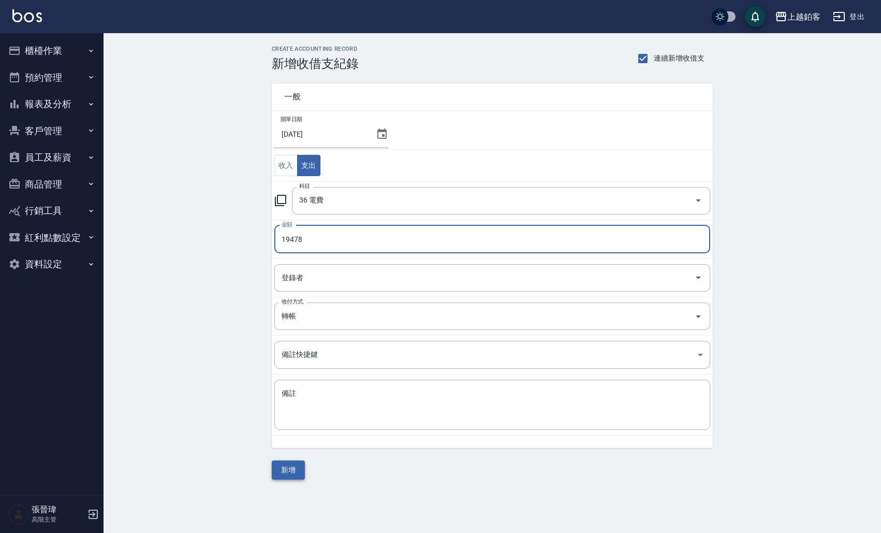
type input "19478"
click at [289, 466] on button "新增" at bounding box center [288, 469] width 33 height 19
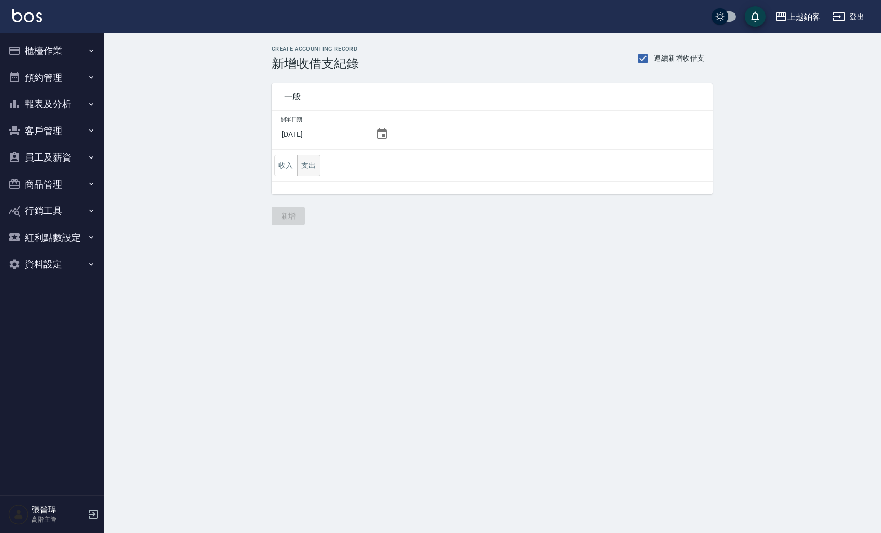
click at [303, 170] on button "支出" at bounding box center [308, 165] width 23 height 21
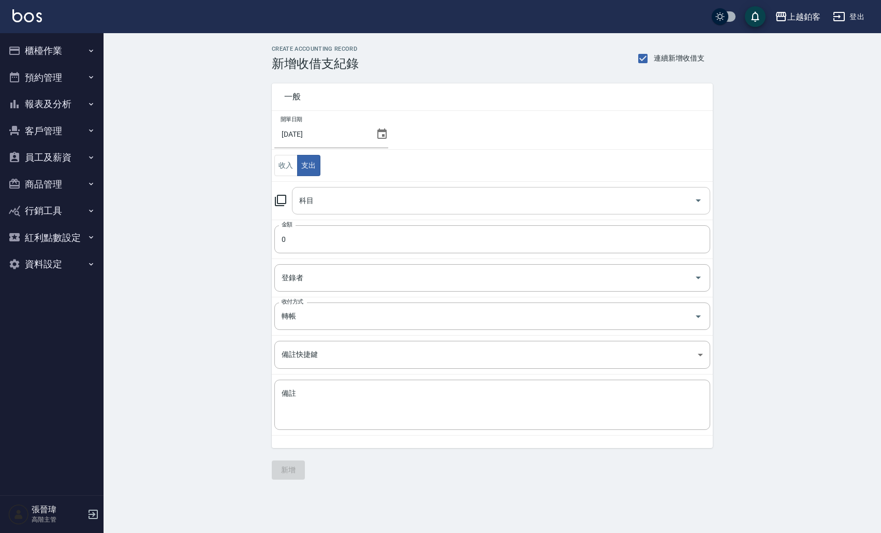
click at [366, 192] on input "科目" at bounding box center [493, 201] width 393 height 18
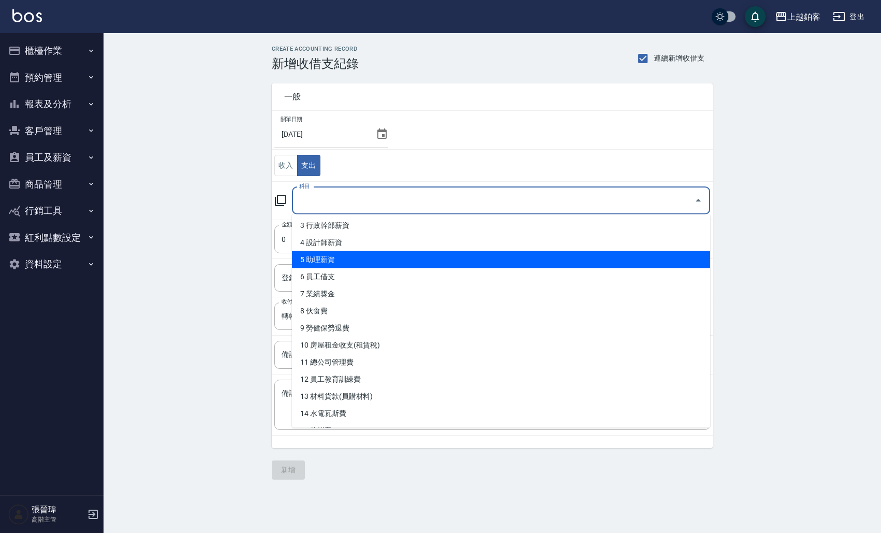
scroll to position [54, 0]
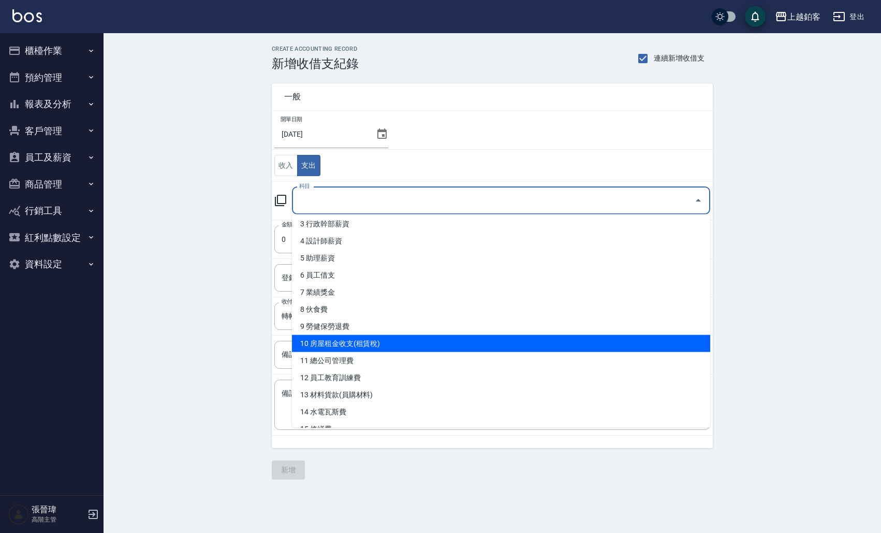
click at [337, 340] on li "10 房屋租金收支(租賃稅)" at bounding box center [501, 343] width 418 height 17
type input "10 房屋租金收支(租賃稅)"
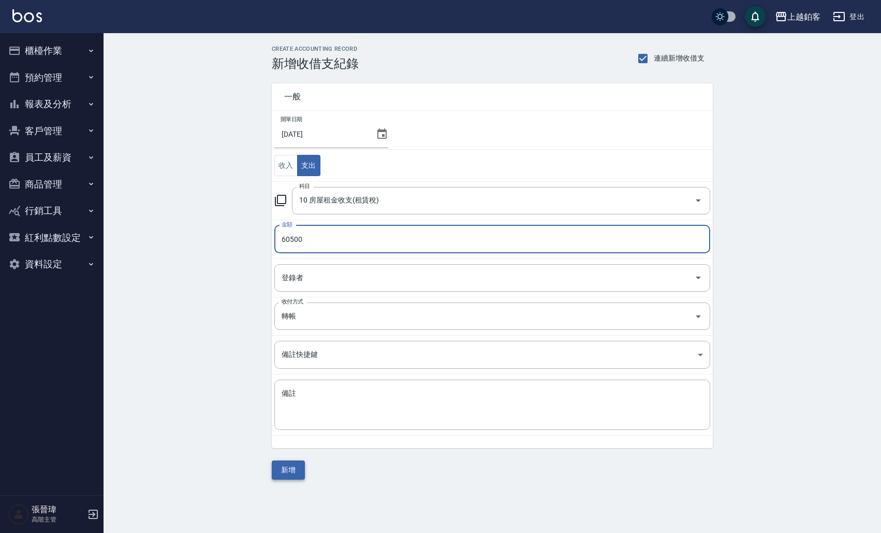
scroll to position [0, 0]
type input "60500"
click at [290, 467] on button "新增" at bounding box center [288, 469] width 33 height 19
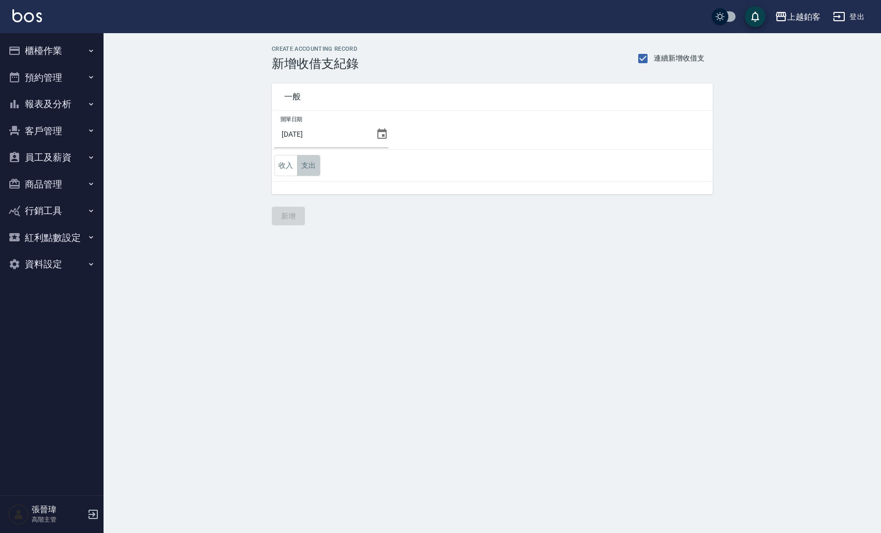
click at [305, 167] on button "支出" at bounding box center [308, 165] width 23 height 21
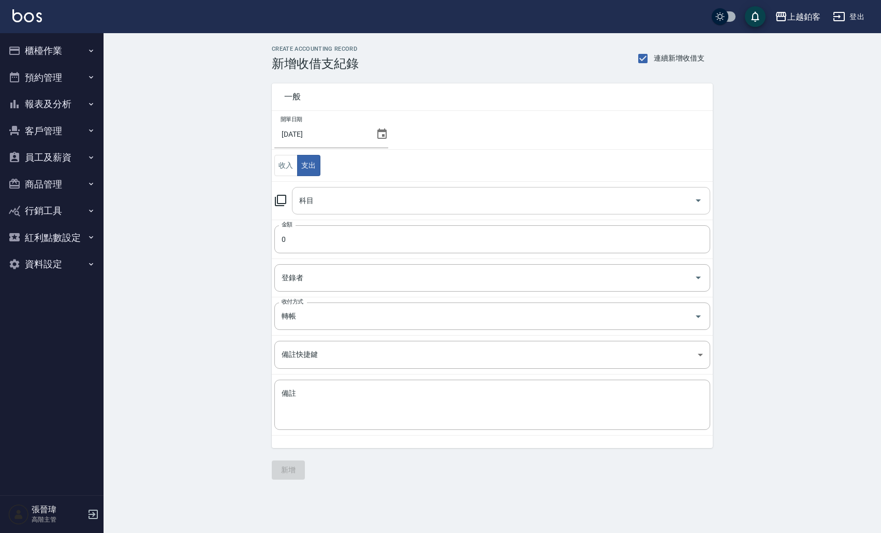
click at [362, 203] on input "科目" at bounding box center [493, 201] width 393 height 18
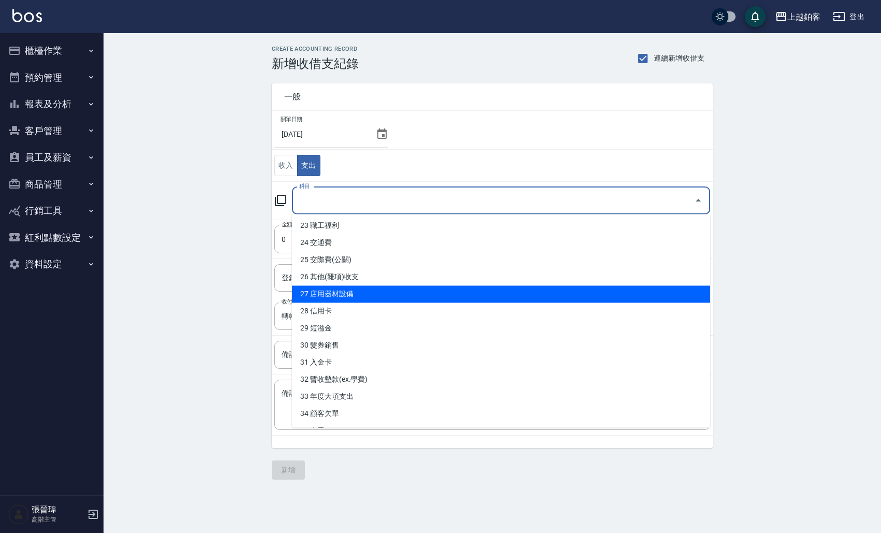
scroll to position [406, 0]
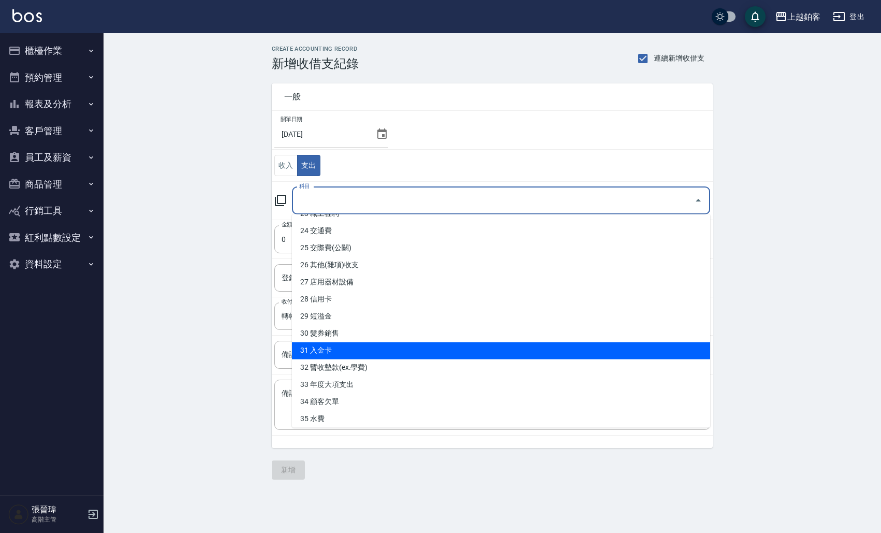
click at [338, 350] on li "31 入金卡" at bounding box center [501, 350] width 418 height 17
type input "31 入金卡"
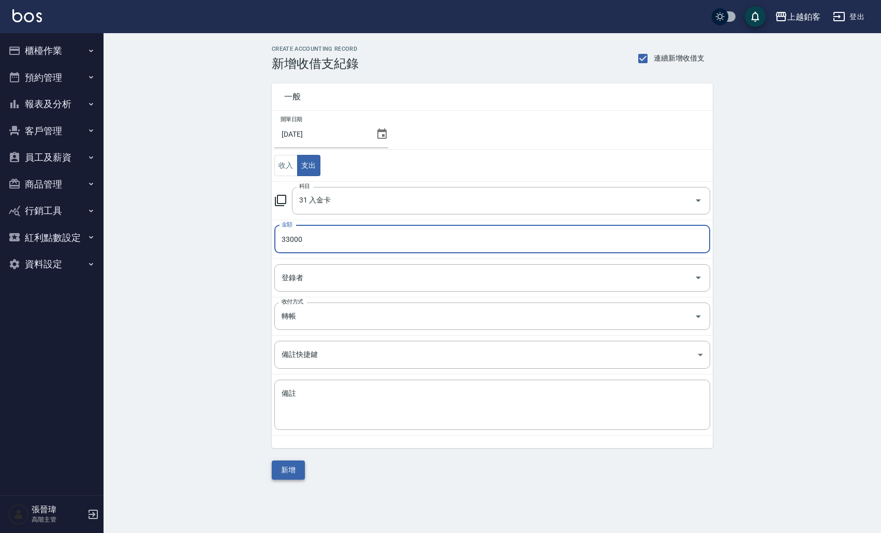
type input "33000"
click at [293, 465] on button "新增" at bounding box center [288, 469] width 33 height 19
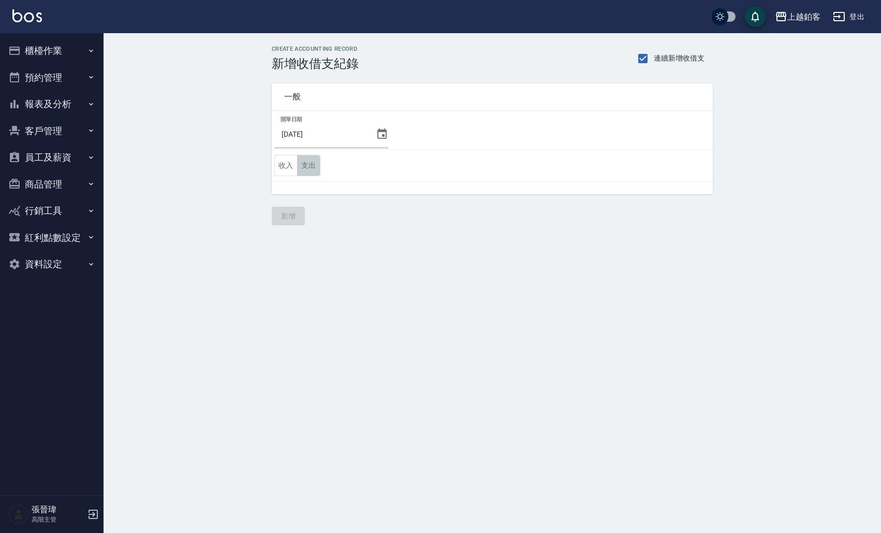
click at [310, 164] on button "支出" at bounding box center [308, 165] width 23 height 21
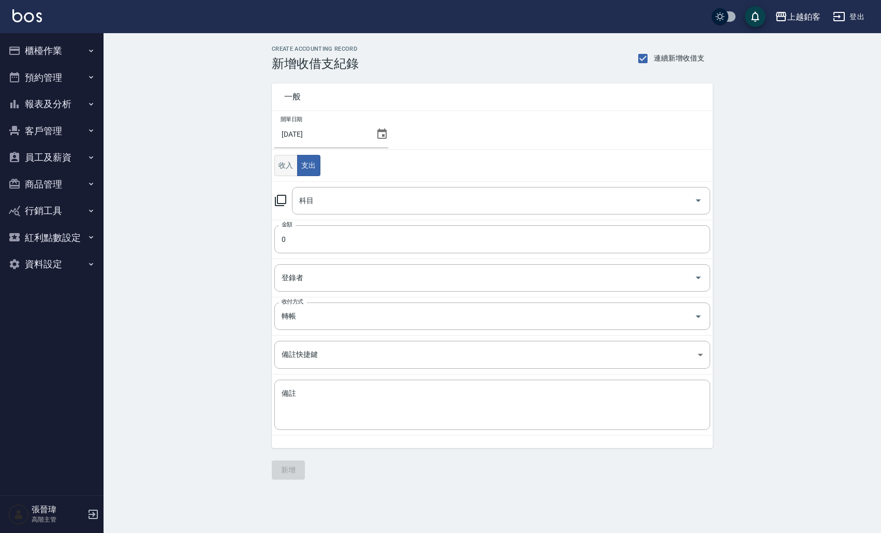
click at [285, 162] on button "收入" at bounding box center [285, 165] width 23 height 21
click at [382, 194] on input "科目" at bounding box center [493, 201] width 393 height 18
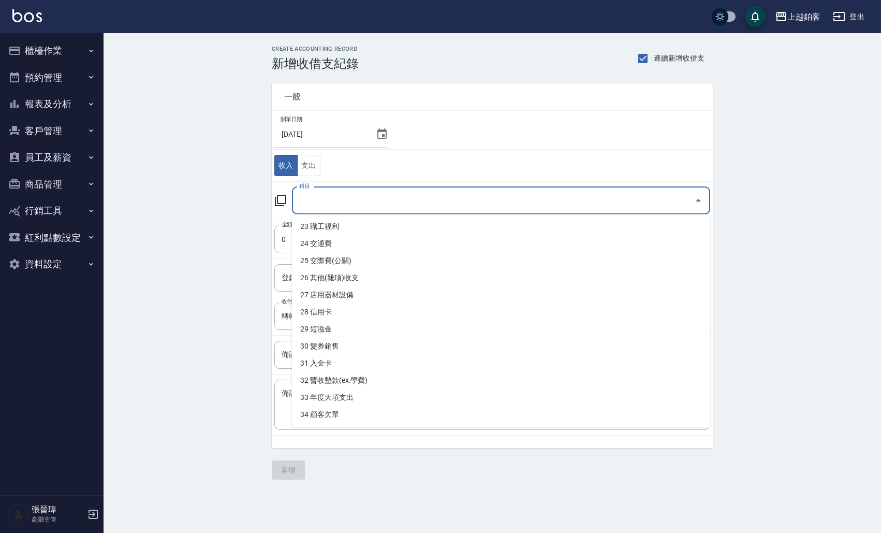
scroll to position [393, 0]
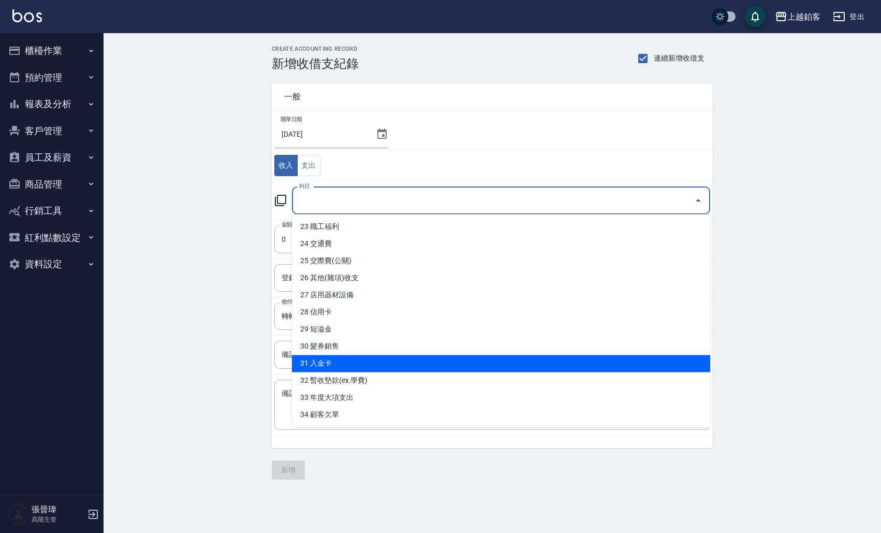
click at [422, 366] on li "31 入金卡" at bounding box center [501, 363] width 418 height 17
type input "31 入金卡"
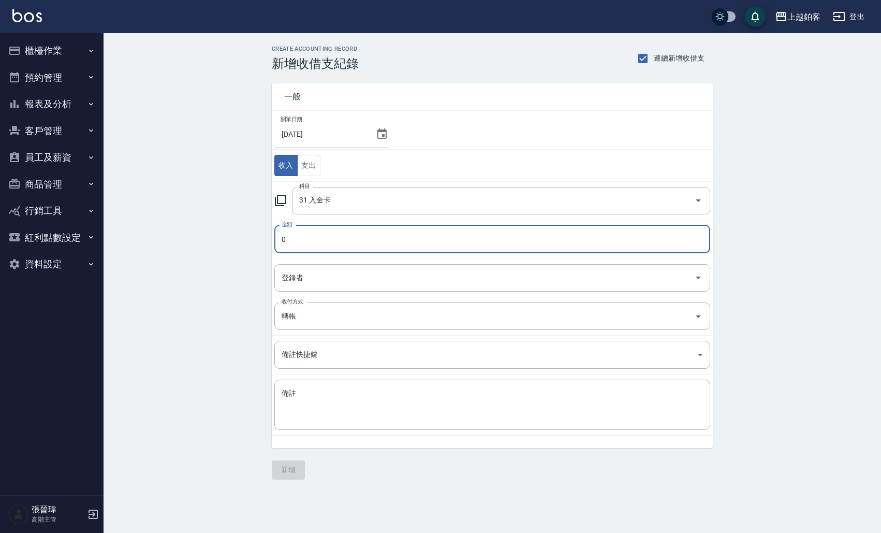
click at [415, 244] on input "0" at bounding box center [492, 239] width 436 height 28
type input "0102663"
click at [291, 472] on button "新增" at bounding box center [288, 469] width 33 height 19
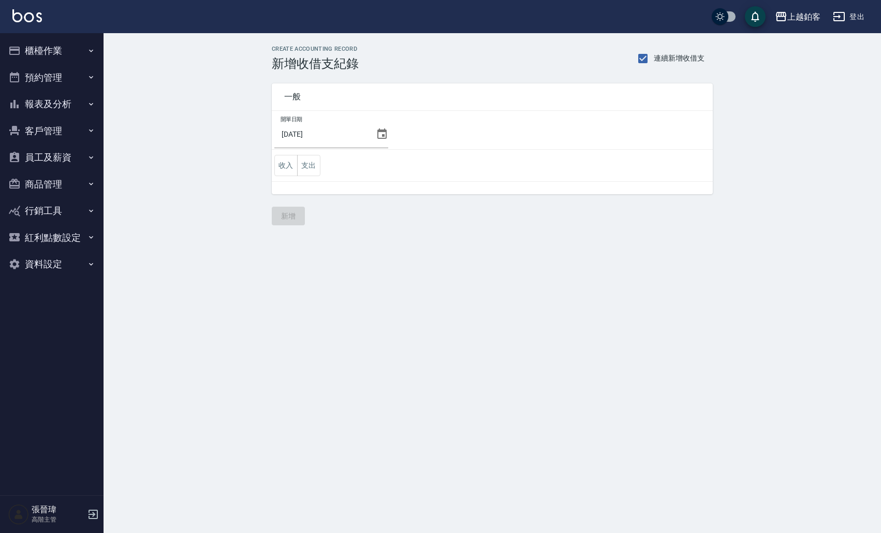
click at [66, 50] on button "櫃檯作業" at bounding box center [51, 50] width 95 height 27
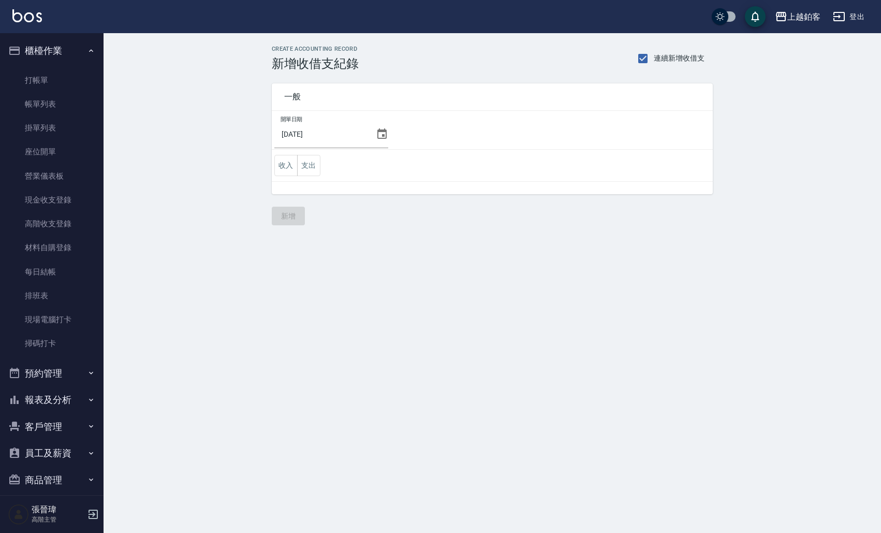
click at [58, 403] on button "報表及分析" at bounding box center [51, 399] width 95 height 27
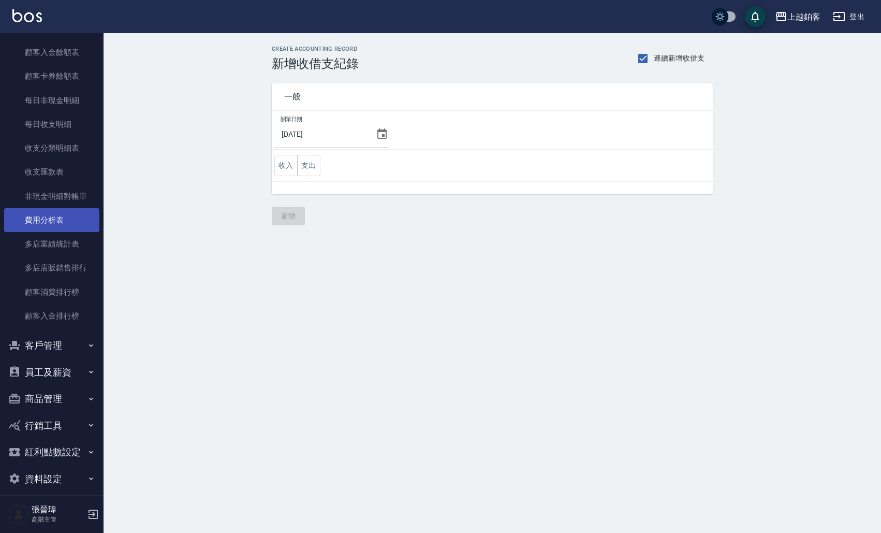
click at [60, 214] on link "費用分析表" at bounding box center [51, 220] width 95 height 24
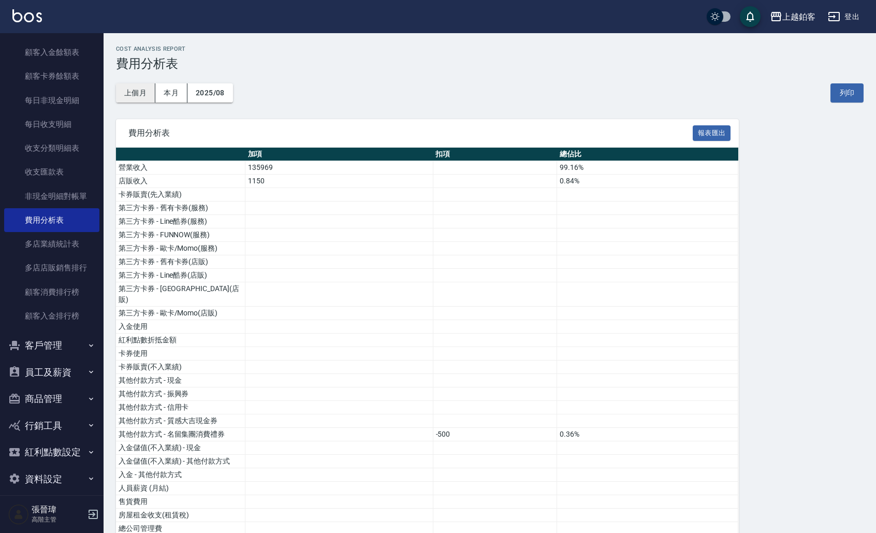
click at [130, 96] on button "上個月" at bounding box center [135, 92] width 39 height 19
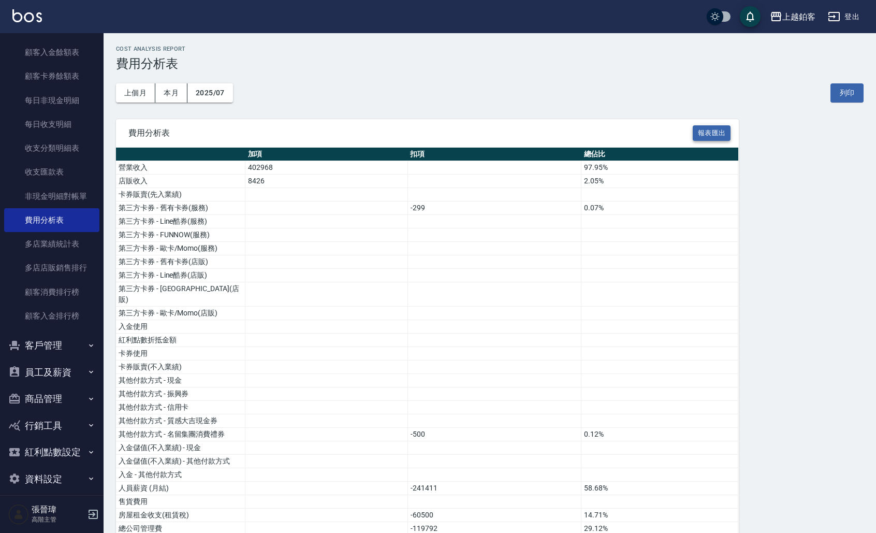
click at [707, 132] on button "報表匯出" at bounding box center [712, 133] width 38 height 16
click at [783, 13] on div "上越鉑客" at bounding box center [798, 16] width 33 height 13
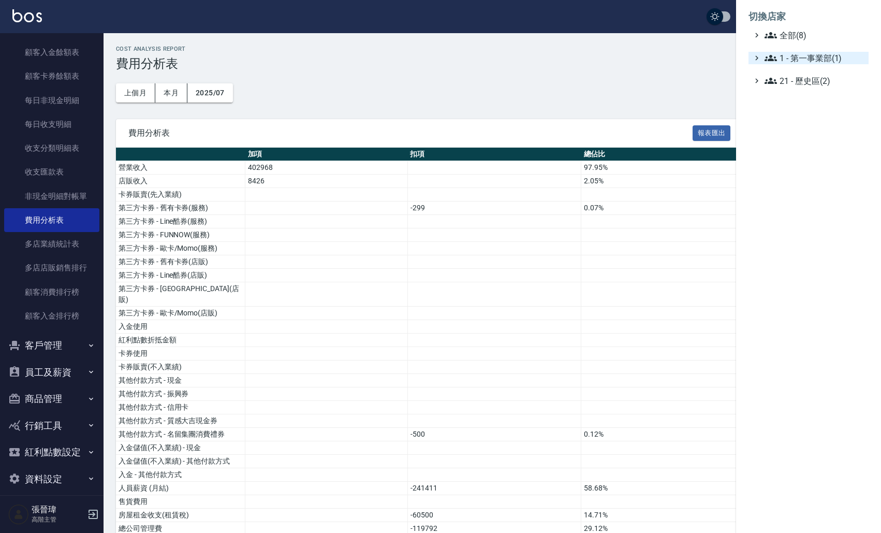
click at [815, 62] on span "1 - 第一事業部(1)" at bounding box center [815, 58] width 100 height 12
click at [813, 71] on span "1.08 - 張晉瑋(6)" at bounding box center [820, 70] width 90 height 12
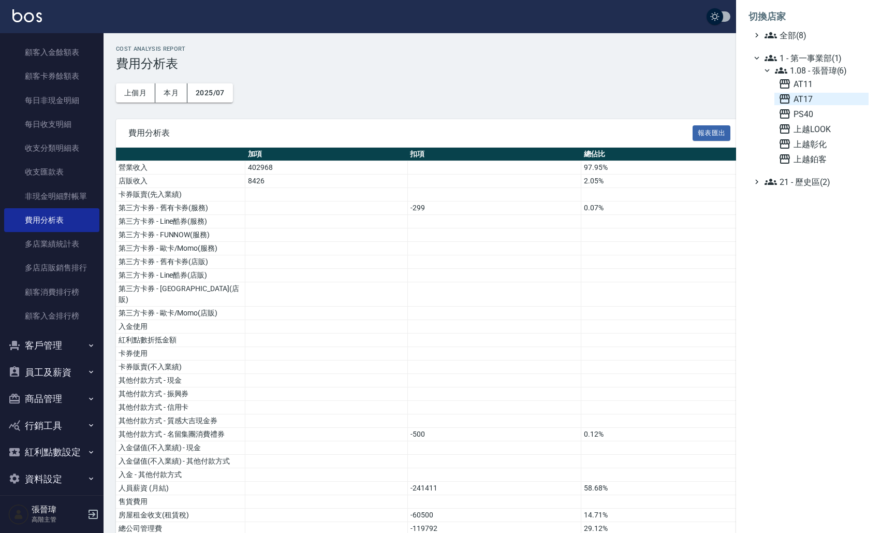
click at [796, 96] on span "AT17" at bounding box center [821, 99] width 86 height 12
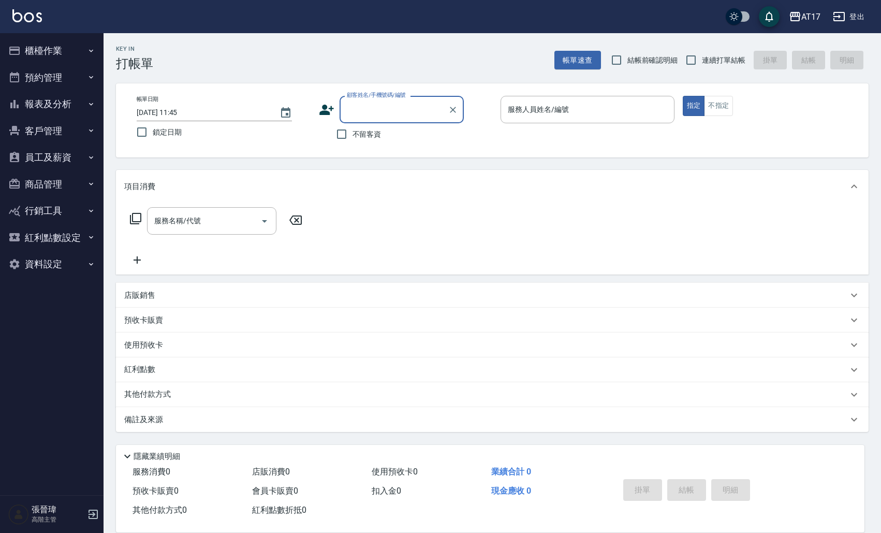
click at [55, 107] on button "報表及分析" at bounding box center [51, 104] width 95 height 27
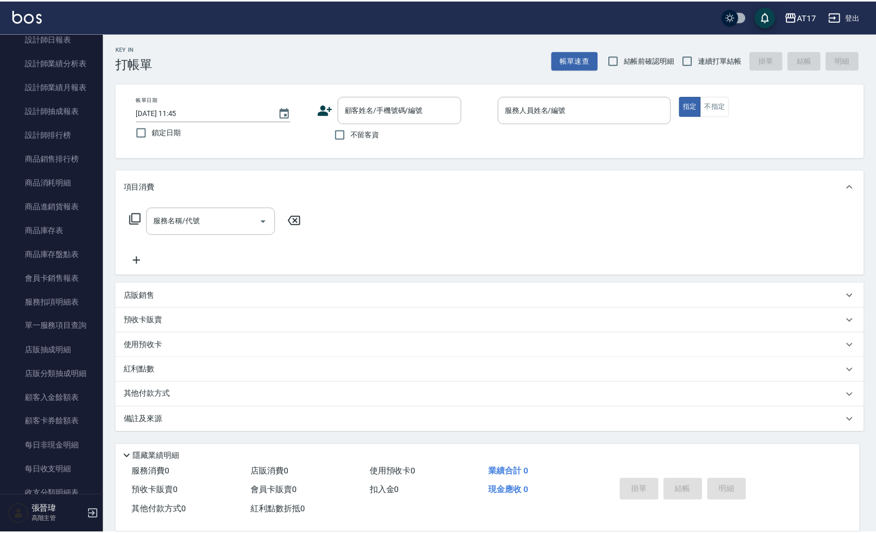
scroll to position [715, 0]
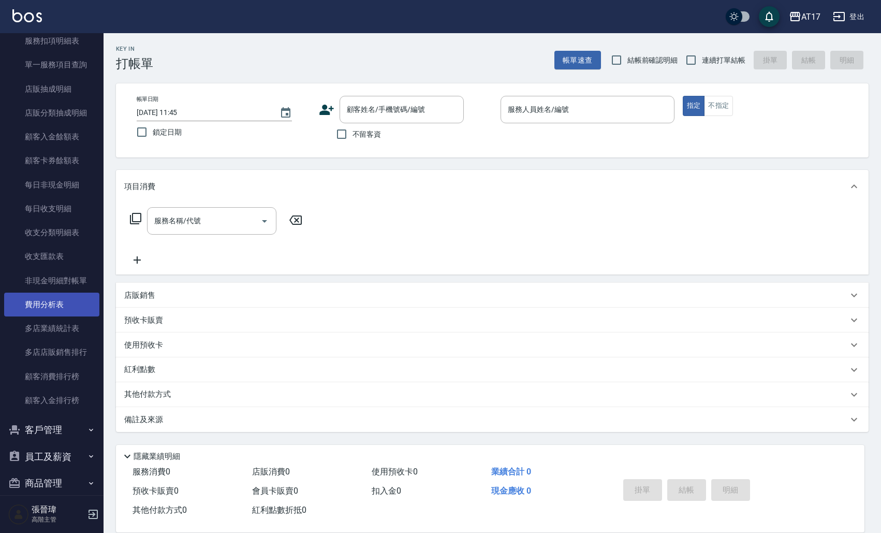
click at [57, 300] on link "費用分析表" at bounding box center [51, 304] width 95 height 24
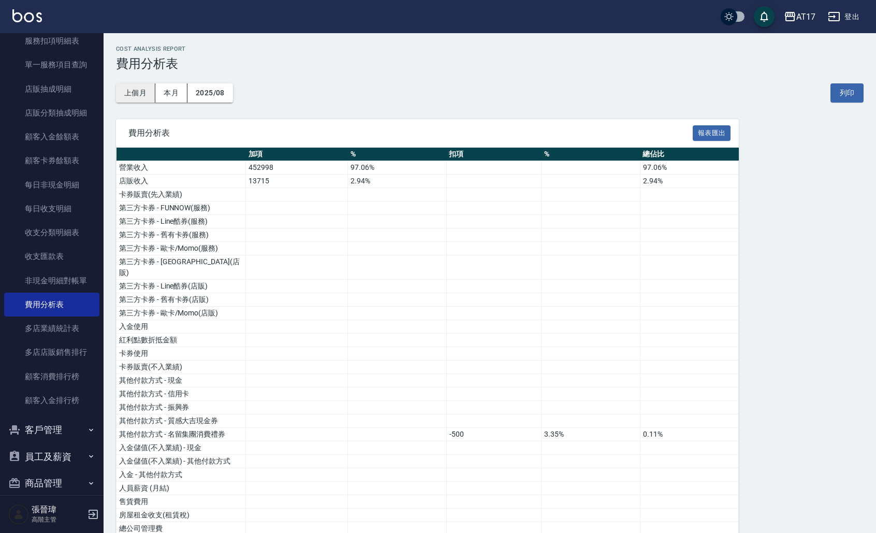
click at [137, 98] on button "上個月" at bounding box center [135, 92] width 39 height 19
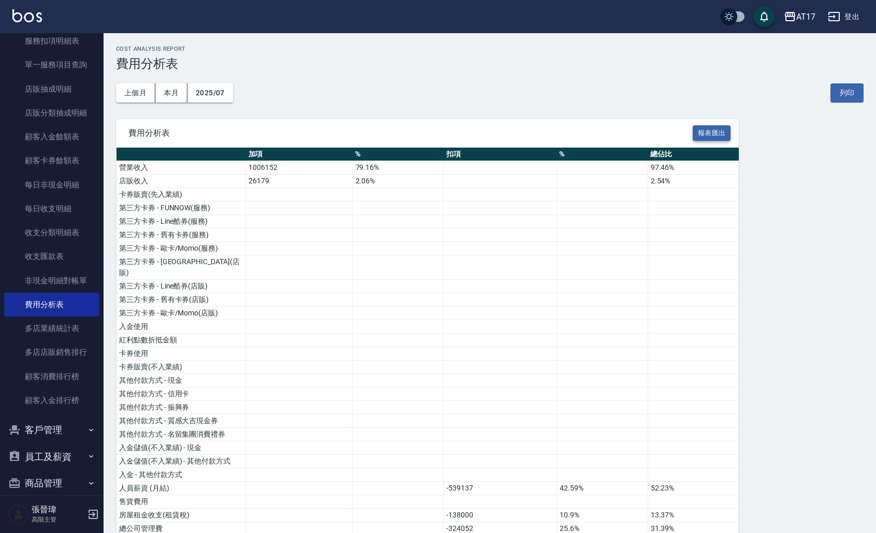
click at [722, 133] on button "報表匯出" at bounding box center [712, 133] width 38 height 16
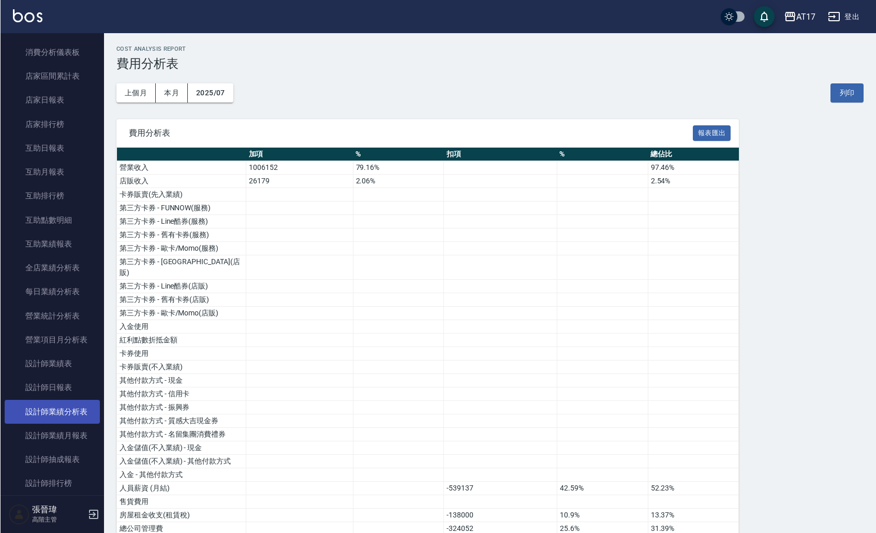
scroll to position [114, 0]
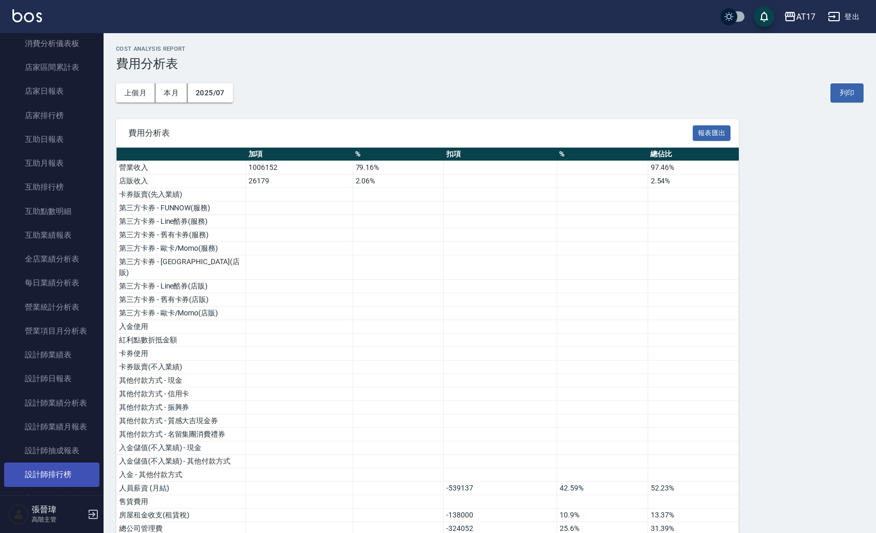
click at [63, 477] on link "設計師排行榜" at bounding box center [51, 474] width 95 height 24
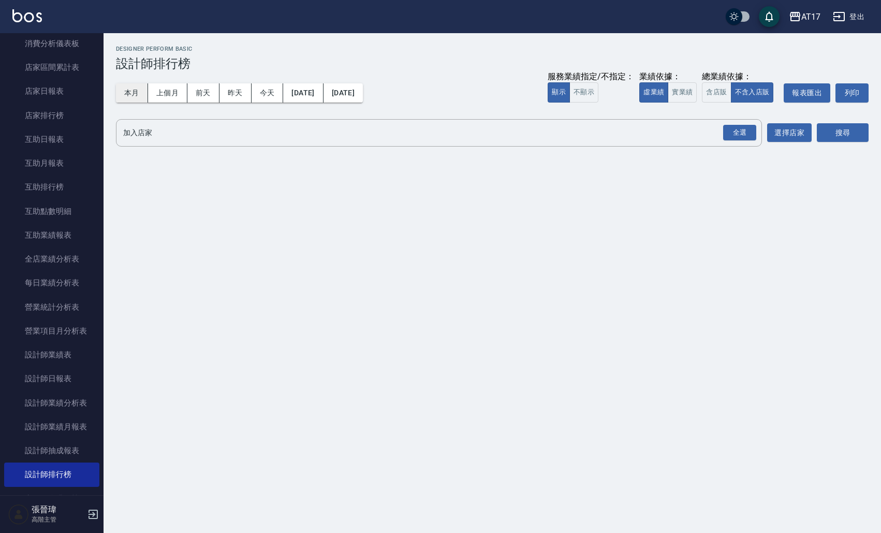
click at [133, 94] on button "本月" at bounding box center [132, 92] width 32 height 19
click at [681, 94] on button "實業績" at bounding box center [682, 92] width 29 height 20
click at [742, 139] on div "全選" at bounding box center [739, 133] width 33 height 16
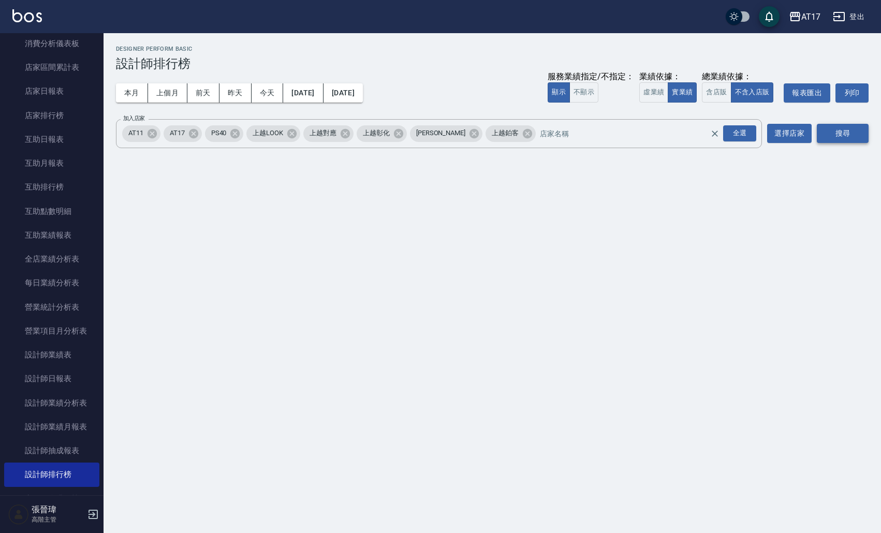
click at [856, 141] on button "搜尋" at bounding box center [843, 133] width 52 height 19
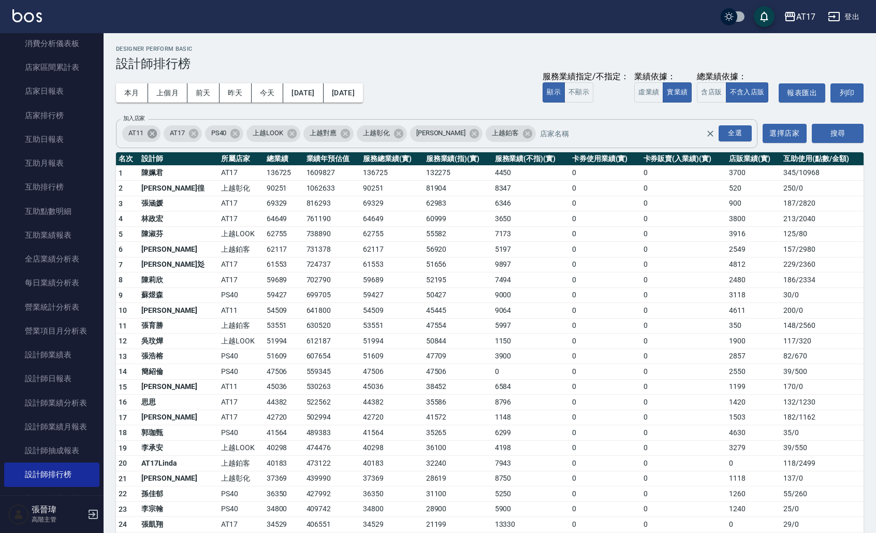
click at [154, 134] on icon at bounding box center [151, 133] width 11 height 11
click at [302, 133] on icon at bounding box center [303, 132] width 9 height 9
click at [322, 133] on icon at bounding box center [326, 132] width 9 height 9
click at [840, 128] on button "搜尋" at bounding box center [838, 133] width 52 height 19
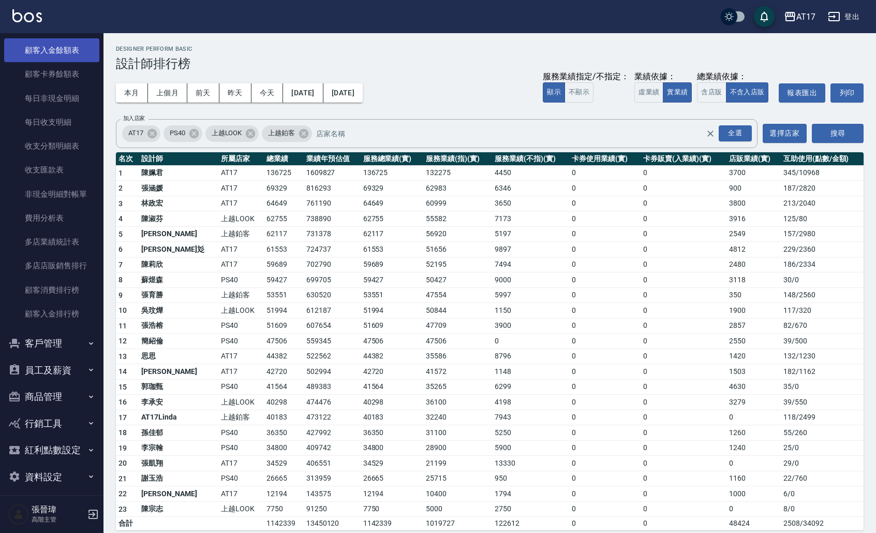
scroll to position [801, 0]
click at [57, 368] on button "員工及薪資" at bounding box center [51, 370] width 95 height 27
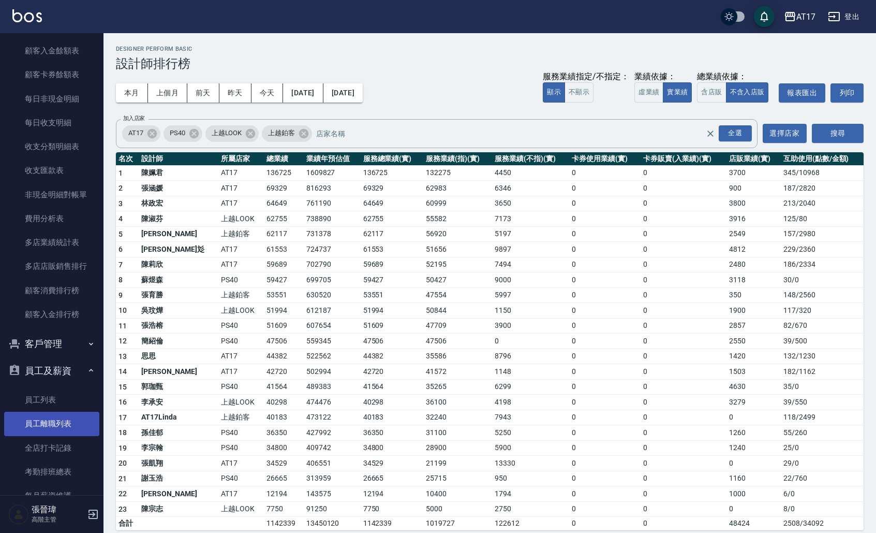
click at [67, 418] on link "員工離職列表" at bounding box center [51, 424] width 95 height 24
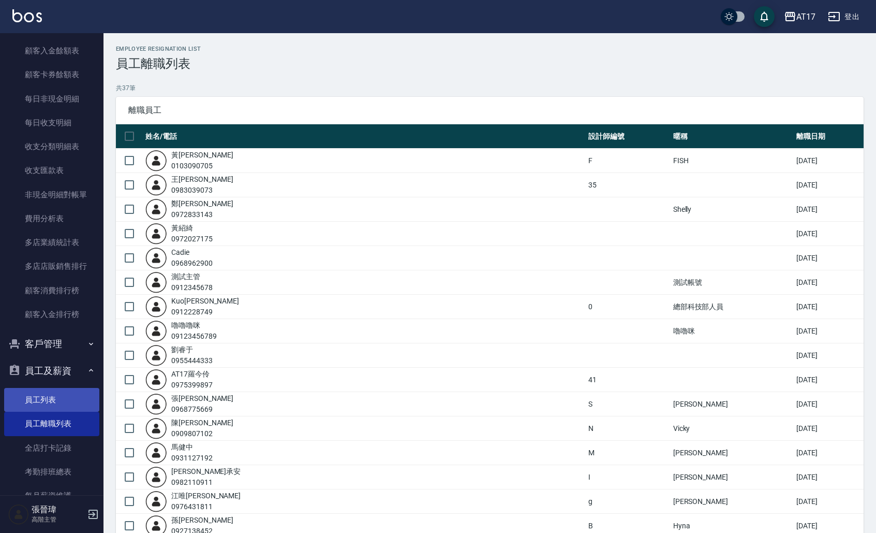
click at [50, 389] on link "員工列表" at bounding box center [51, 400] width 95 height 24
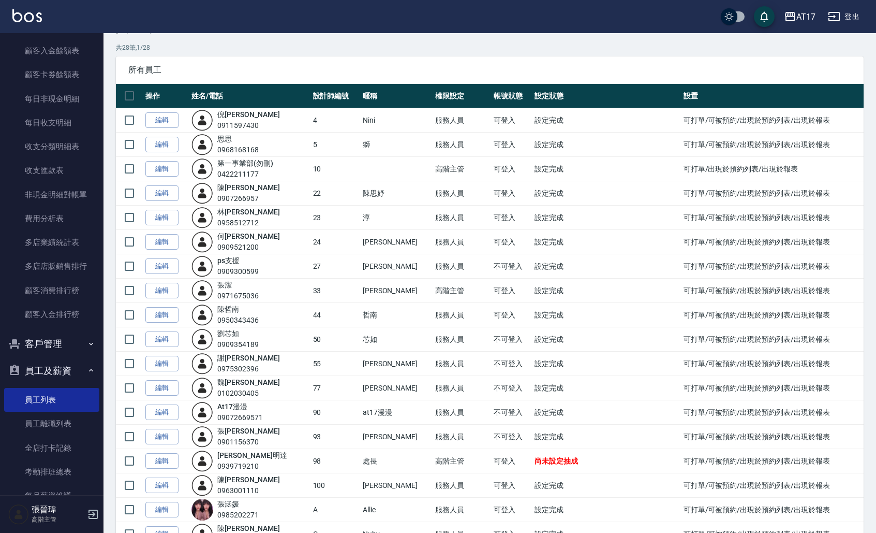
scroll to position [43, 0]
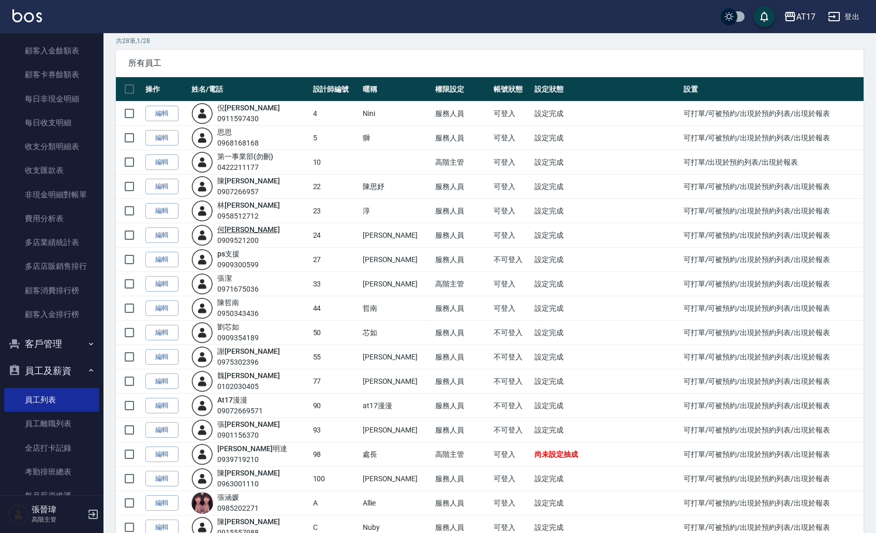
click at [242, 228] on link "[PERSON_NAME]" at bounding box center [248, 229] width 62 height 8
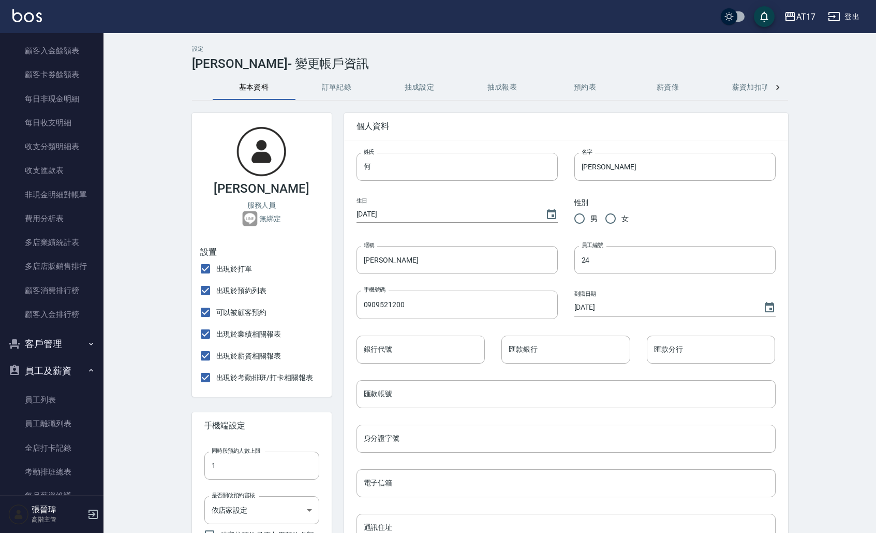
click at [259, 197] on div "[PERSON_NAME] 服務人員 無綁定" at bounding box center [262, 176] width 140 height 126
drag, startPoint x: 277, startPoint y: 189, endPoint x: 237, endPoint y: 185, distance: 41.1
click at [237, 185] on div "[PERSON_NAME] 服務人員 無綁定" at bounding box center [262, 176] width 140 height 126
copy h3 "[PERSON_NAME]"
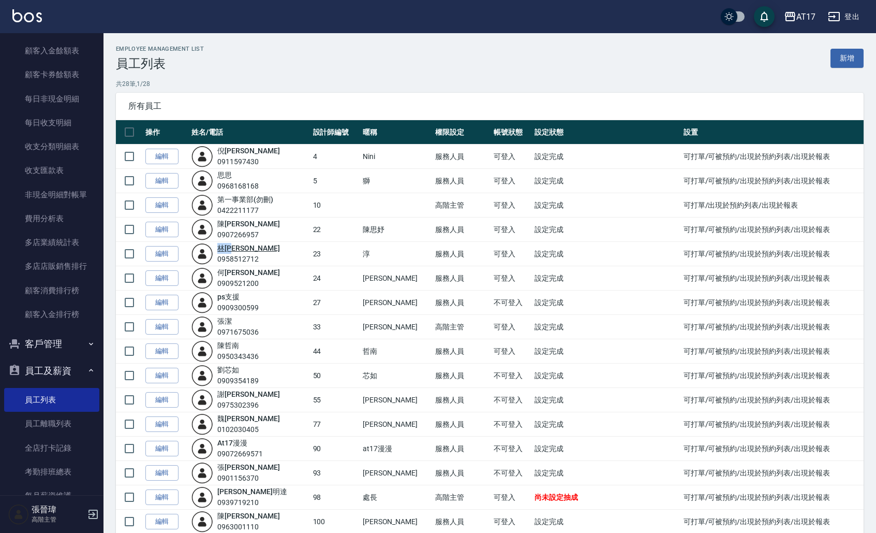
click at [234, 249] on link "[PERSON_NAME]" at bounding box center [248, 248] width 62 height 8
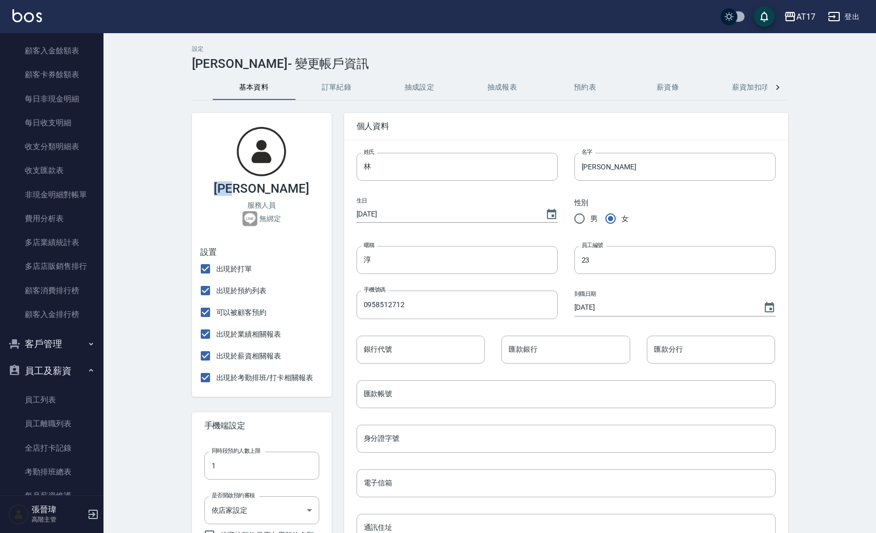
drag, startPoint x: 276, startPoint y: 189, endPoint x: 244, endPoint y: 188, distance: 32.1
click at [244, 188] on h3 "[PERSON_NAME]" at bounding box center [262, 188] width 96 height 14
